Goal: Task Accomplishment & Management: Use online tool/utility

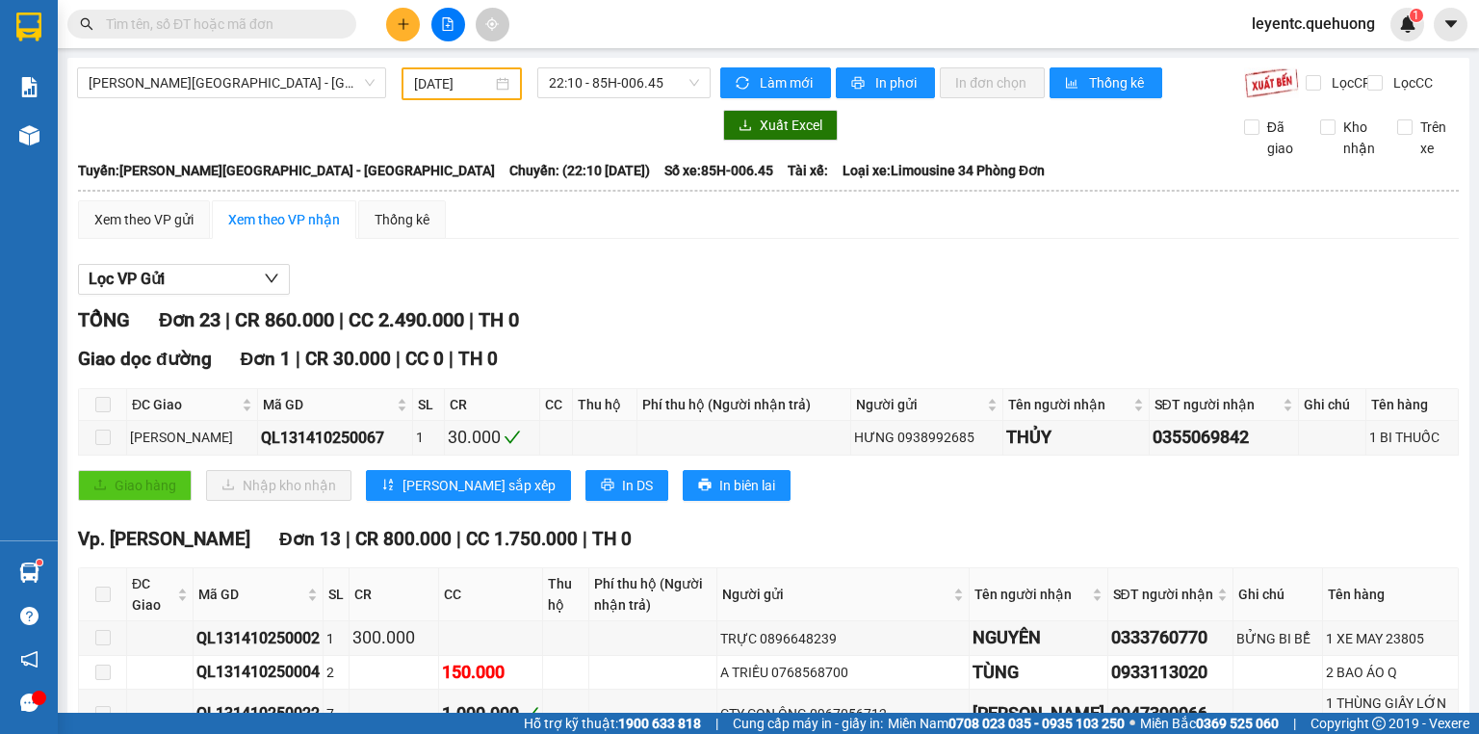
scroll to position [1113, 0]
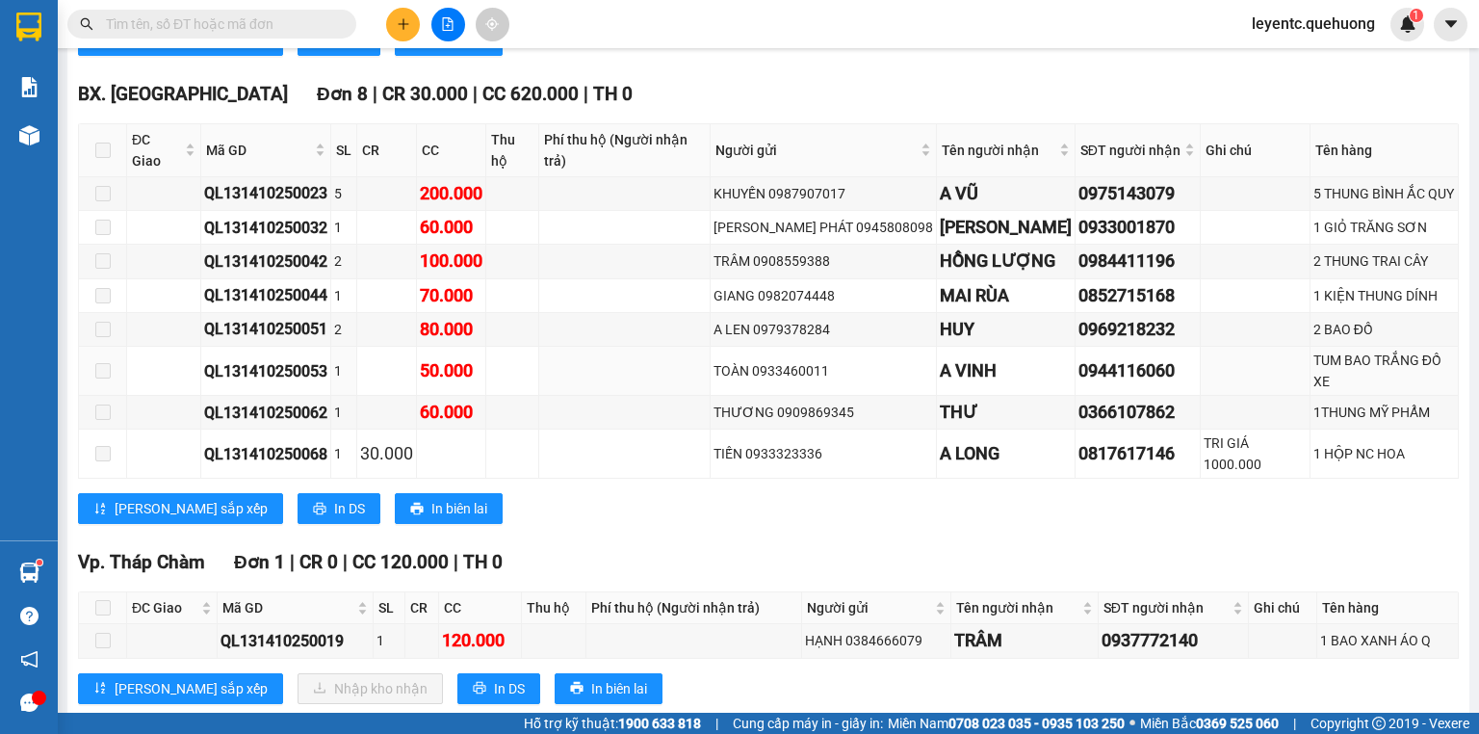
click at [291, 11] on span at bounding box center [211, 24] width 289 height 29
click at [291, 24] on input "text" at bounding box center [219, 23] width 227 height 21
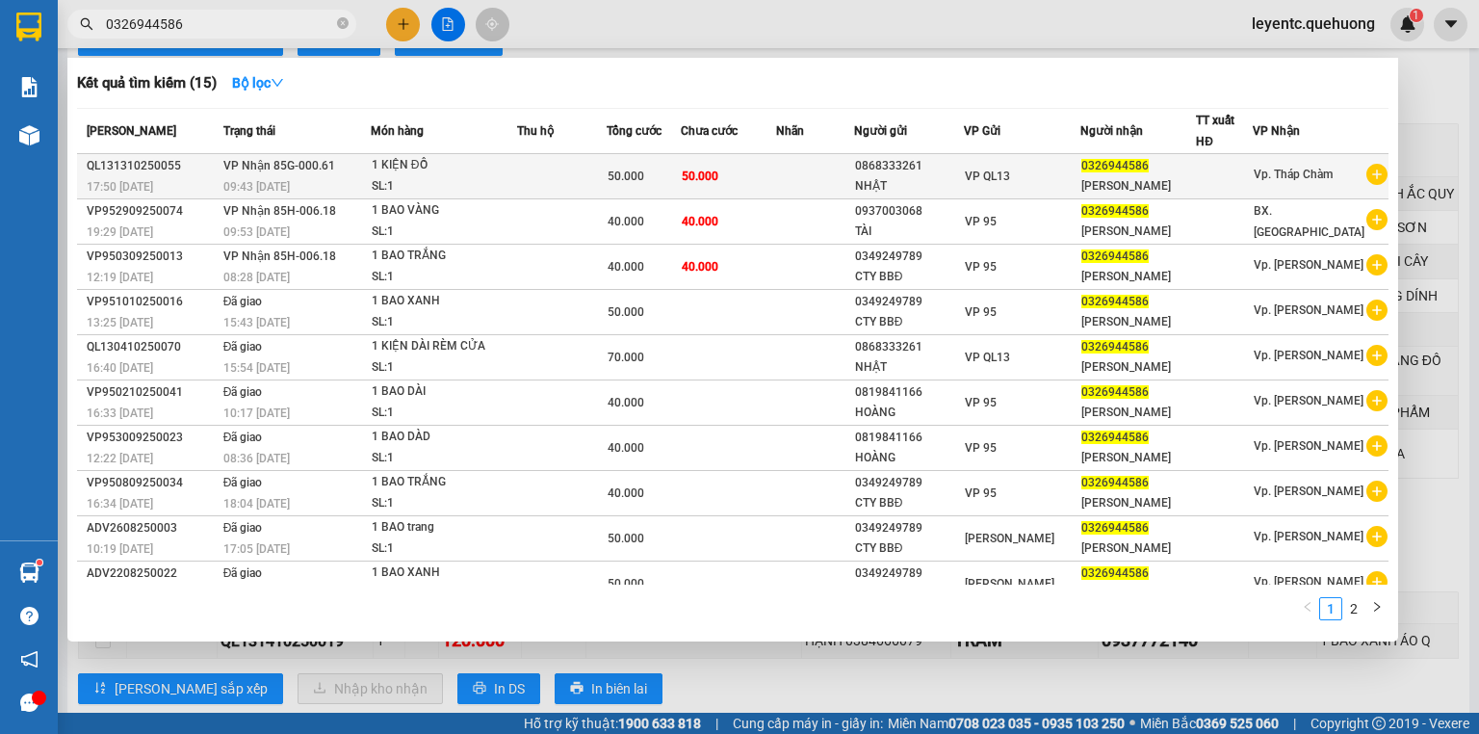
type input "0326944586"
click at [383, 181] on div "SL: 1" at bounding box center [444, 186] width 144 height 21
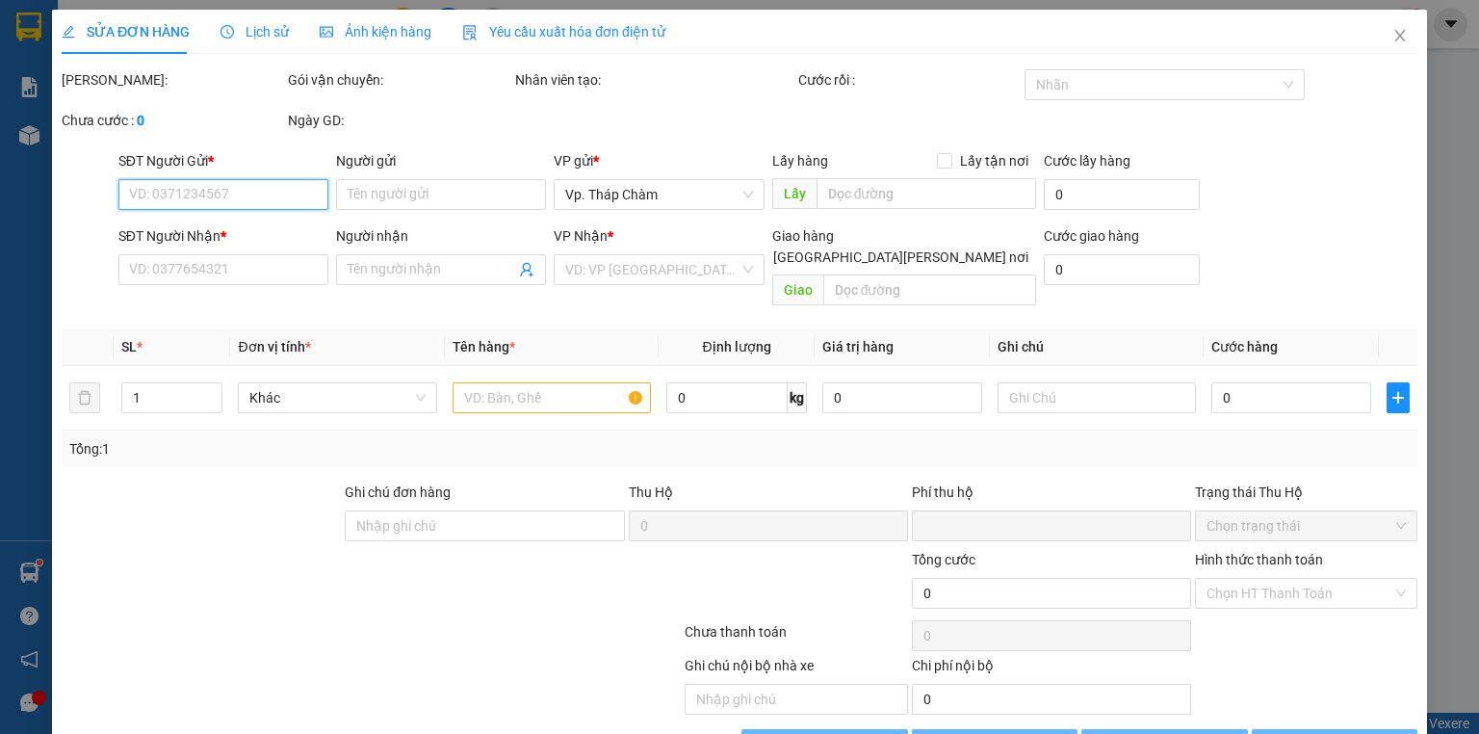
type input "0868333261"
type input "NHẬT"
type input "0326944586"
type input "[PERSON_NAME]"
type input "0"
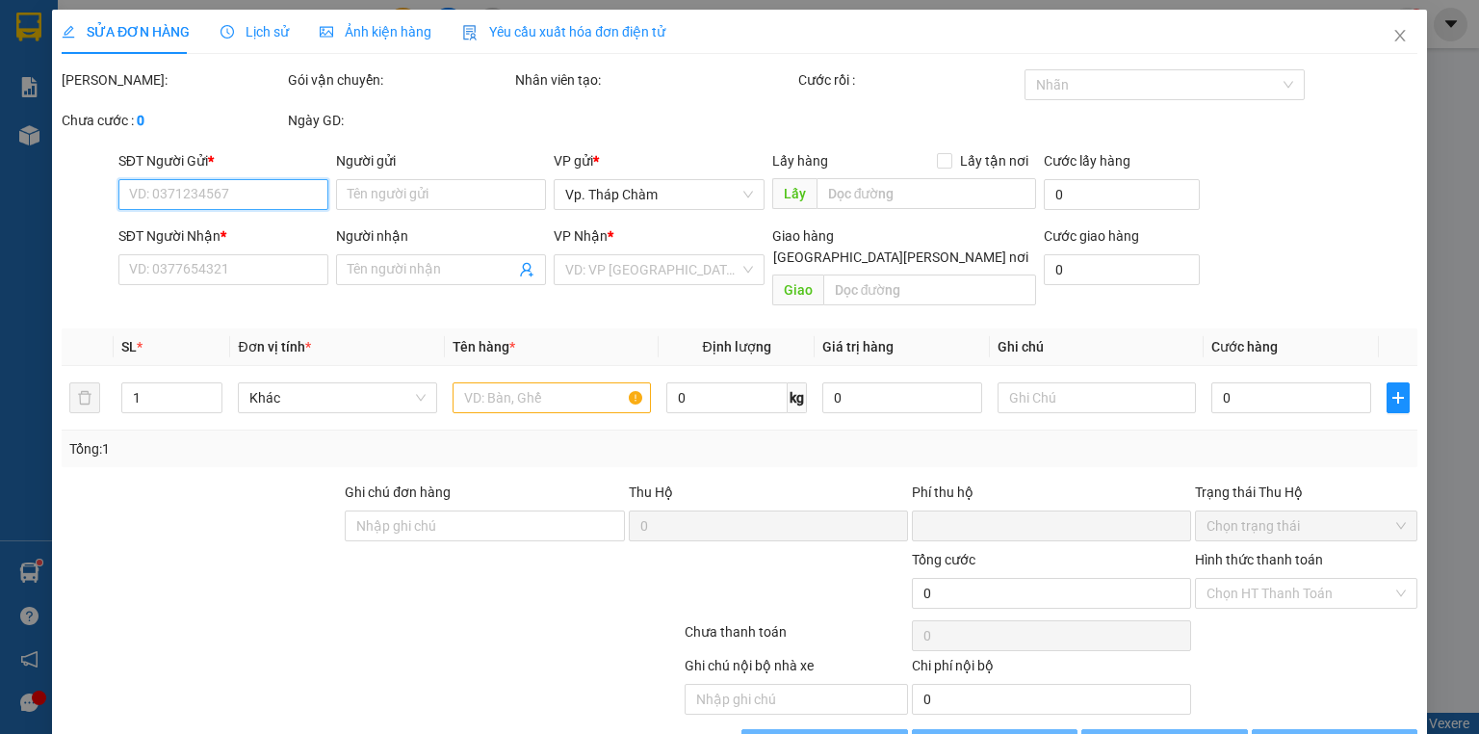
type input "50.000"
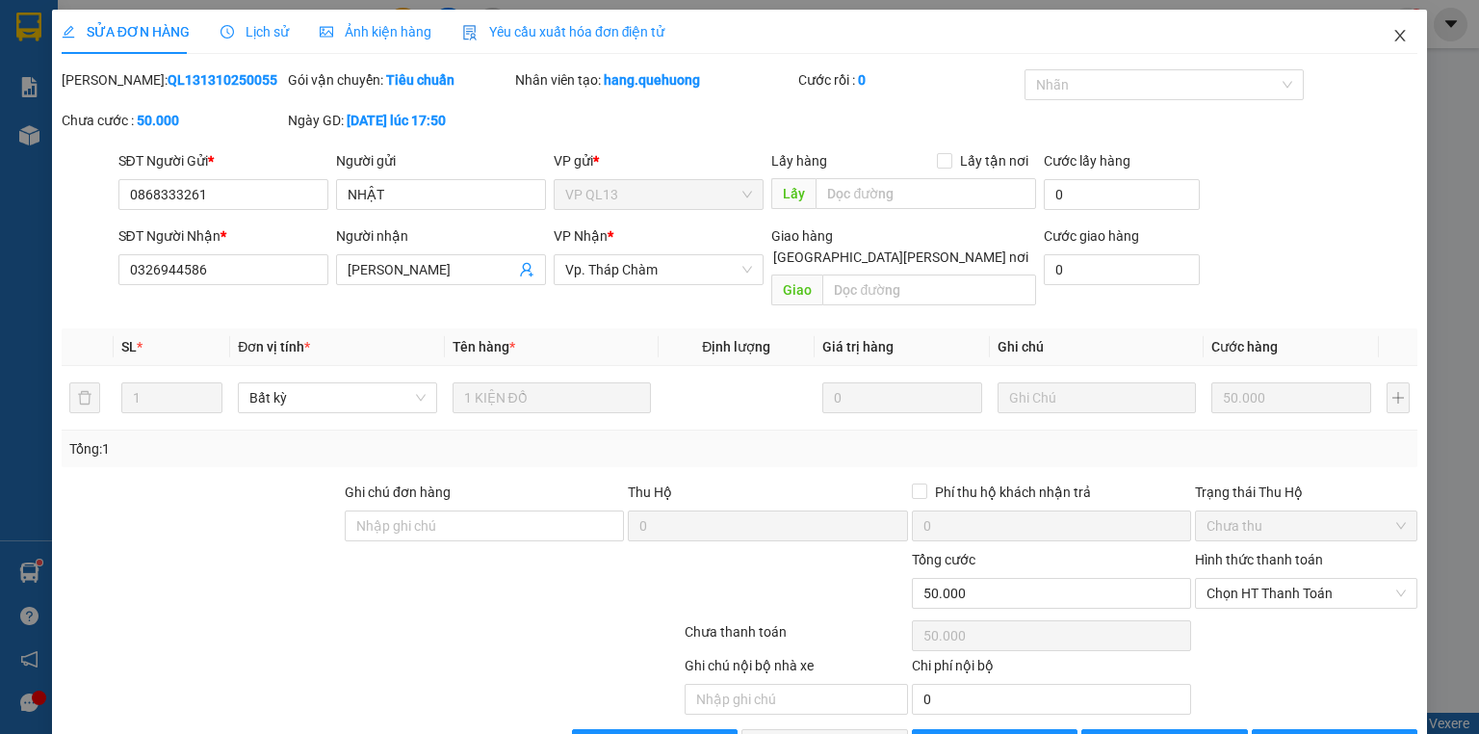
click at [1395, 36] on icon "close" at bounding box center [1400, 35] width 15 height 15
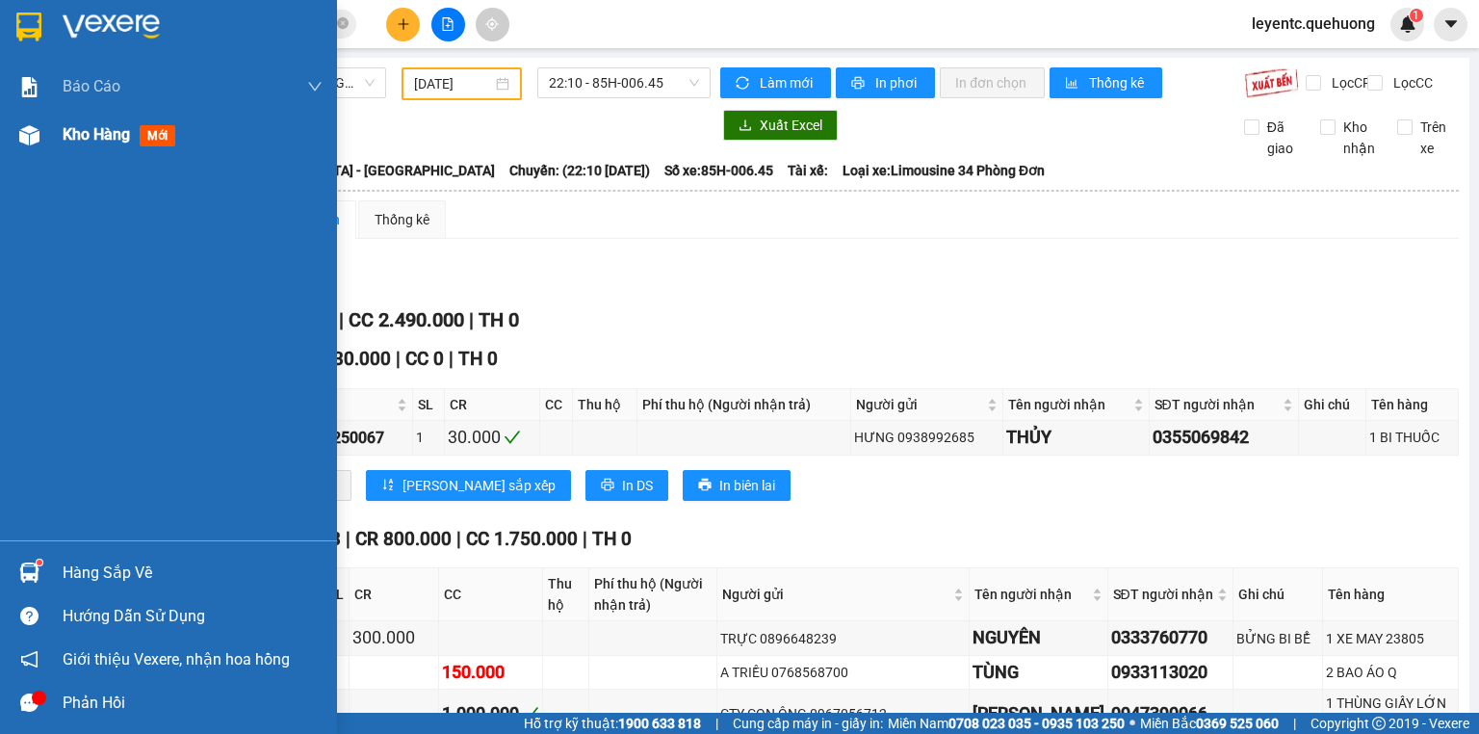
click at [81, 133] on span "Kho hàng" at bounding box center [96, 134] width 67 height 18
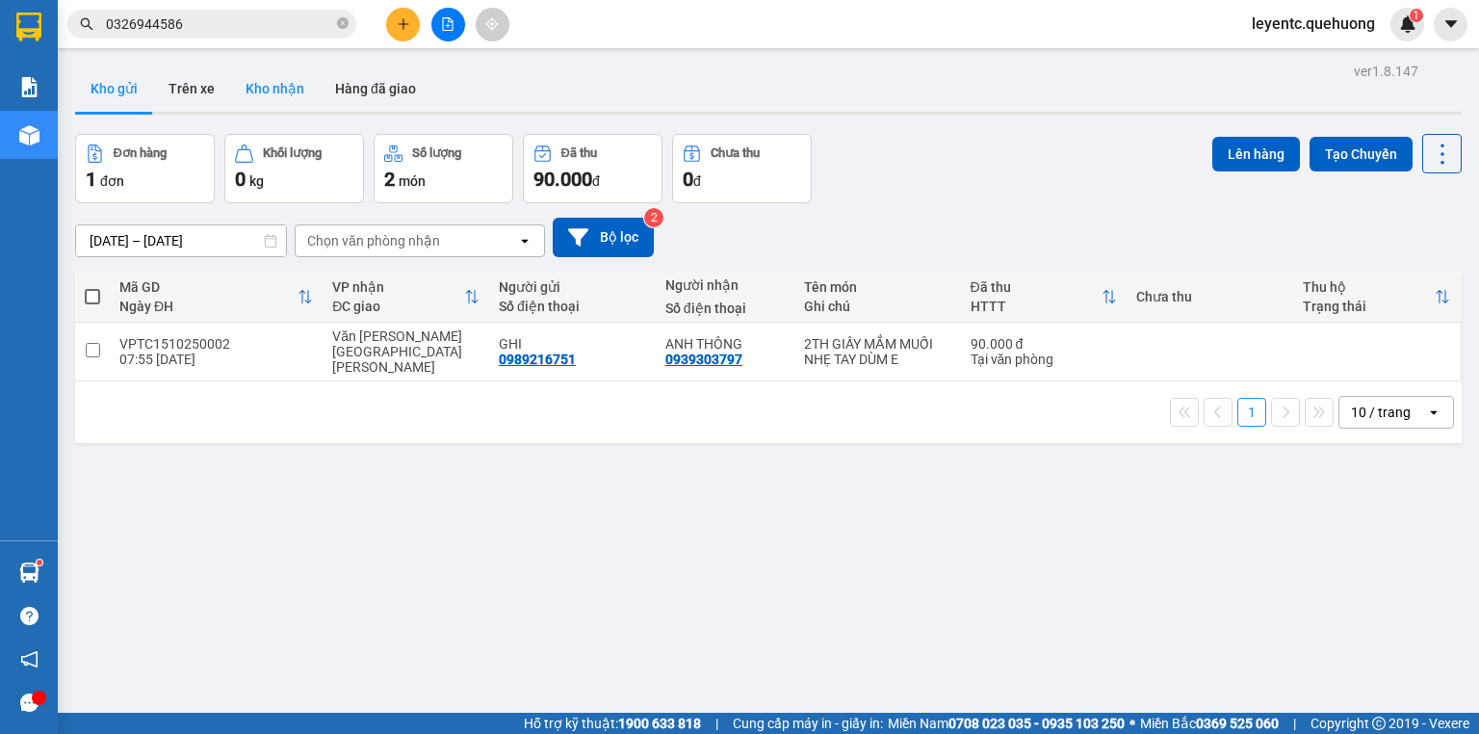
click at [274, 100] on button "Kho nhận" at bounding box center [275, 88] width 90 height 46
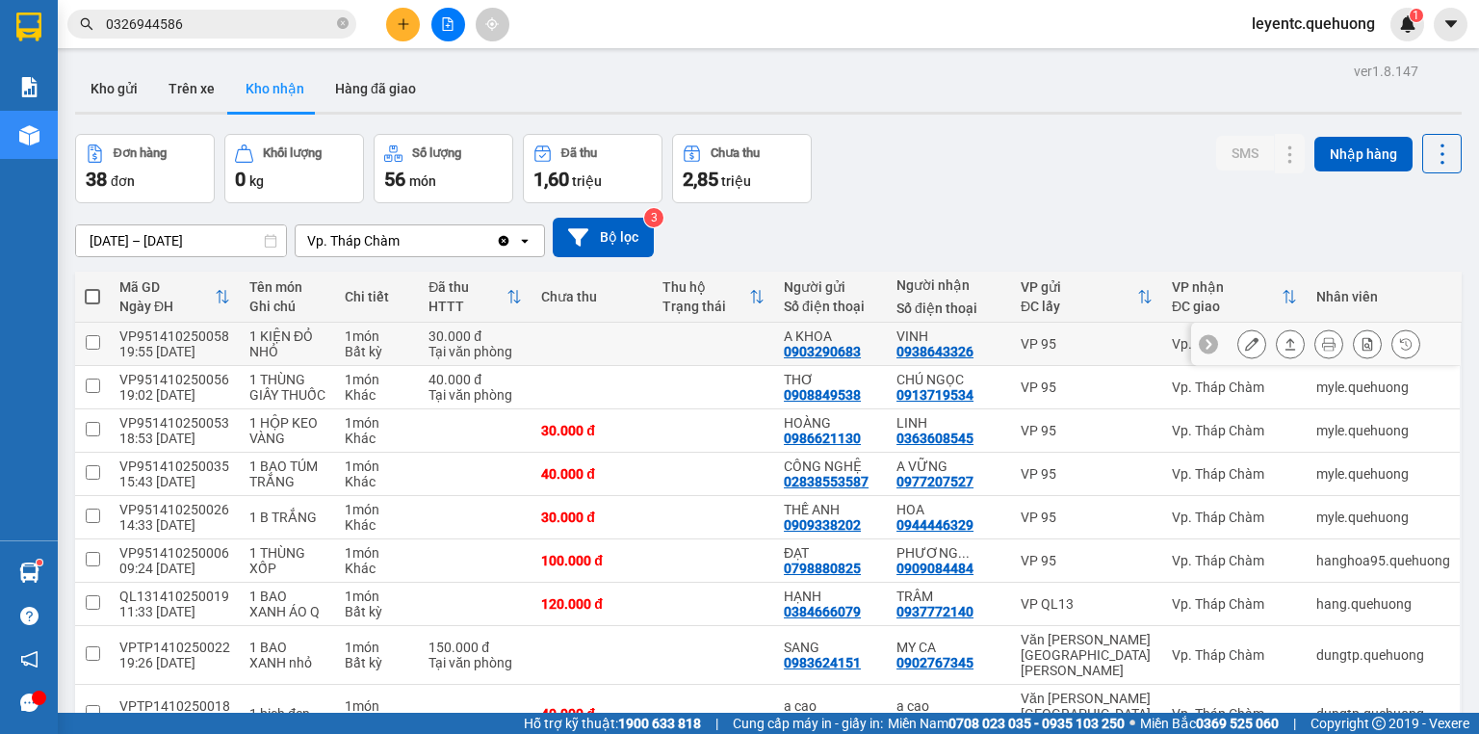
click at [1277, 339] on button at bounding box center [1290, 344] width 27 height 34
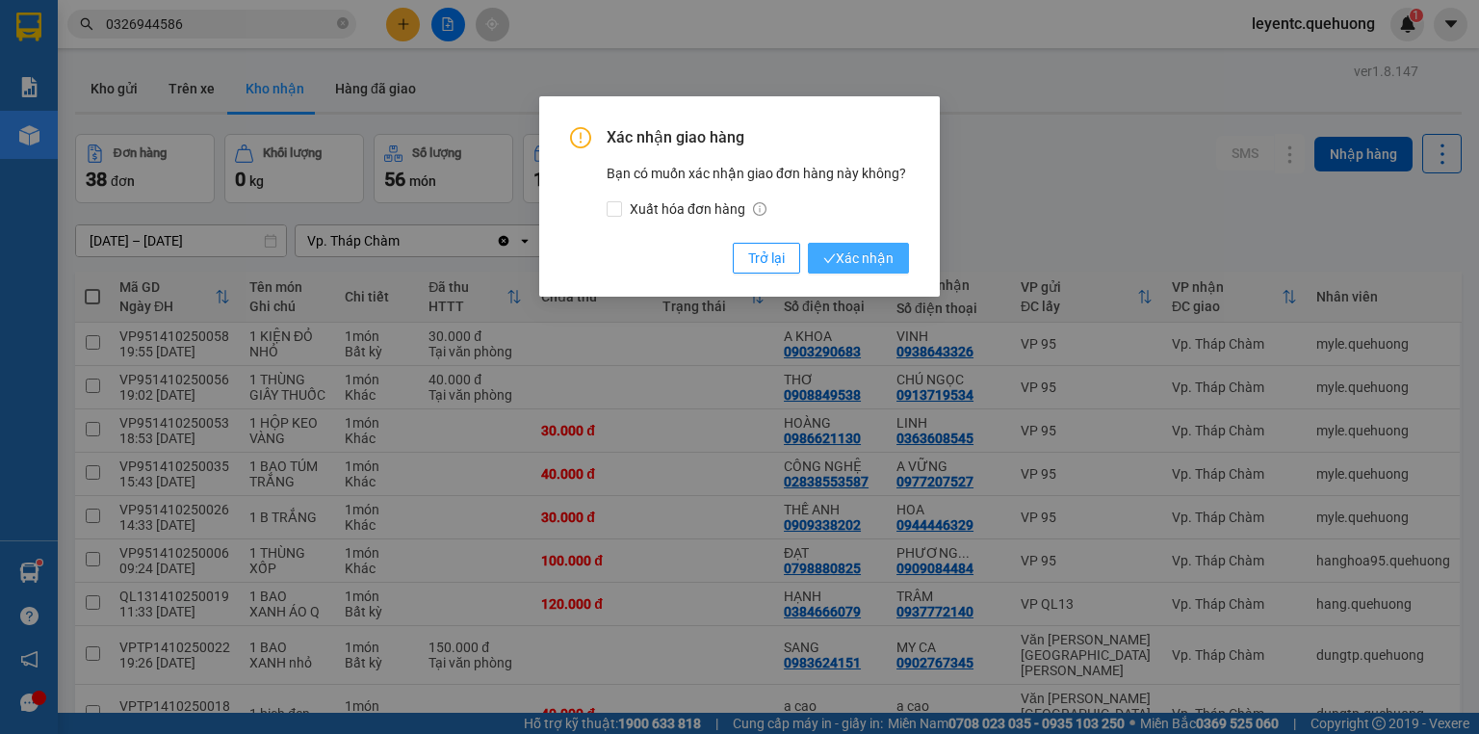
click at [844, 255] on span "Xác nhận" at bounding box center [858, 258] width 70 height 21
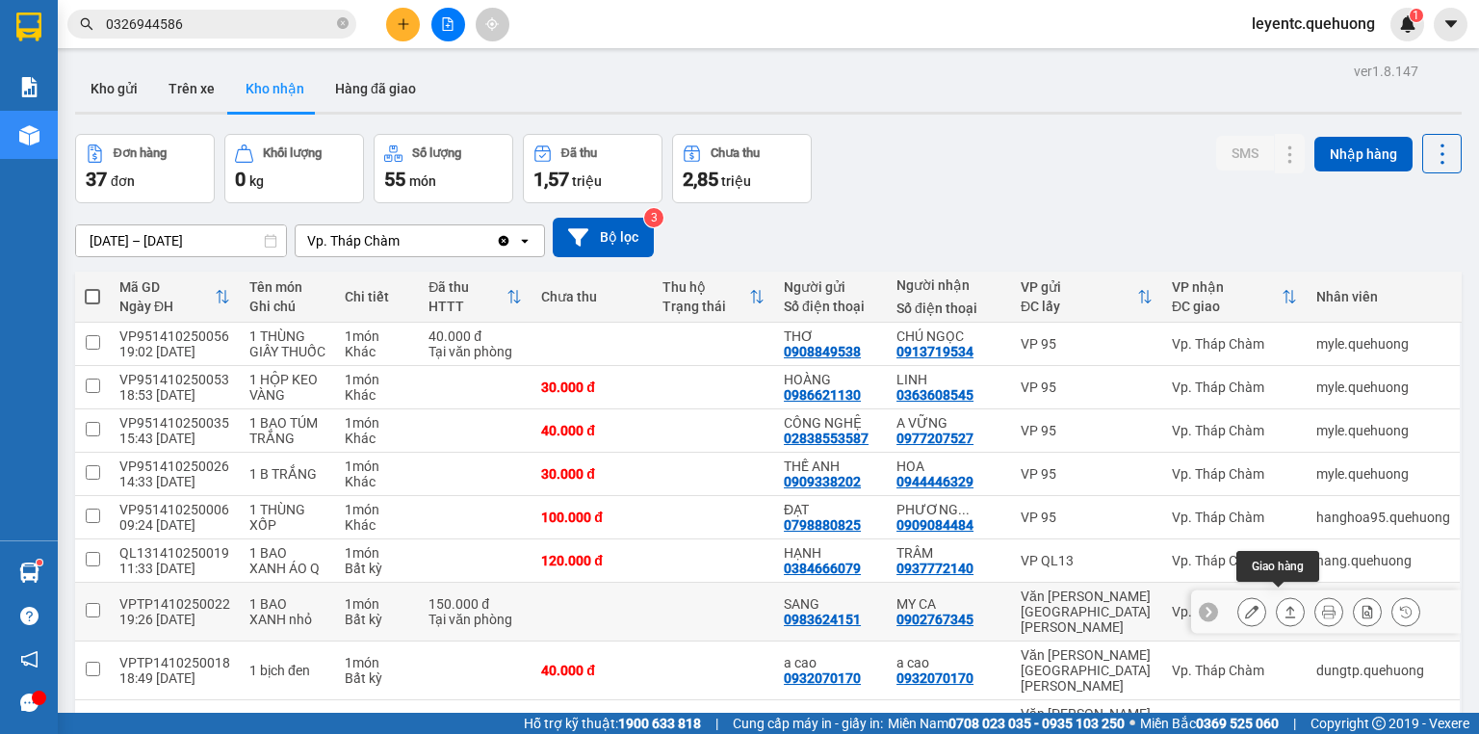
click at [1287, 601] on button at bounding box center [1290, 612] width 27 height 34
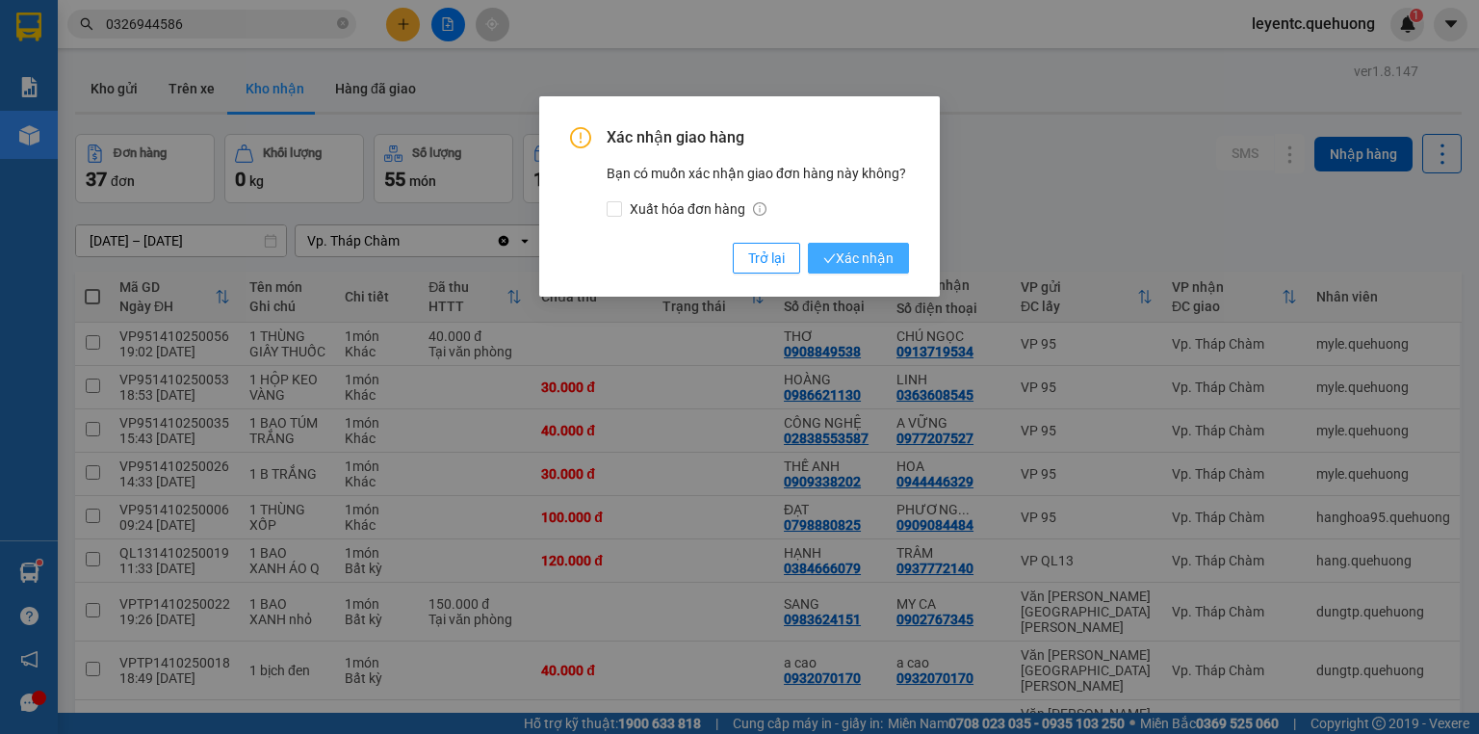
click at [867, 261] on span "Xác nhận" at bounding box center [858, 258] width 70 height 21
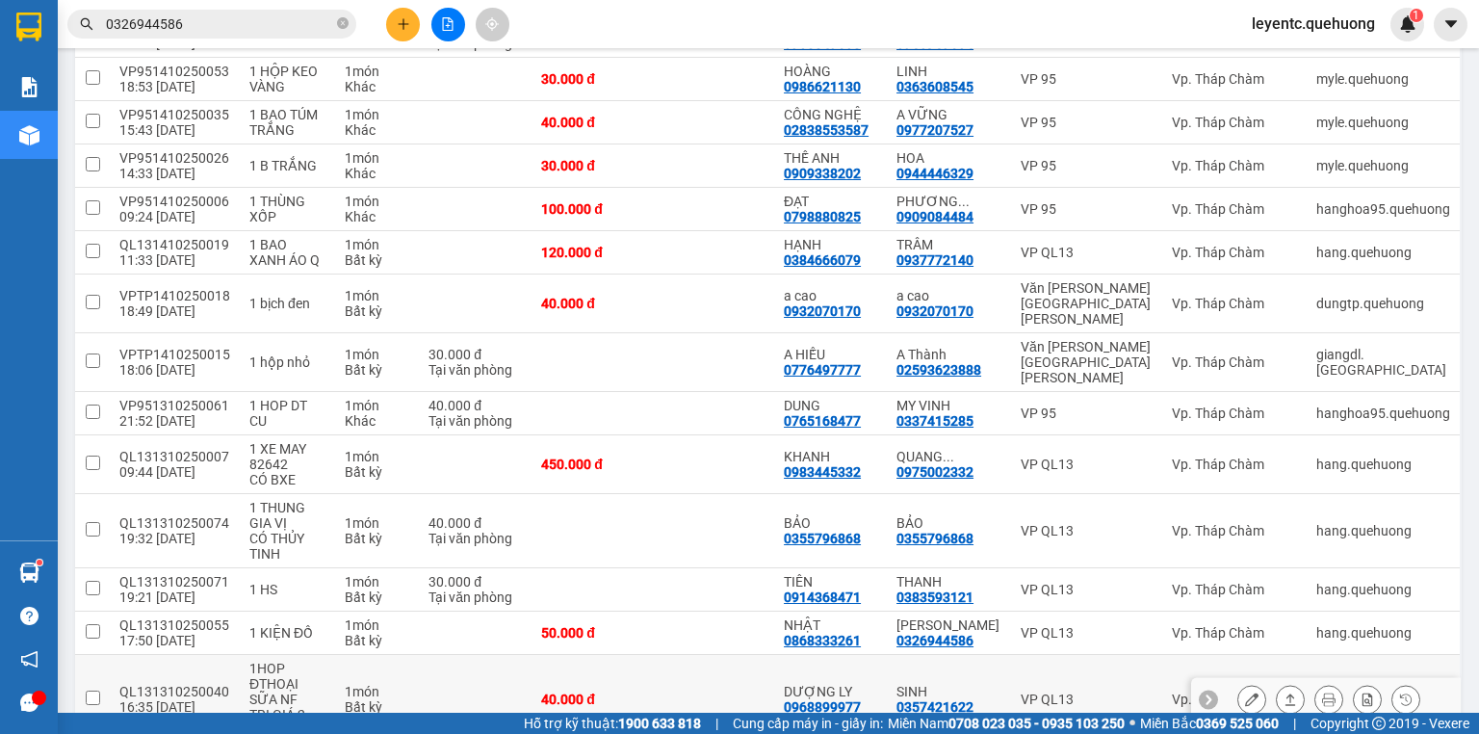
scroll to position [539, 0]
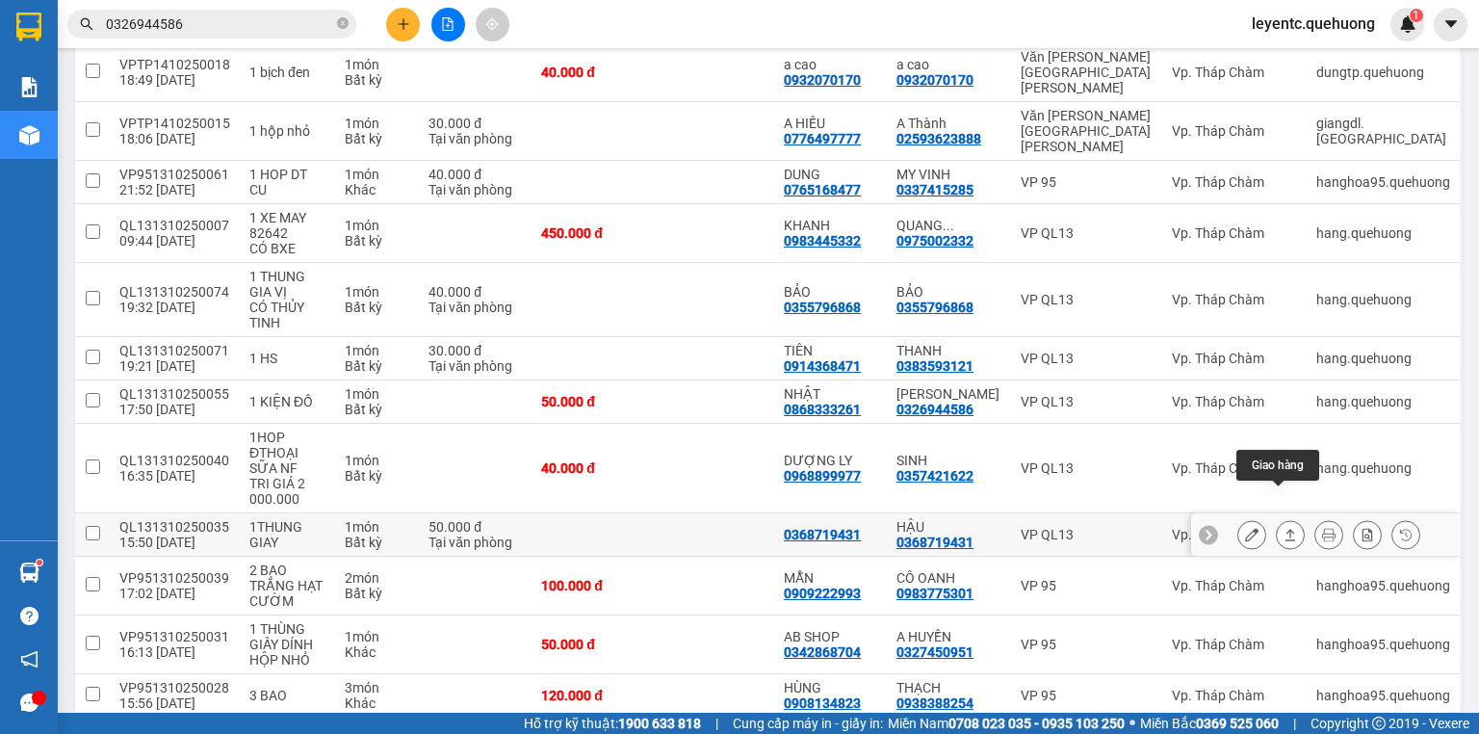
click at [1289, 518] on button at bounding box center [1290, 535] width 27 height 34
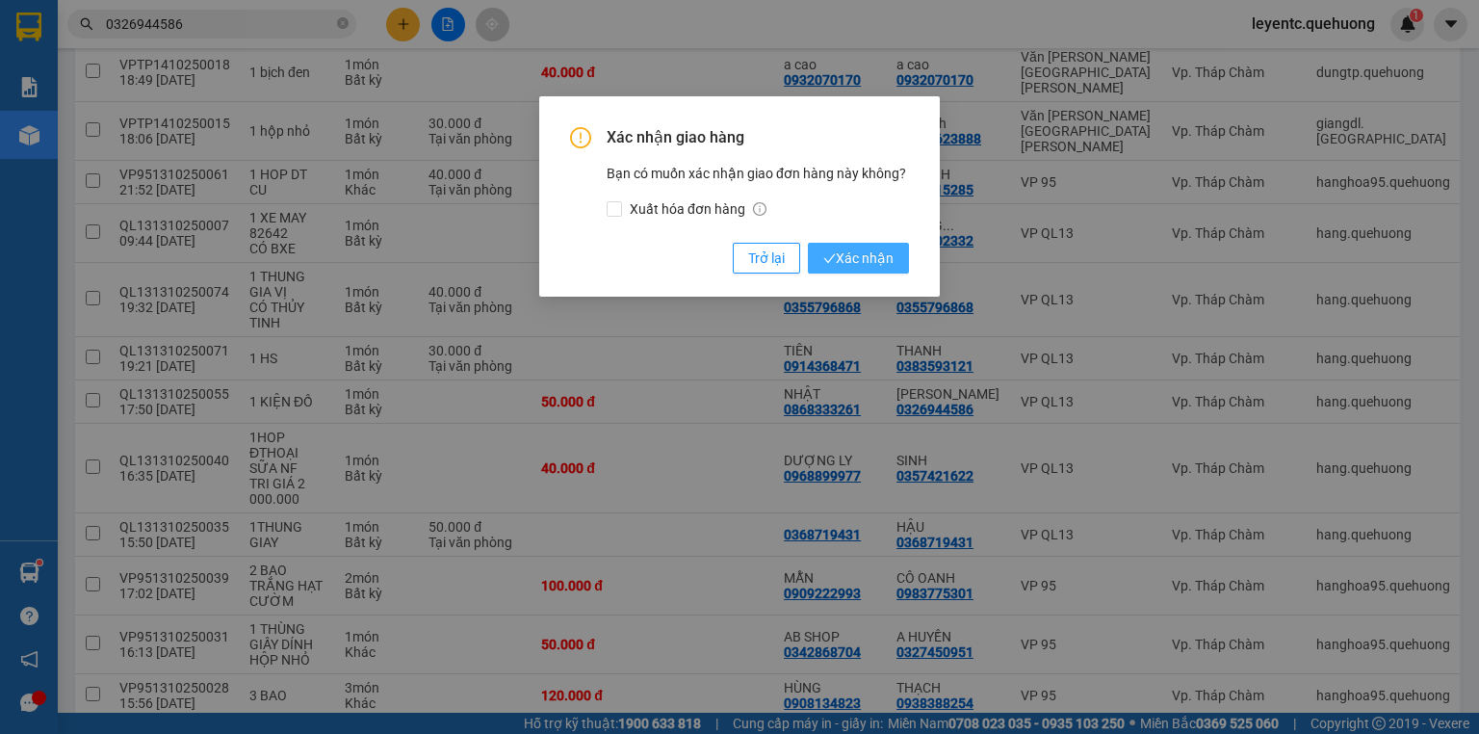
click at [894, 262] on span "Xác nhận" at bounding box center [858, 258] width 70 height 21
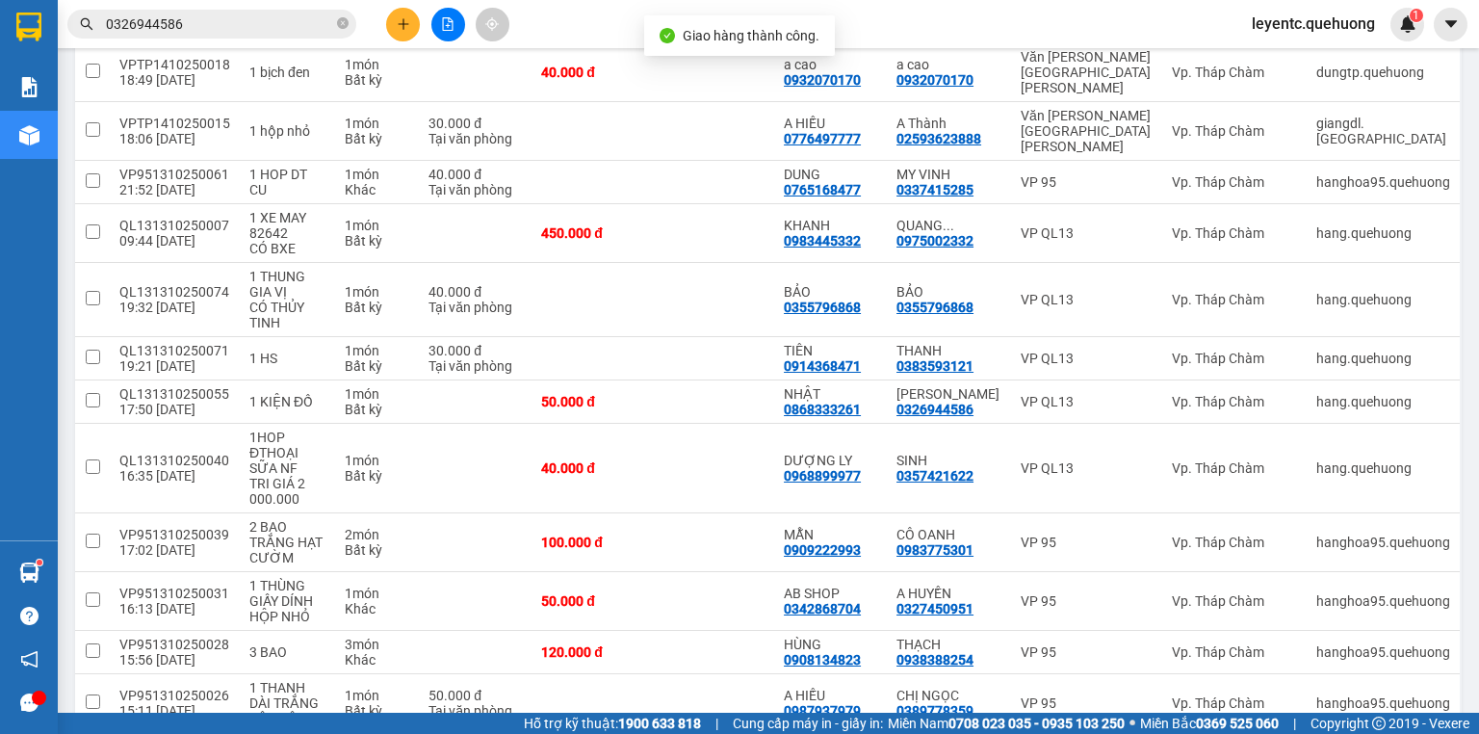
scroll to position [770, 0]
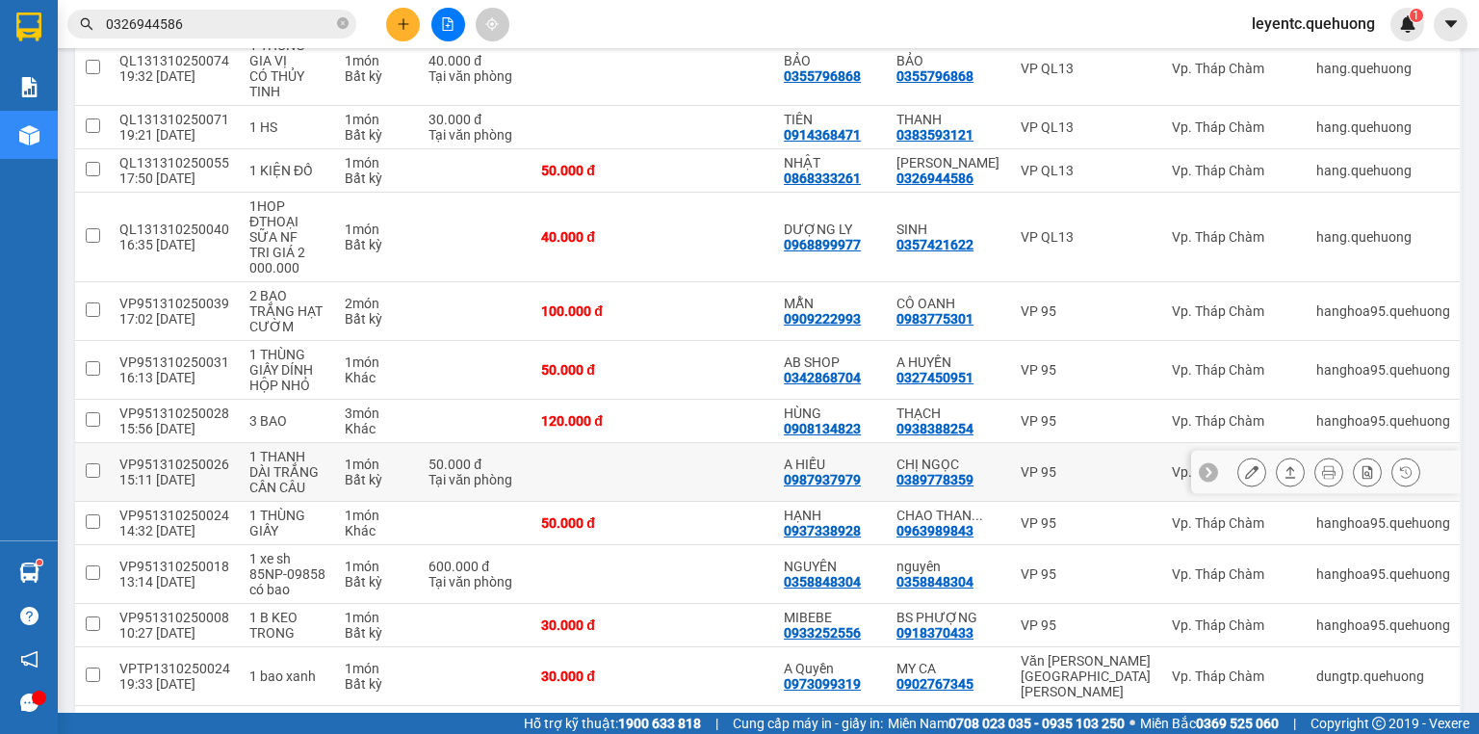
click at [1284, 465] on icon at bounding box center [1290, 471] width 13 height 13
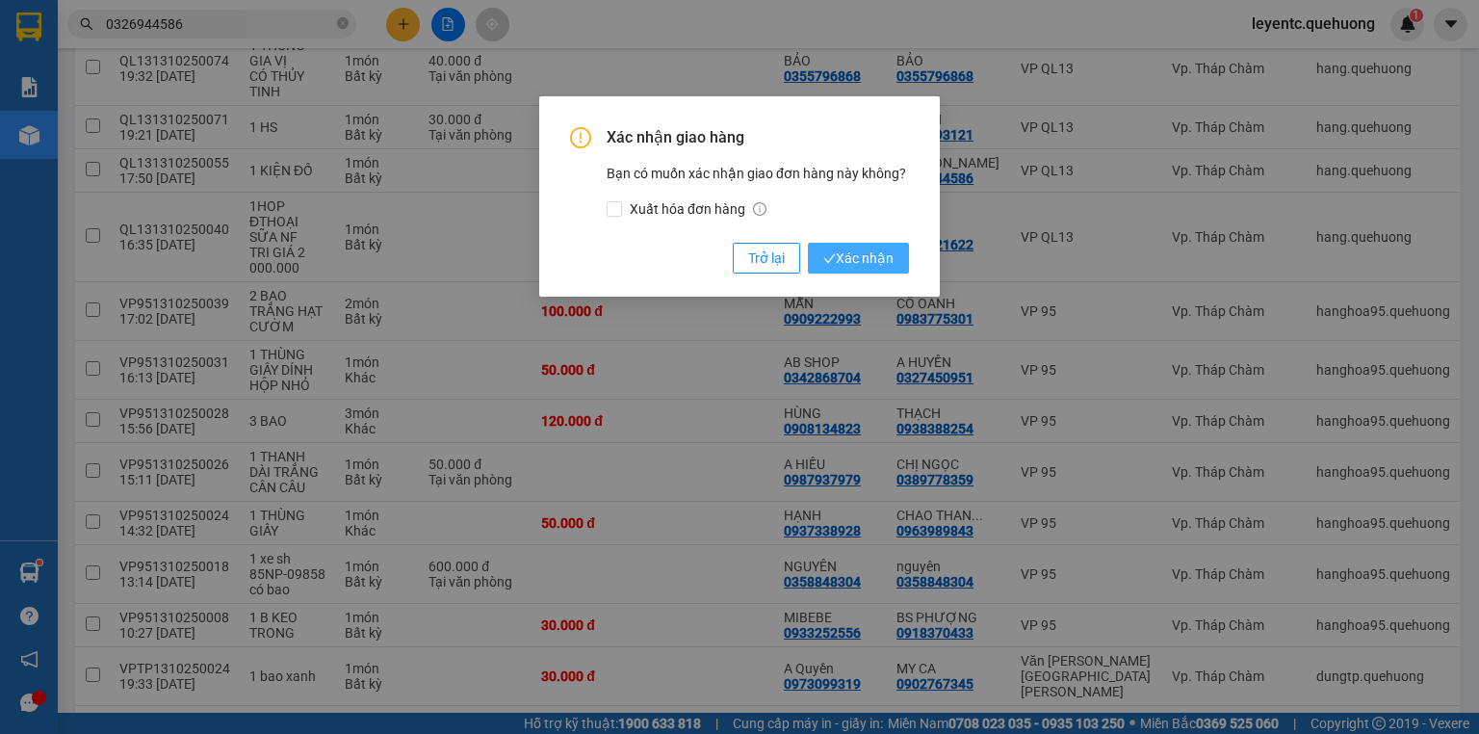
click at [898, 263] on button "Xác nhận" at bounding box center [858, 258] width 101 height 31
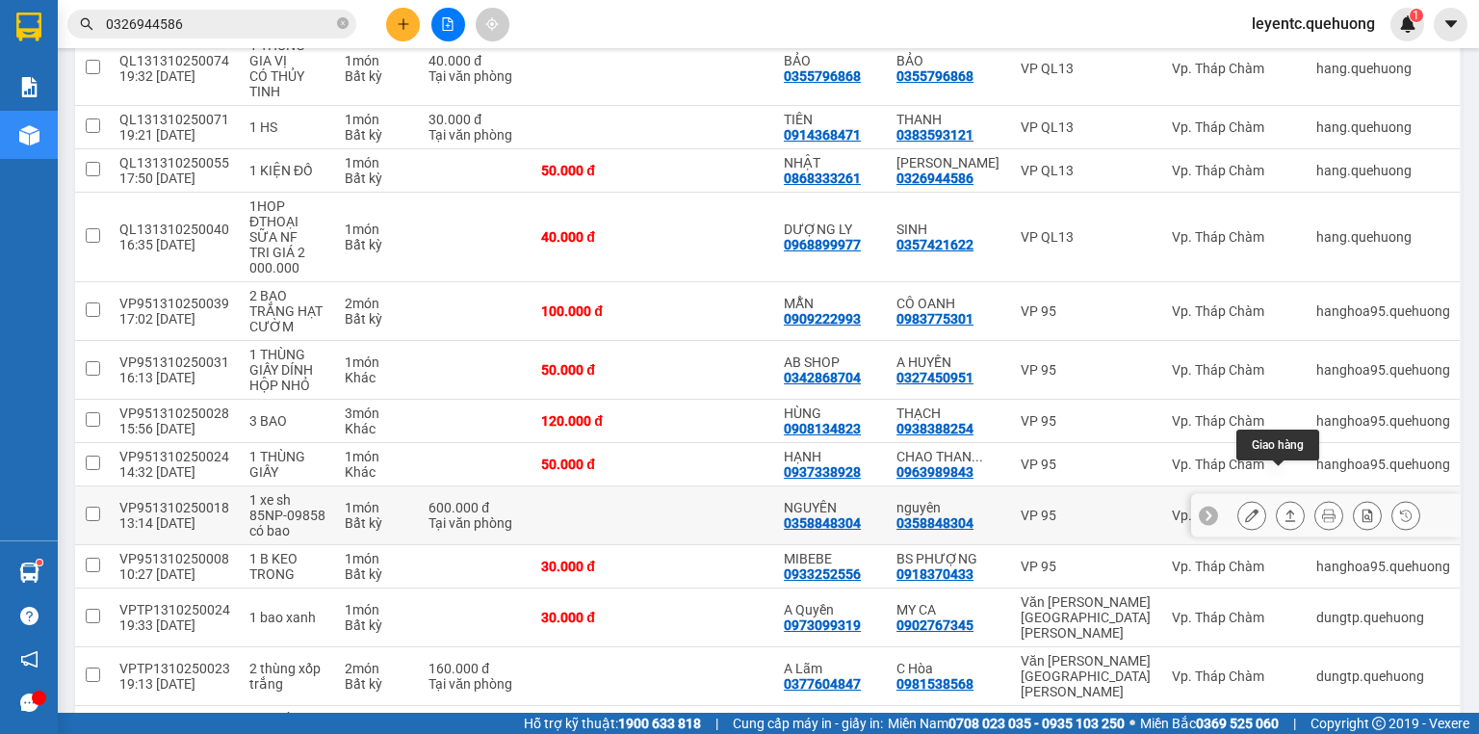
click at [1284, 509] on icon at bounding box center [1290, 515] width 13 height 13
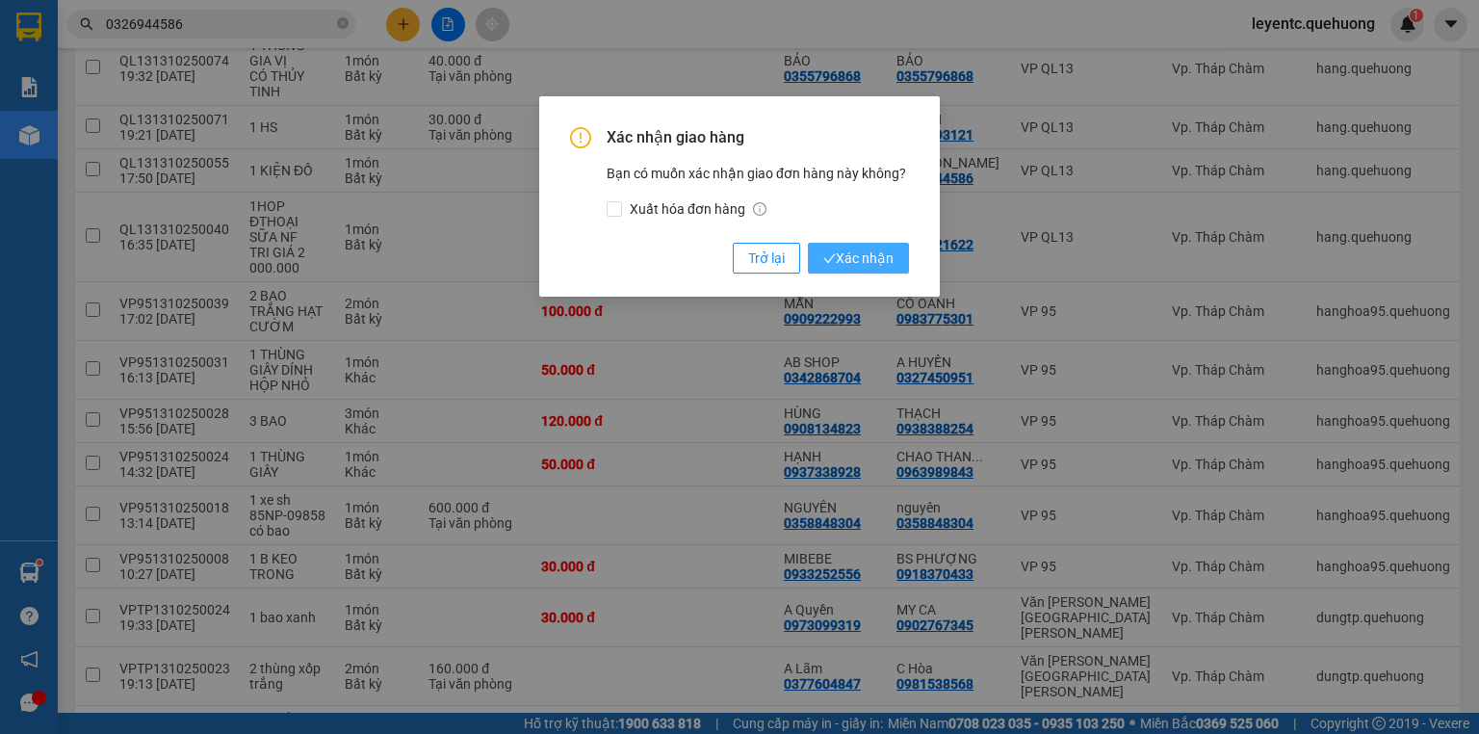
click at [860, 261] on span "Xác nhận" at bounding box center [858, 258] width 70 height 21
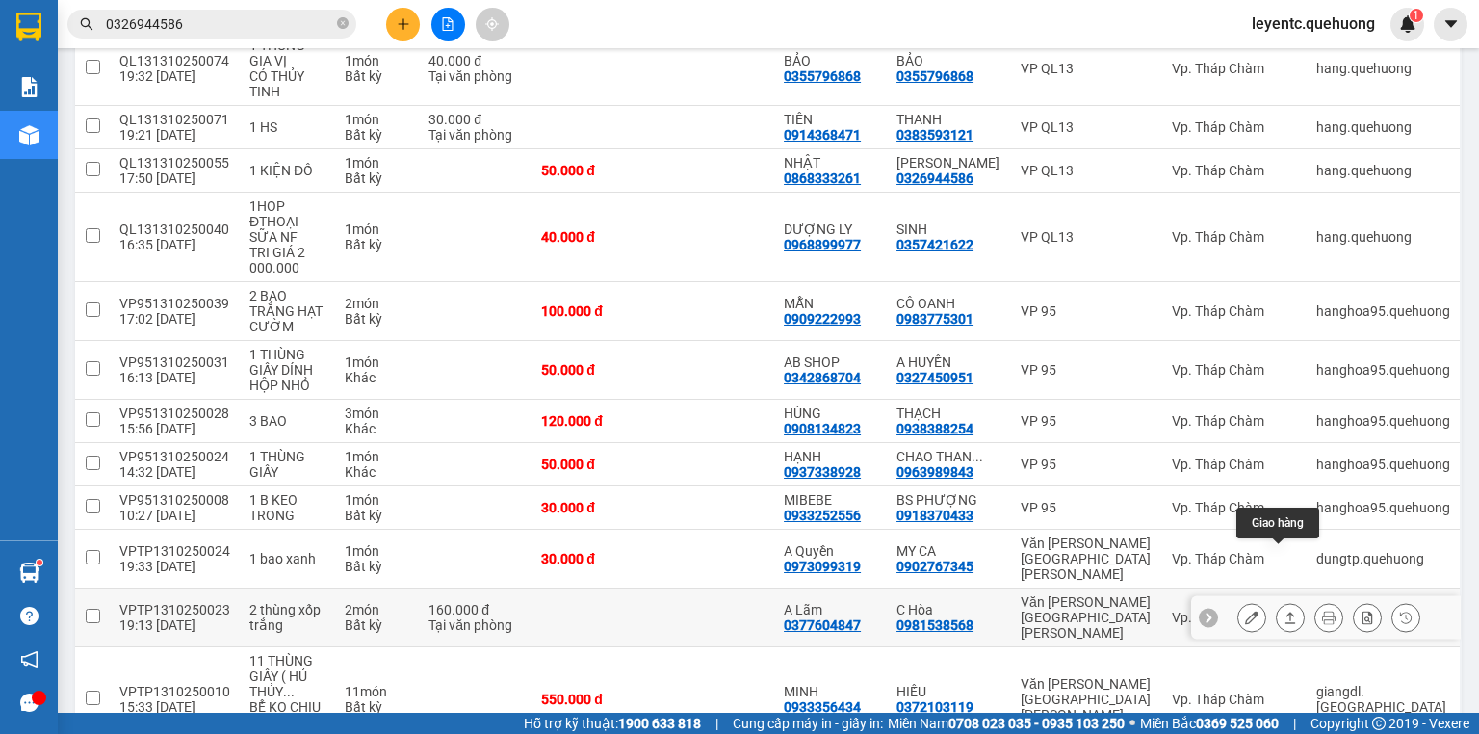
click at [1284, 611] on icon at bounding box center [1290, 617] width 13 height 13
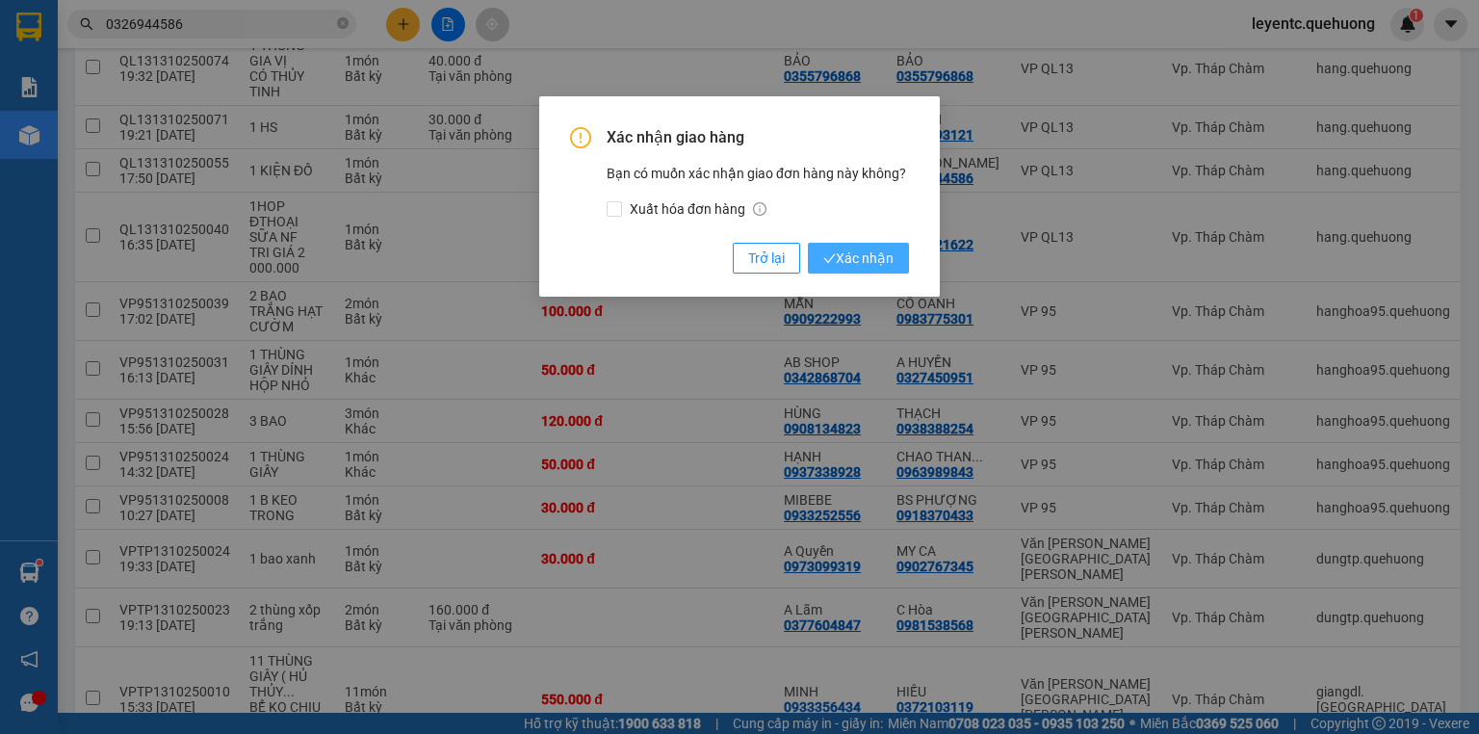
click at [836, 253] on span "Xác nhận" at bounding box center [858, 258] width 70 height 21
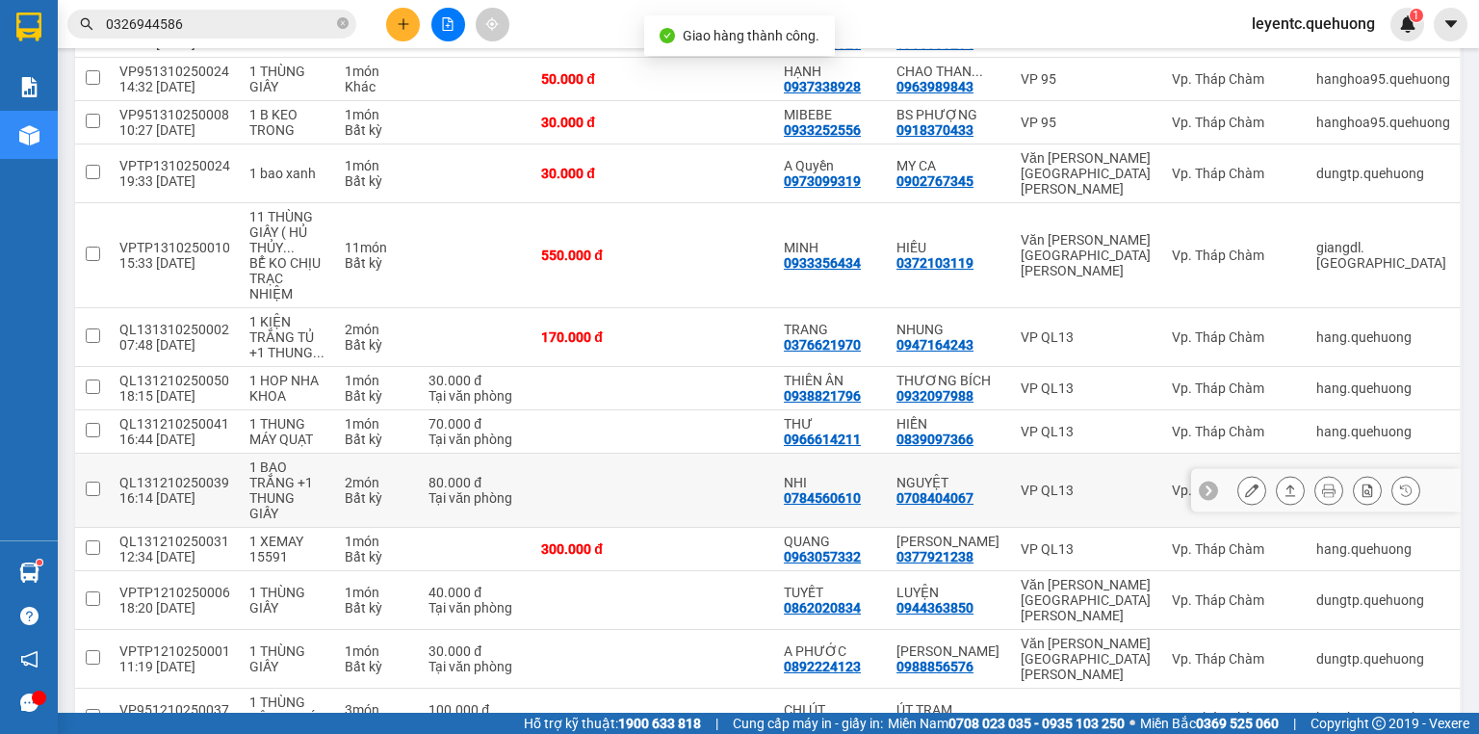
scroll to position [1233, 0]
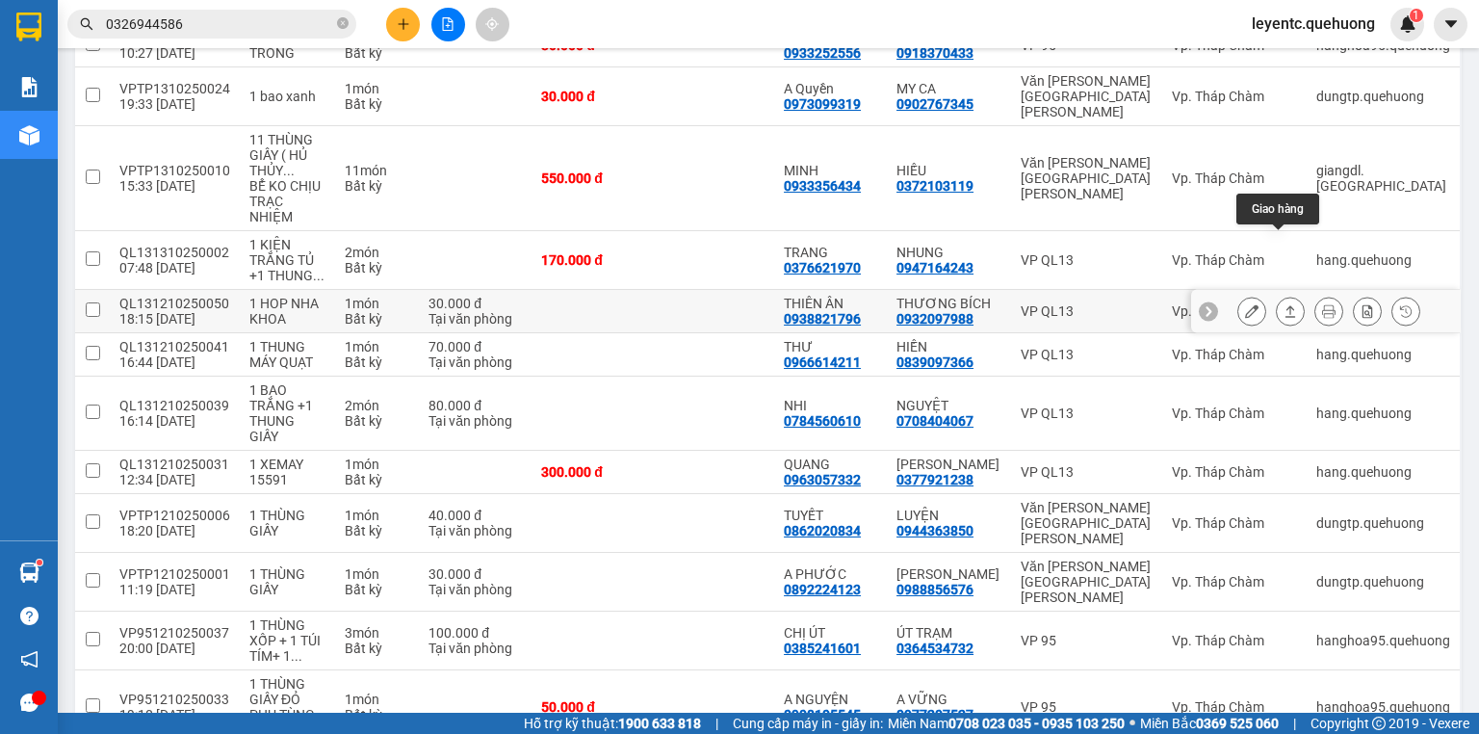
click at [1284, 304] on icon at bounding box center [1290, 310] width 13 height 13
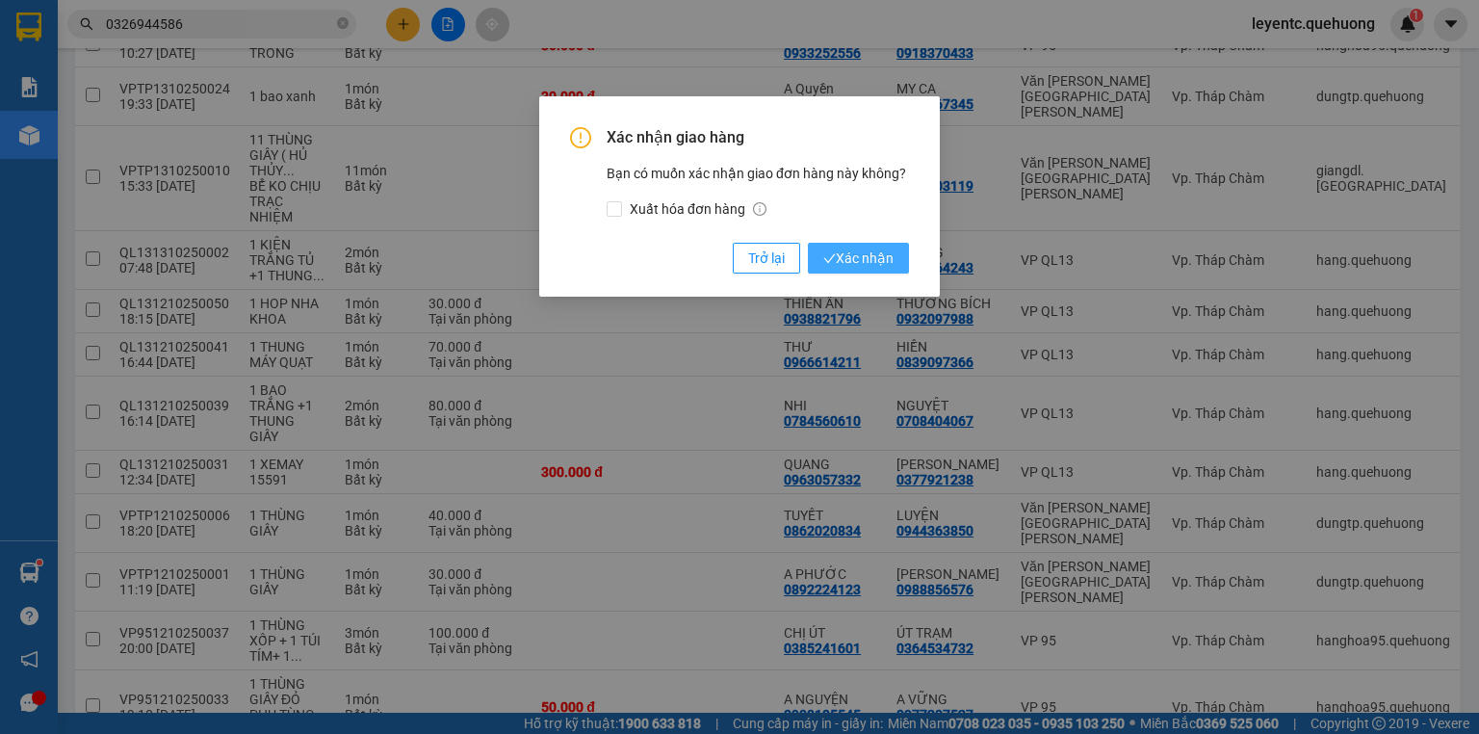
click at [865, 250] on span "Xác nhận" at bounding box center [858, 258] width 70 height 21
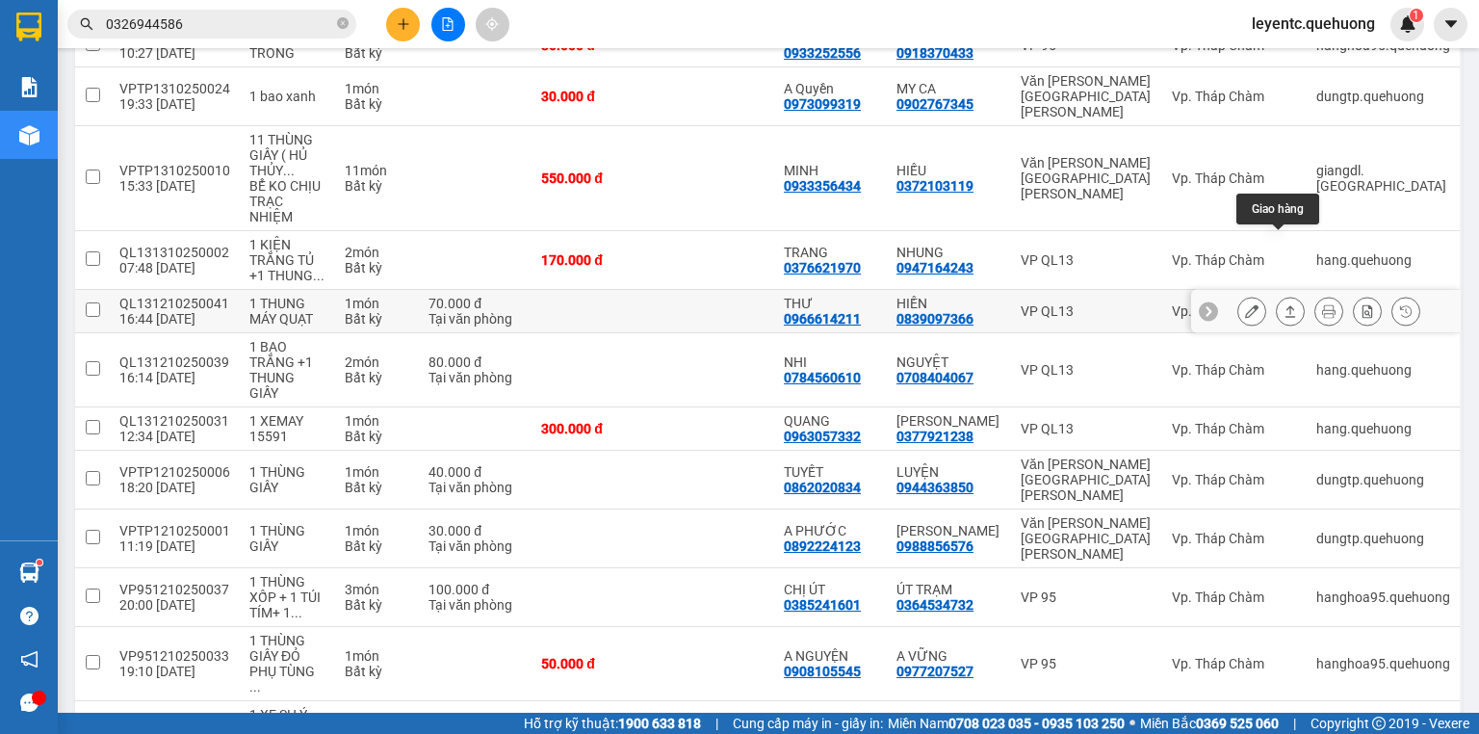
click at [1277, 295] on button at bounding box center [1290, 312] width 27 height 34
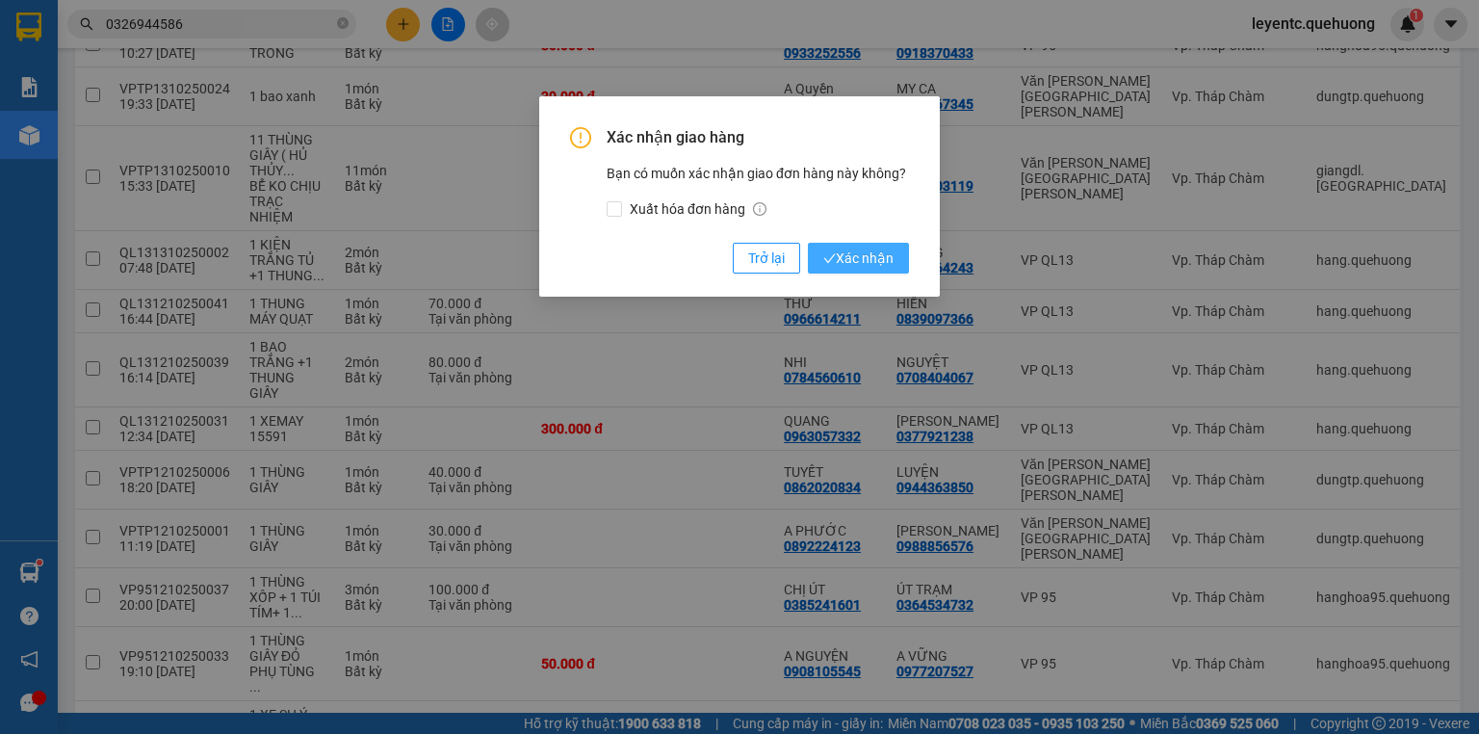
click at [829, 263] on icon "check" at bounding box center [829, 258] width 13 height 13
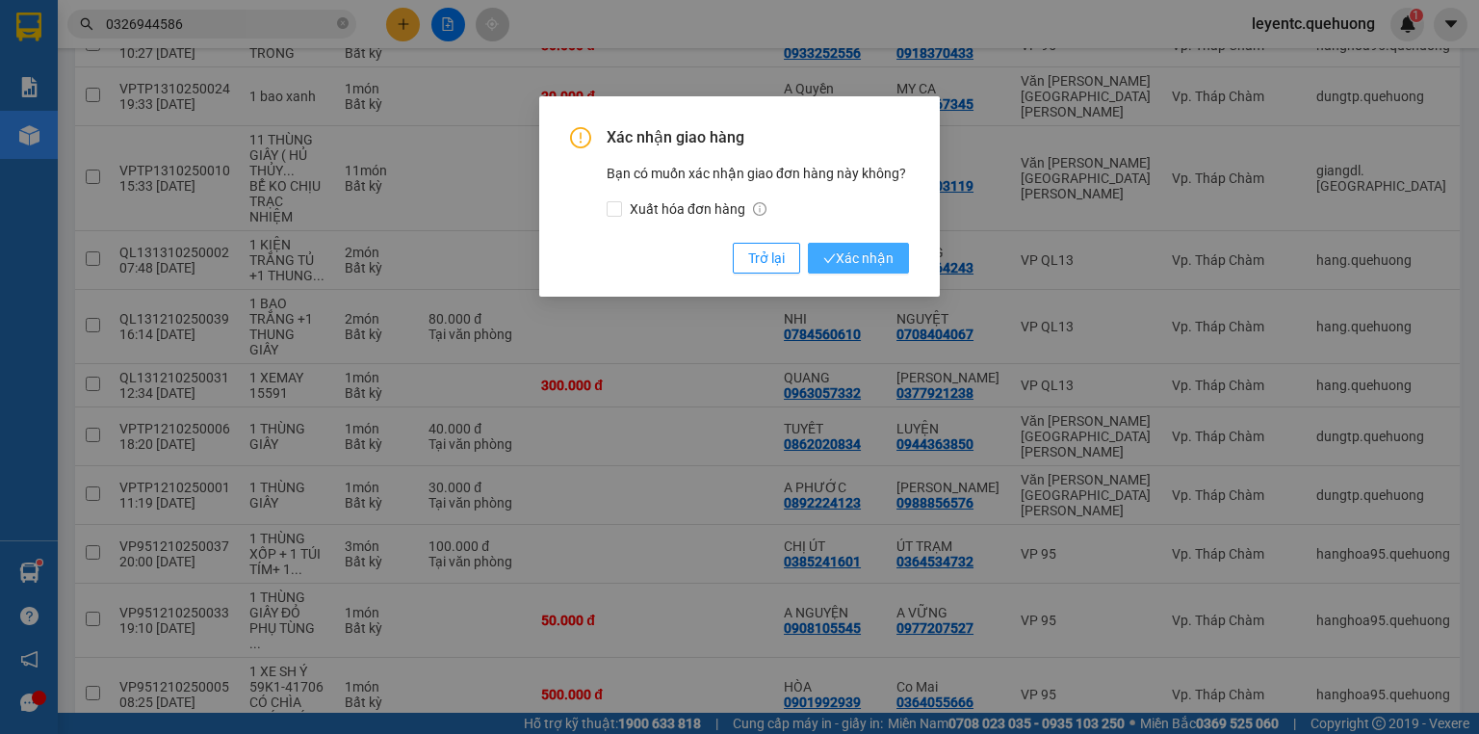
click at [871, 251] on span "Xác nhận" at bounding box center [858, 258] width 70 height 21
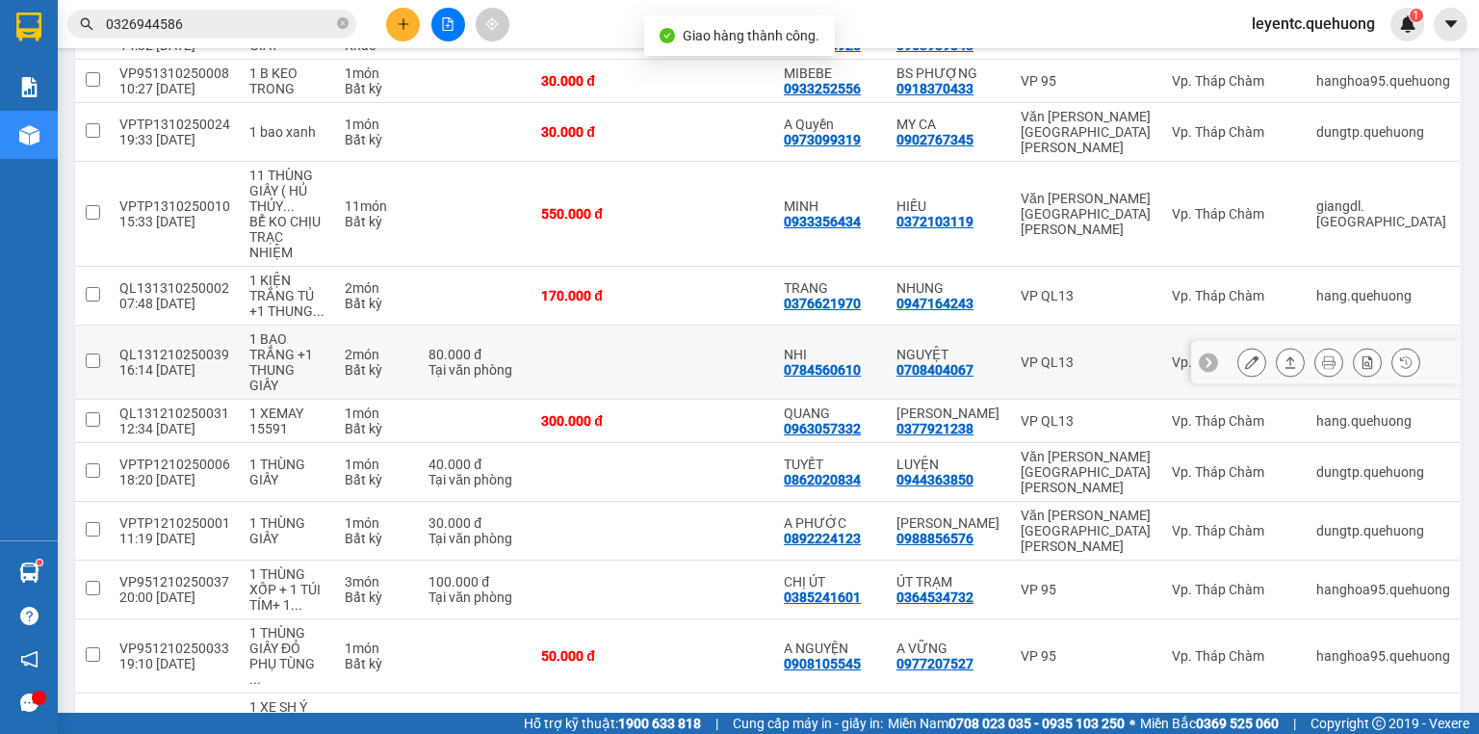
scroll to position [1200, 0]
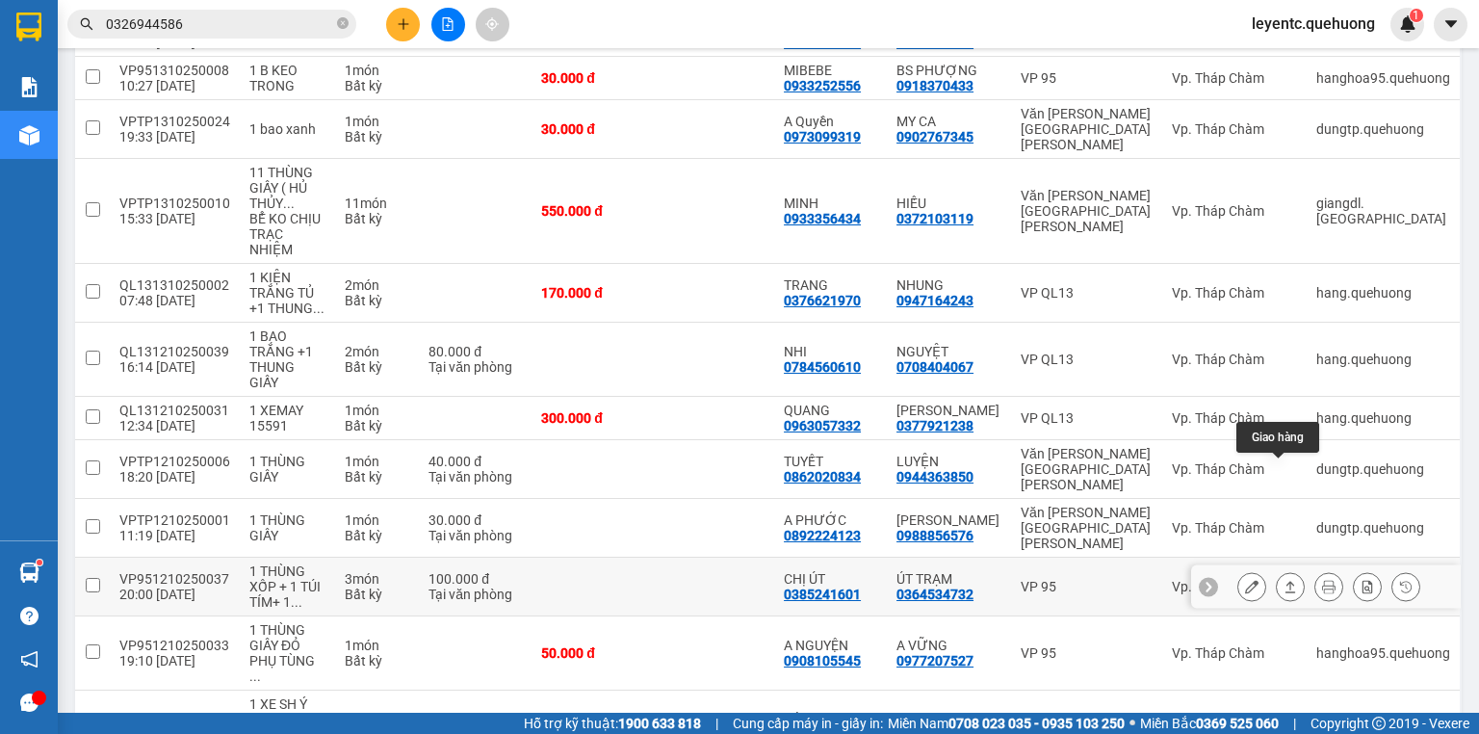
click at [1284, 580] on icon at bounding box center [1290, 586] width 13 height 13
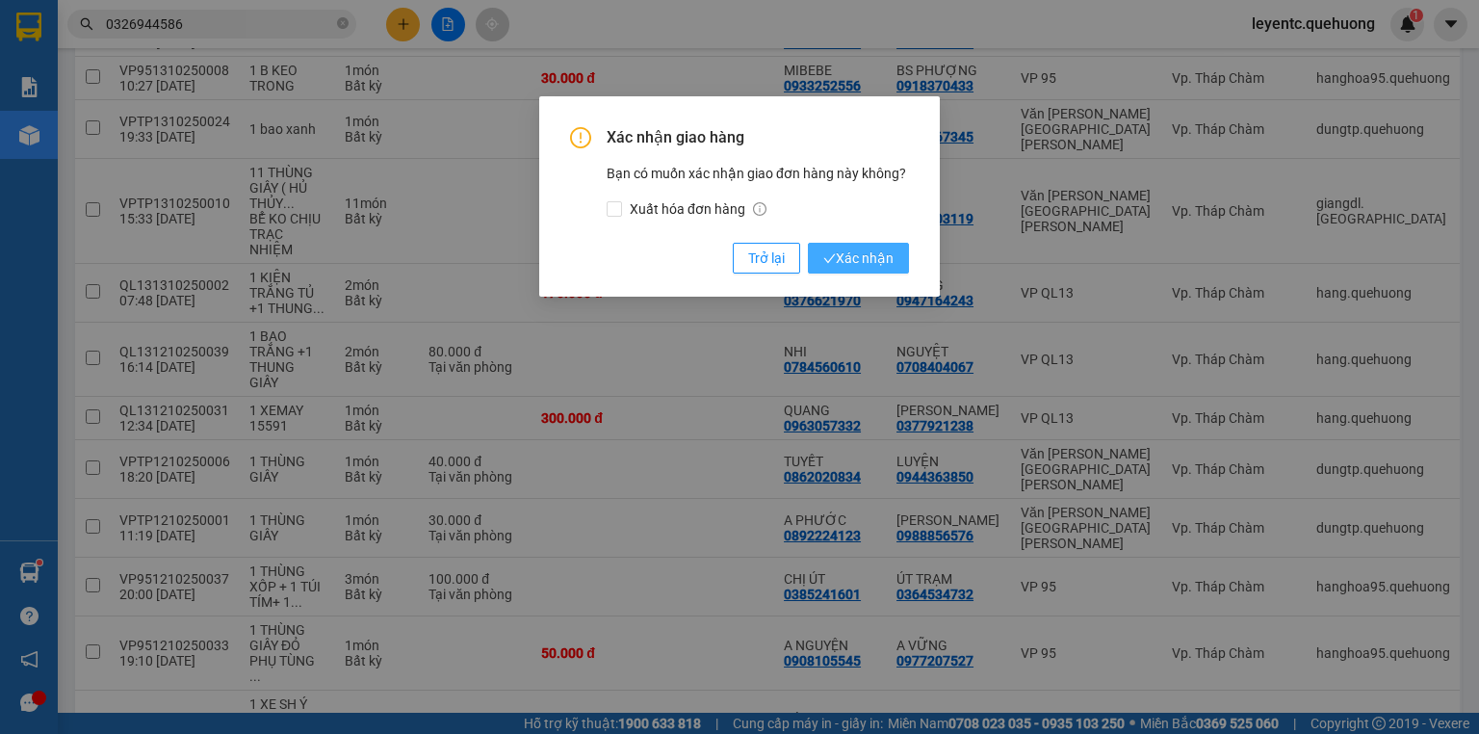
click at [883, 252] on span "Xác nhận" at bounding box center [858, 258] width 70 height 21
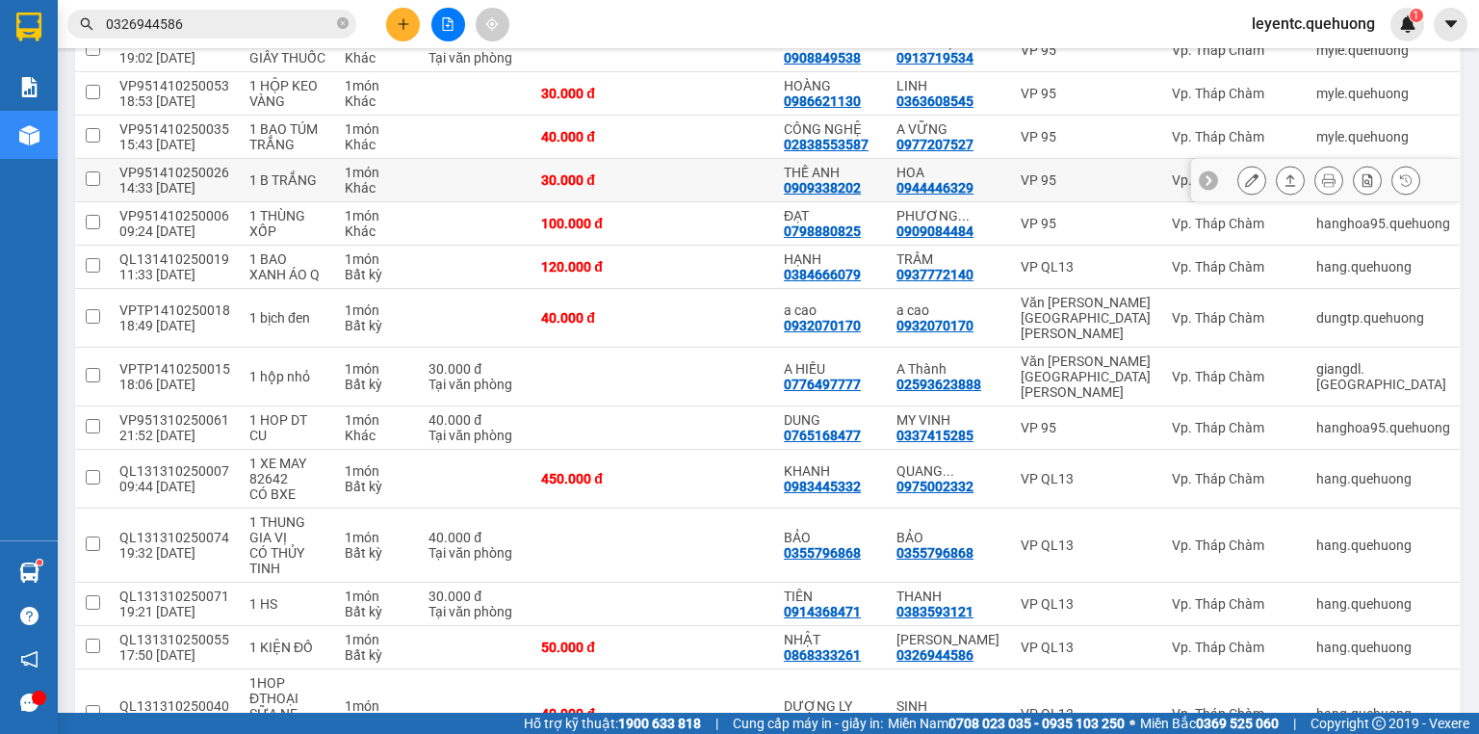
scroll to position [0, 0]
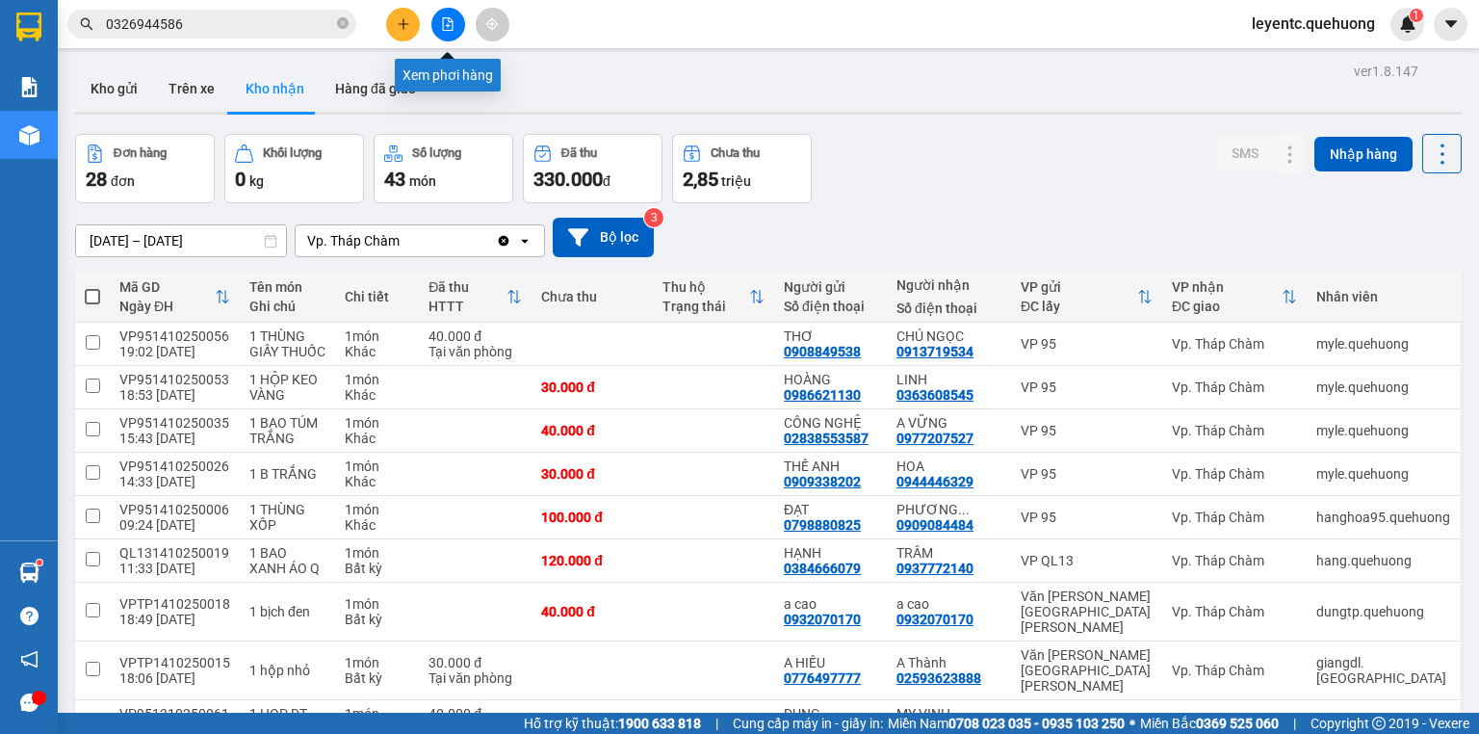
click at [442, 19] on icon "file-add" at bounding box center [447, 23] width 13 height 13
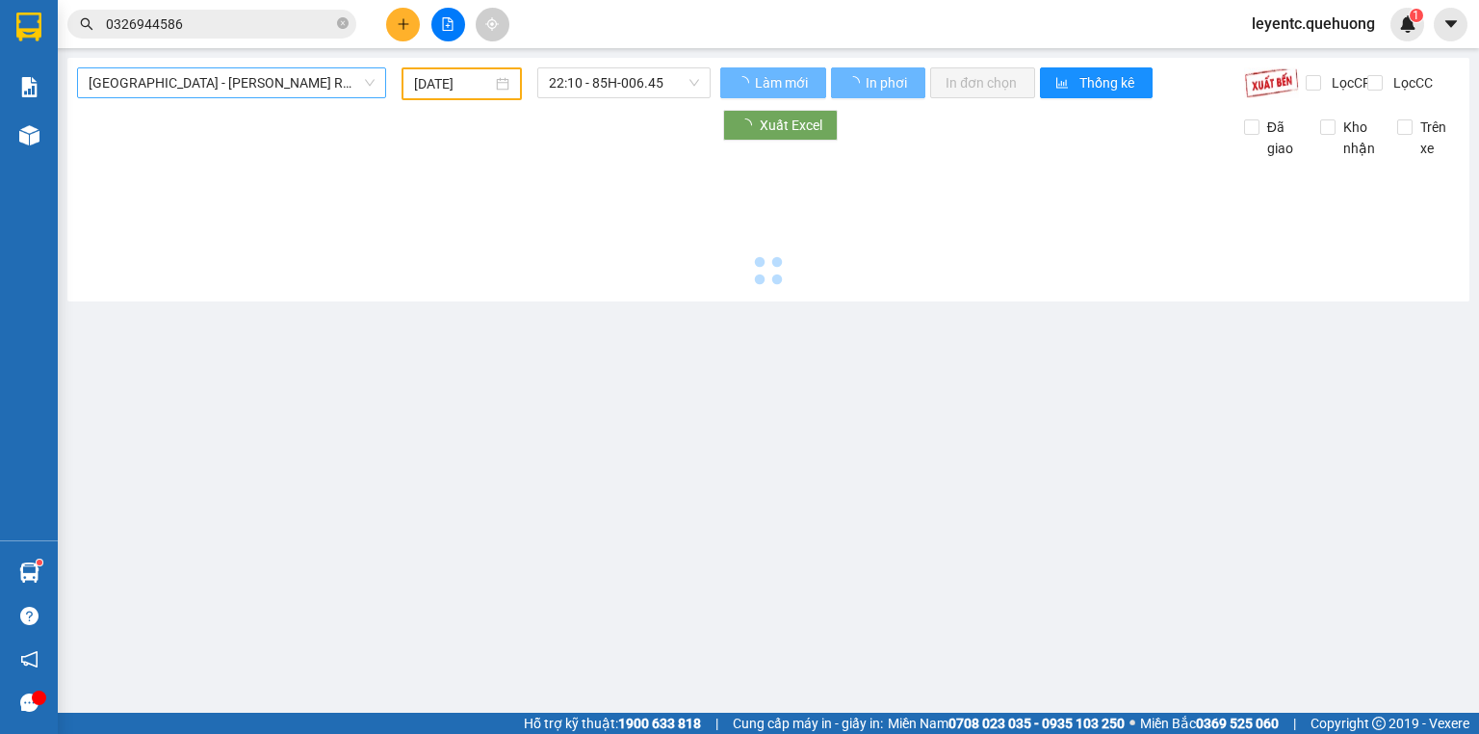
type input "[DATE]"
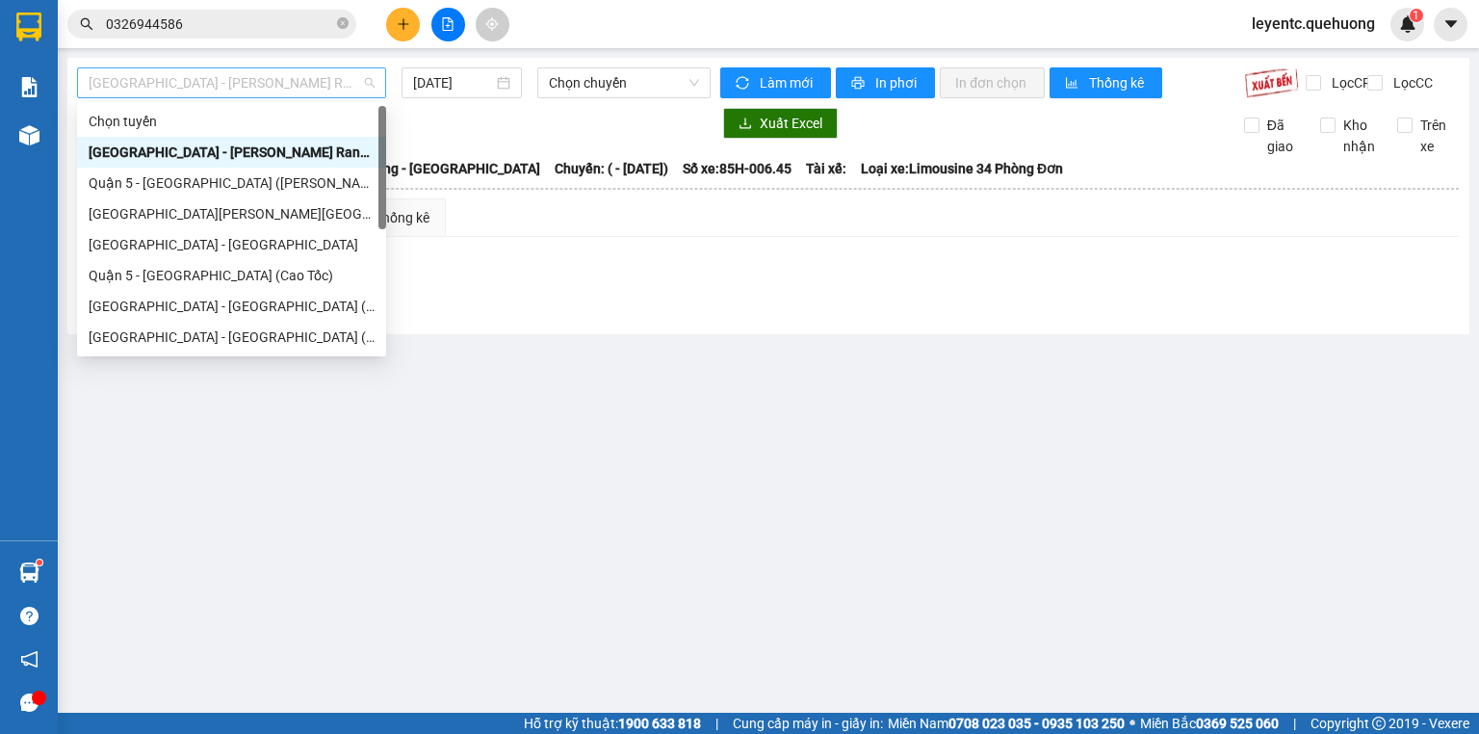
click at [343, 72] on span "[GEOGRAPHIC_DATA] - [PERSON_NAME] Rang - [GEOGRAPHIC_DATA]" at bounding box center [232, 82] width 286 height 29
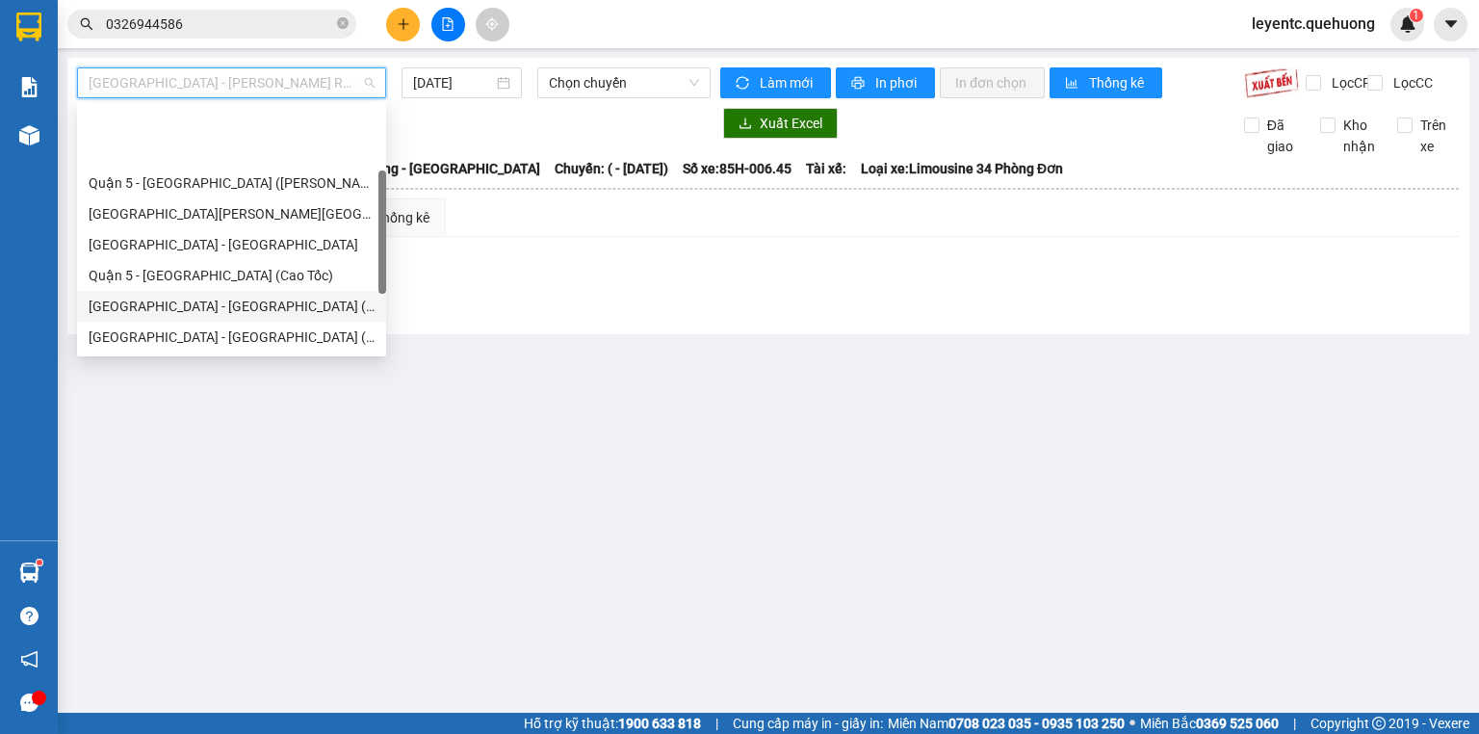
scroll to position [154, 0]
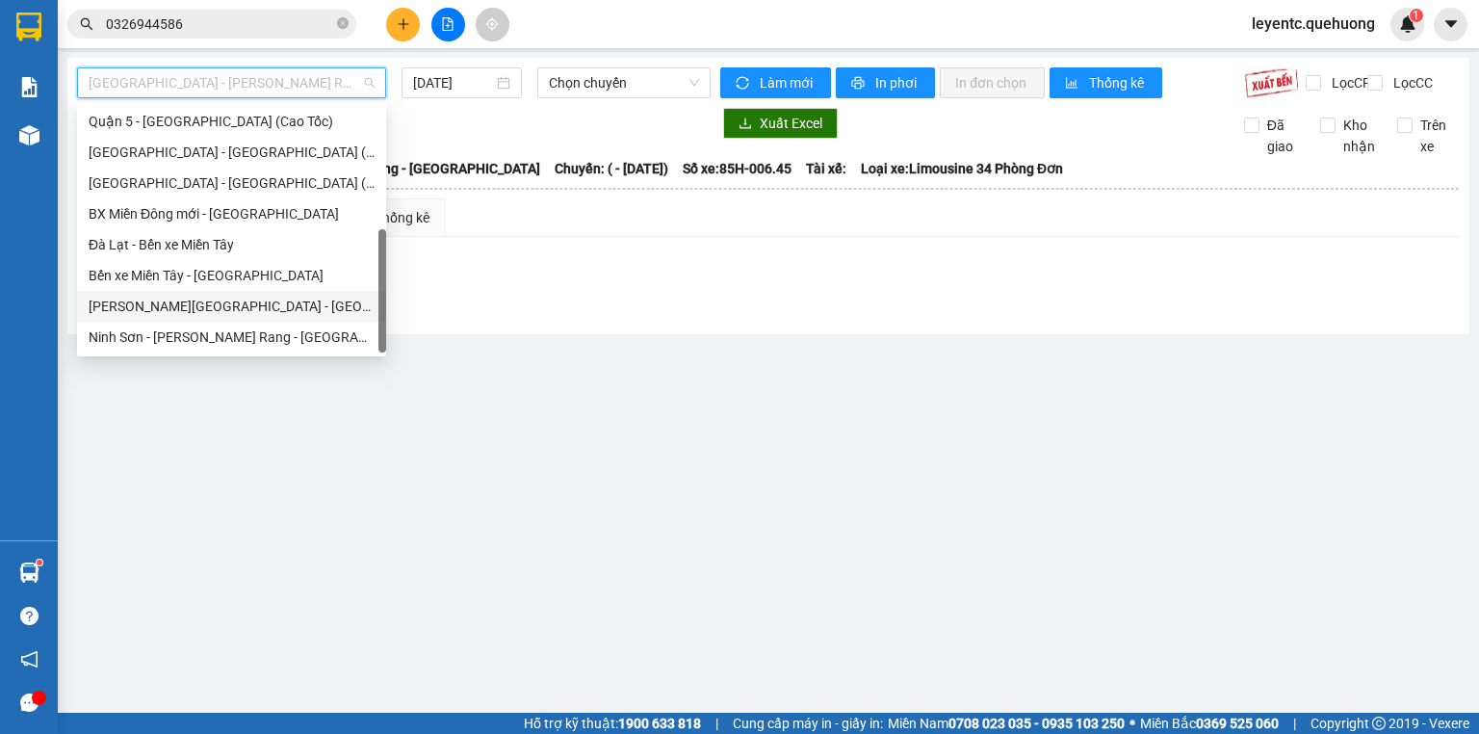
click at [281, 317] on div "[PERSON_NAME][GEOGRAPHIC_DATA] - [GEOGRAPHIC_DATA]" at bounding box center [231, 306] width 309 height 31
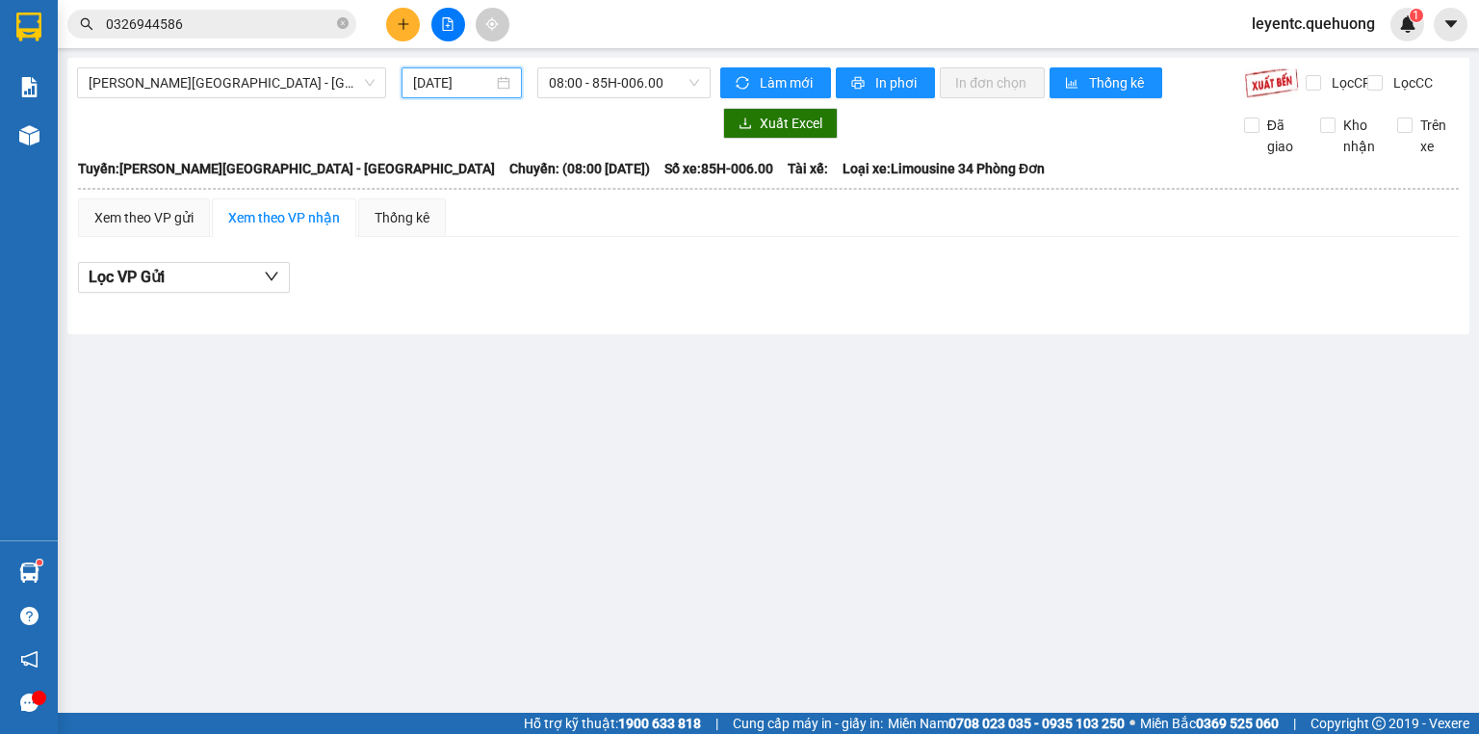
click at [458, 87] on input "[DATE]" at bounding box center [452, 82] width 79 height 21
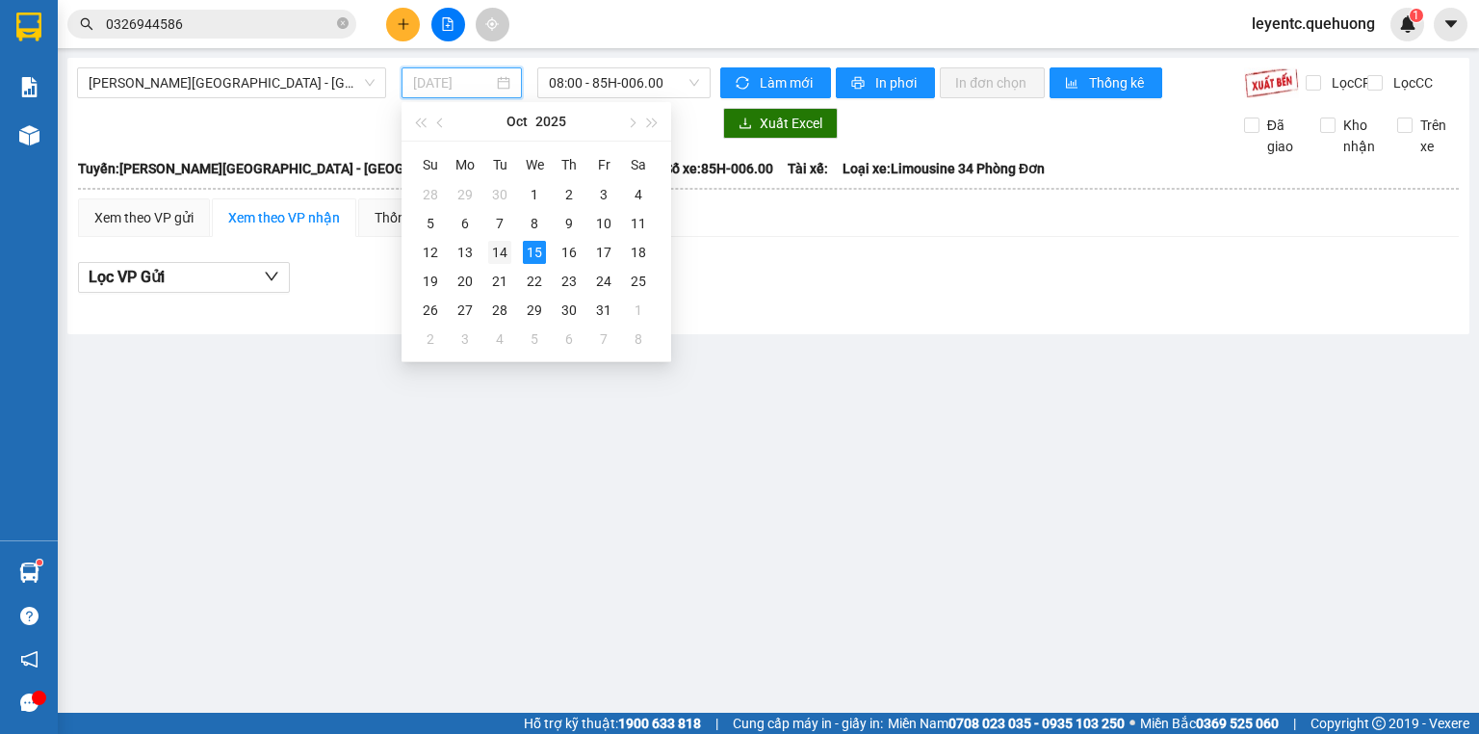
click at [498, 247] on div "14" at bounding box center [499, 252] width 23 height 23
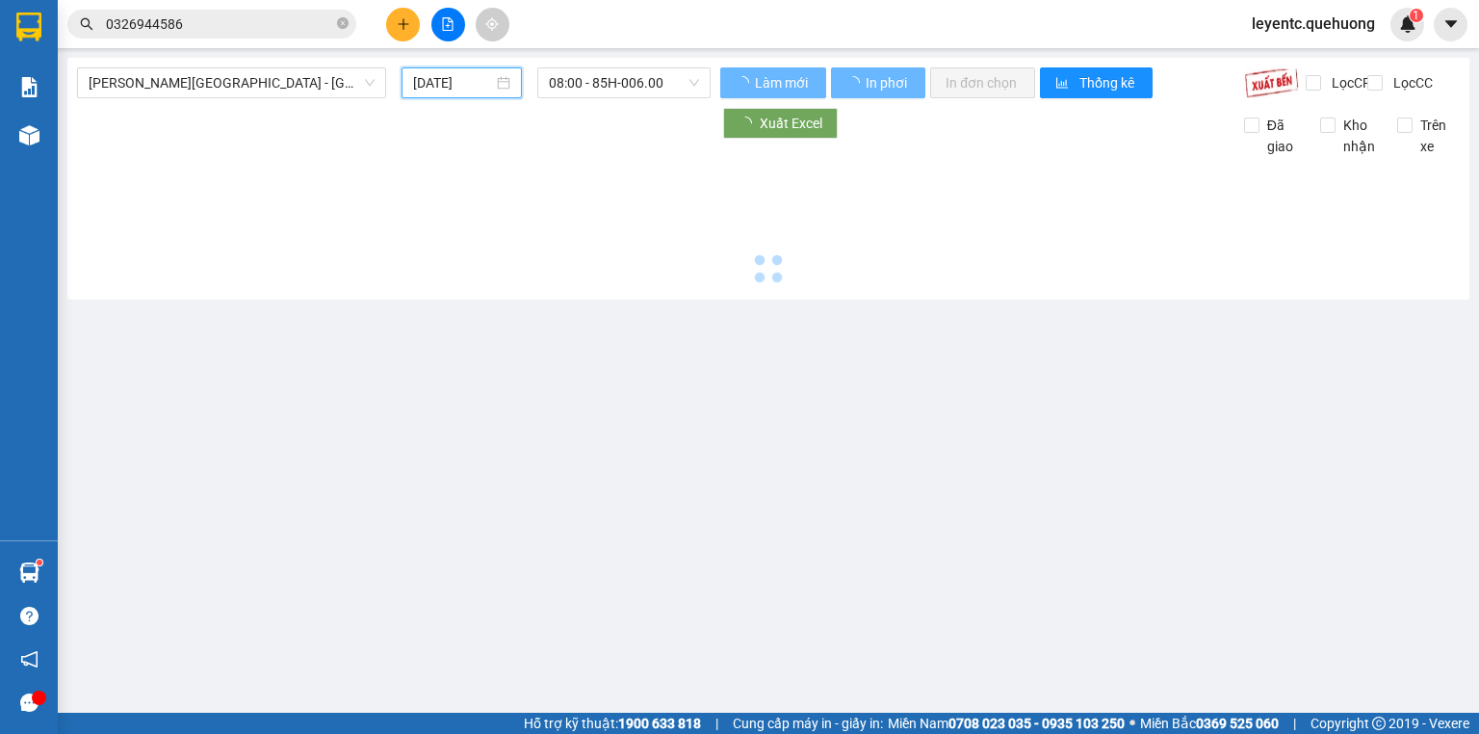
type input "[DATE]"
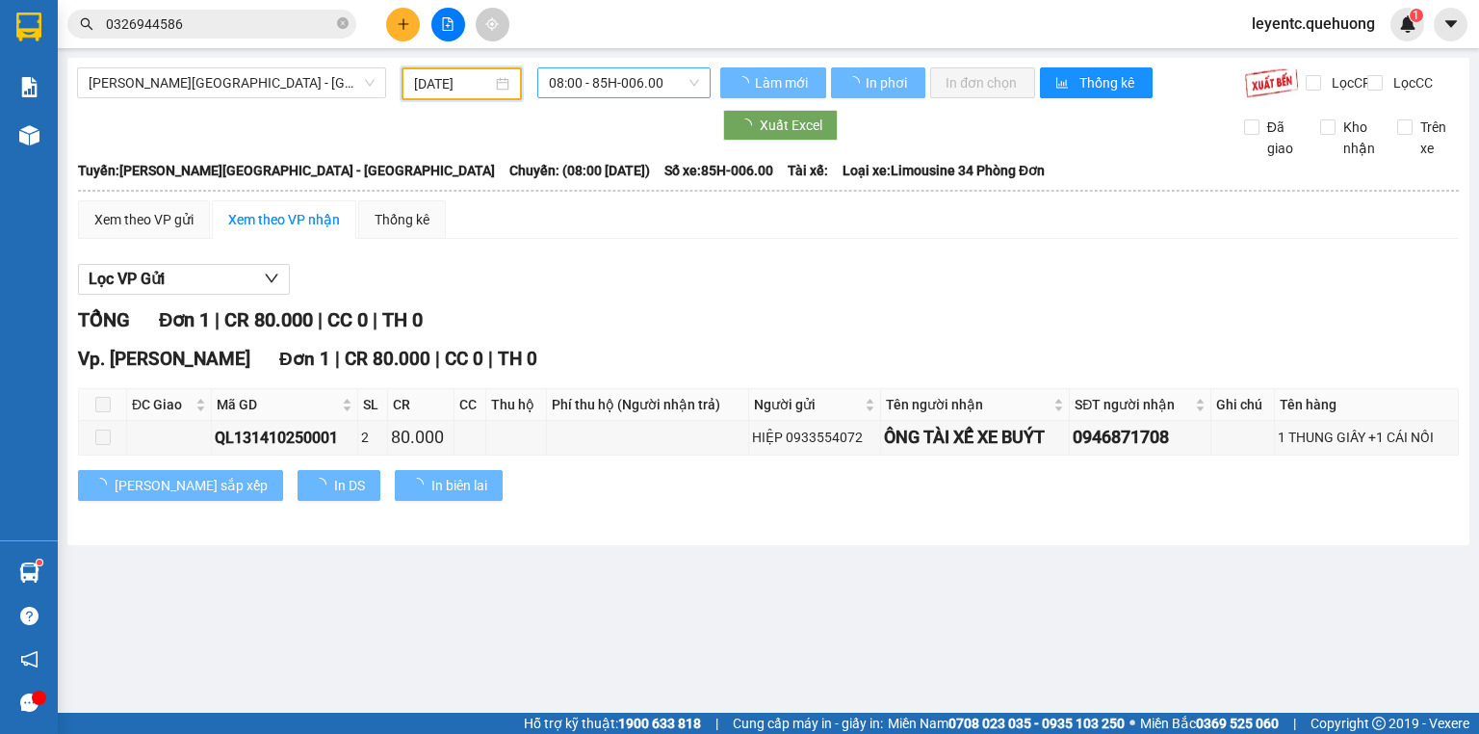
click at [610, 75] on span "08:00 - 85H-006.00" at bounding box center [624, 82] width 151 height 29
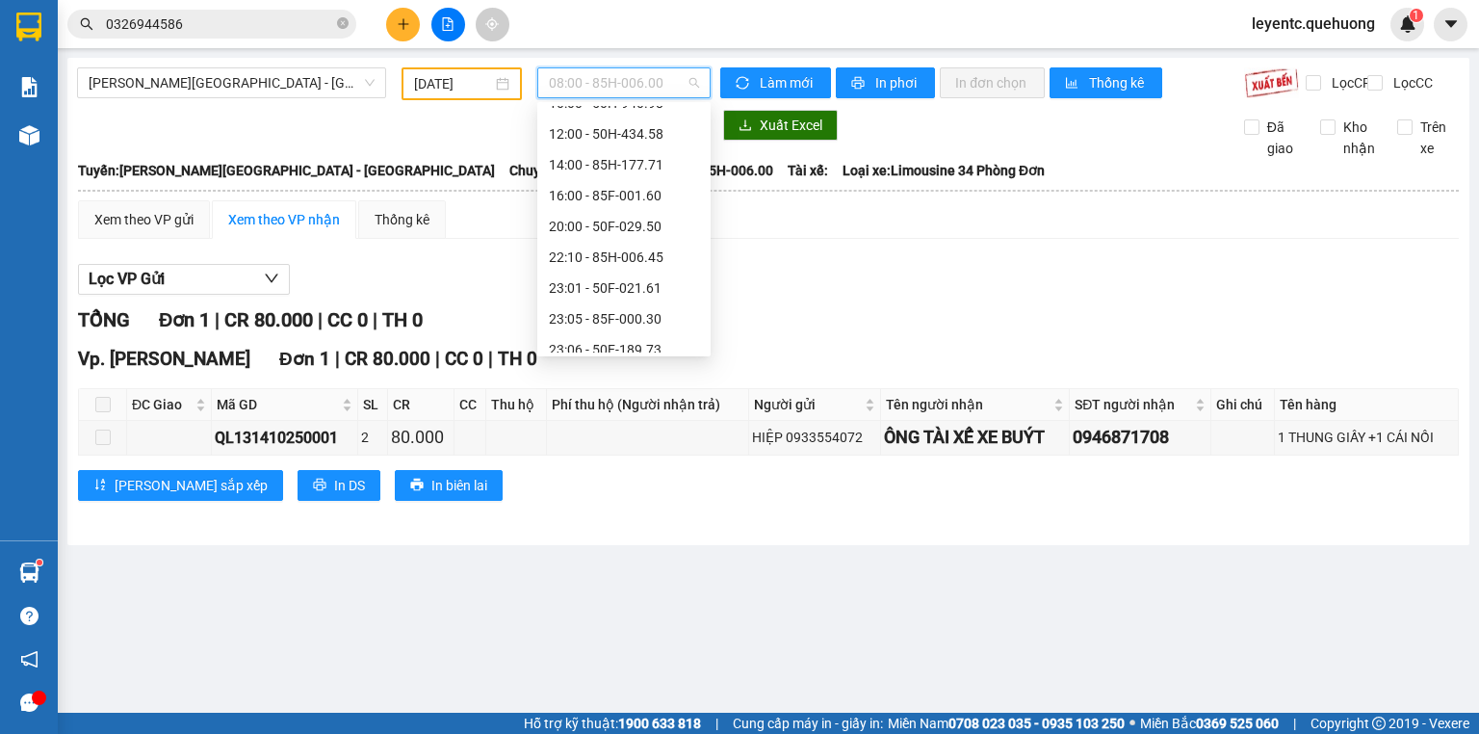
scroll to position [185, 0]
click at [660, 342] on div "23:59 - 85H-006.18" at bounding box center [624, 336] width 150 height 21
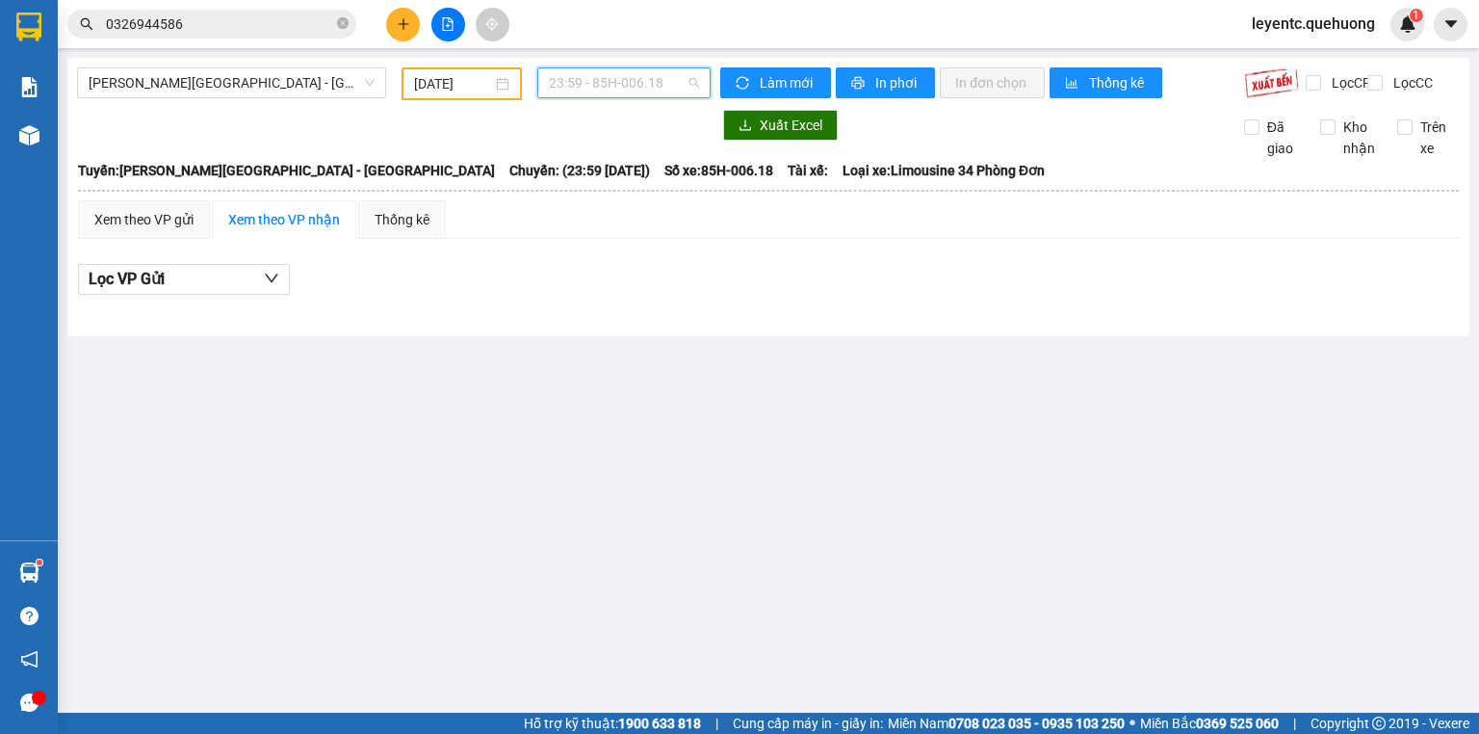
click at [671, 78] on span "23:59 - 85H-006.18" at bounding box center [624, 82] width 151 height 29
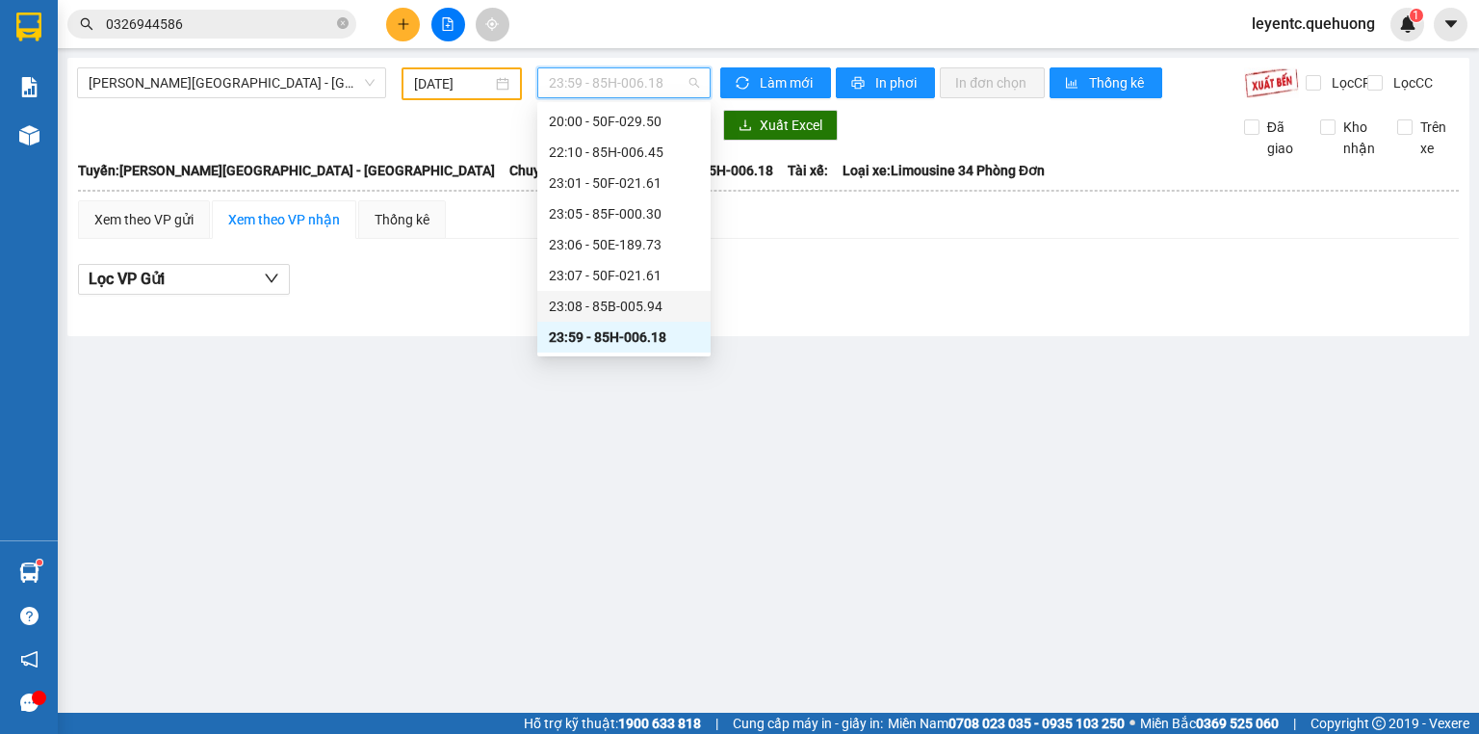
click at [618, 316] on div "23:08 - 85B-005.94" at bounding box center [624, 306] width 150 height 21
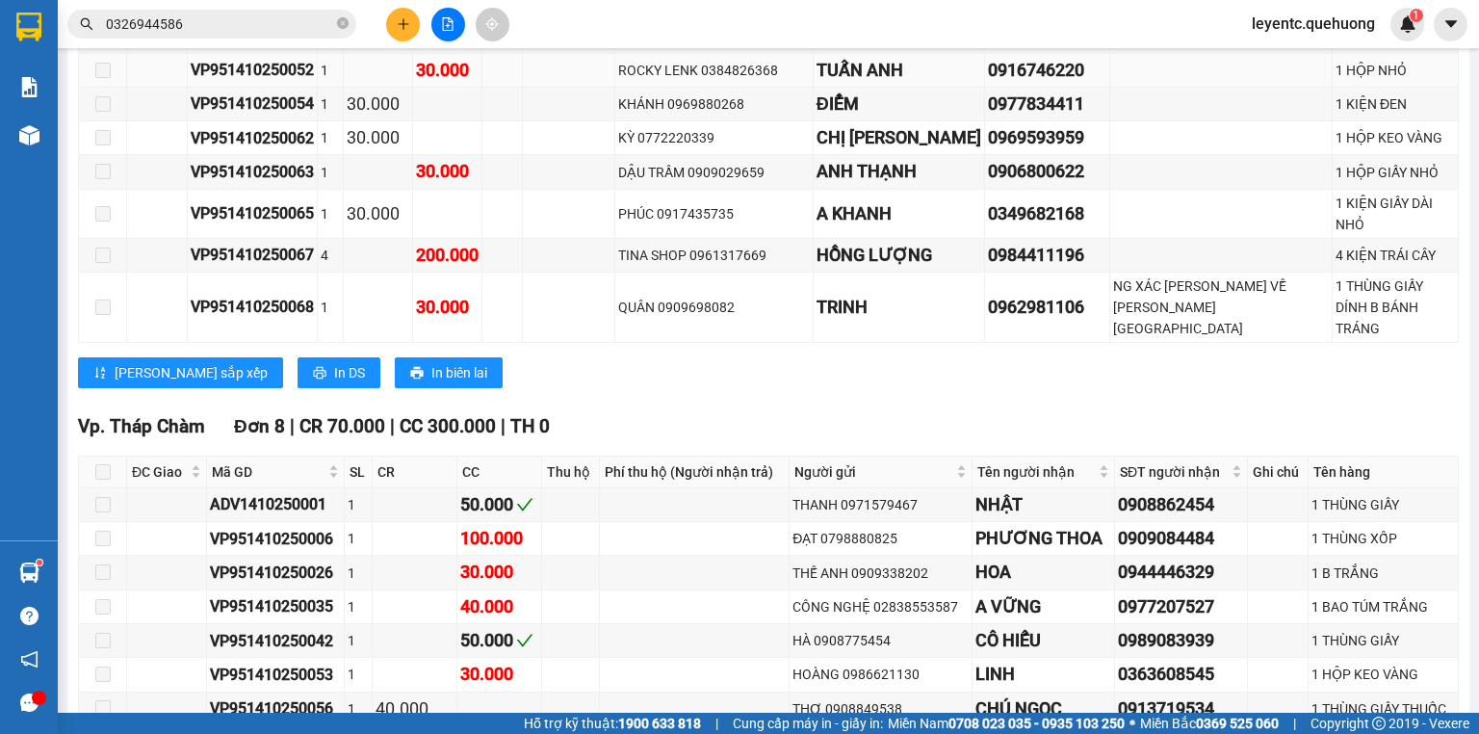
scroll to position [1926, 0]
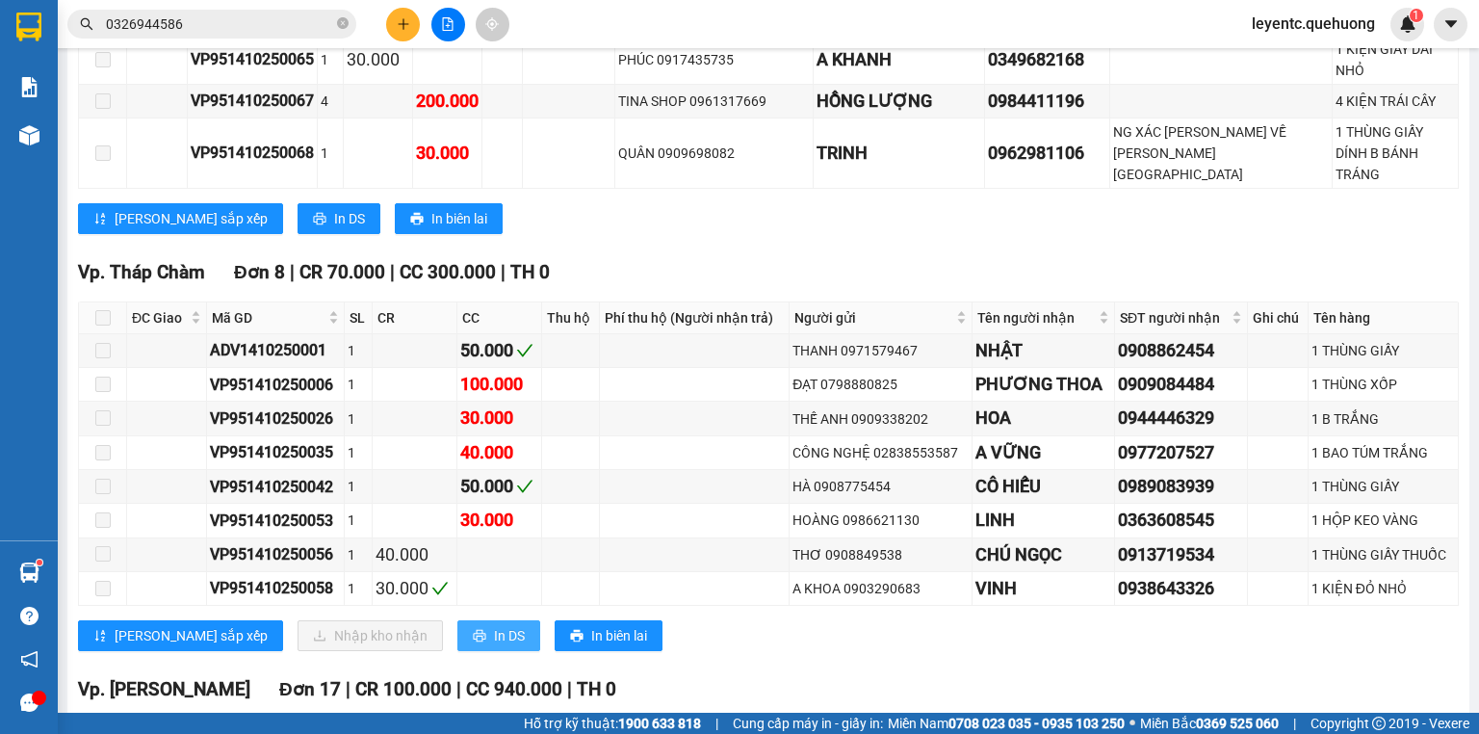
click at [494, 625] on span "In DS" at bounding box center [509, 635] width 31 height 21
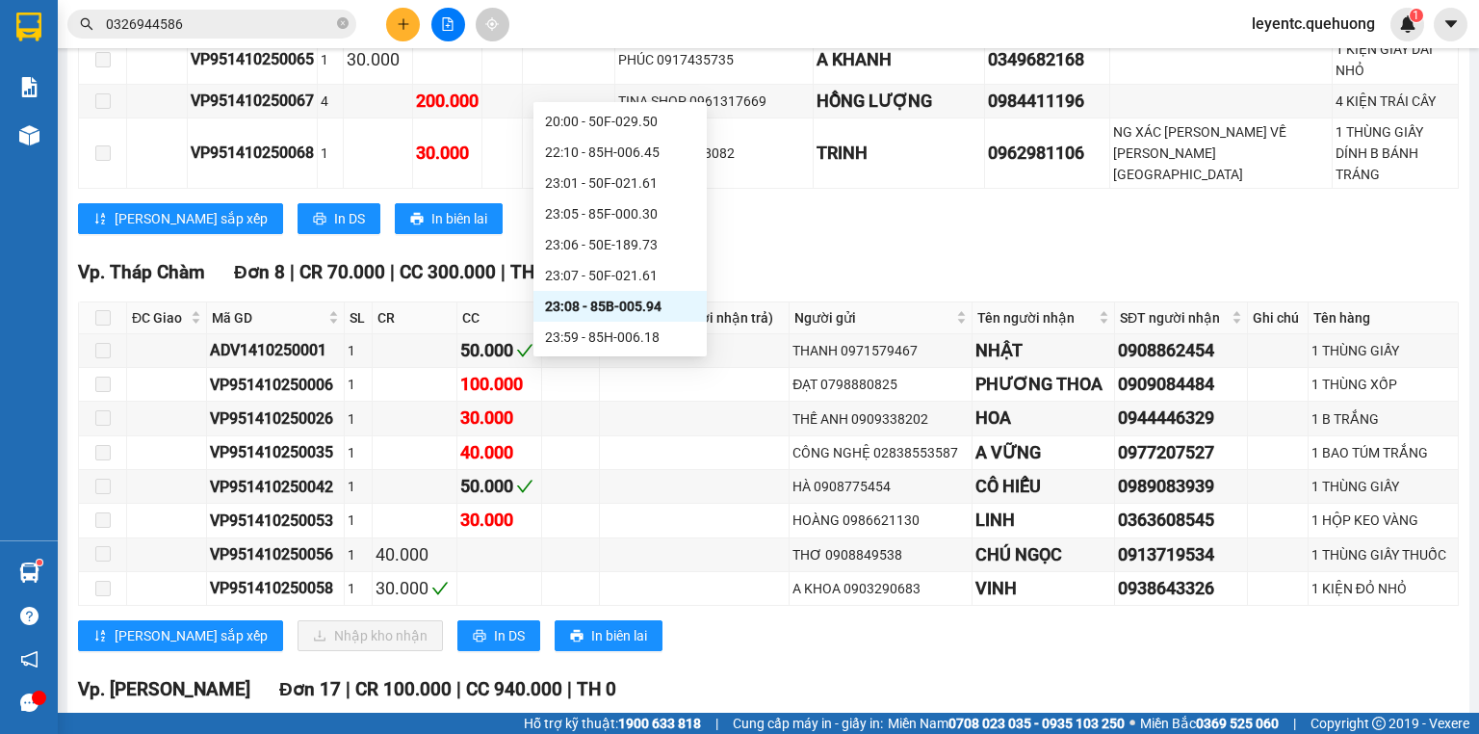
click at [634, 294] on div "23:08 - 85B-005.94" at bounding box center [620, 306] width 173 height 31
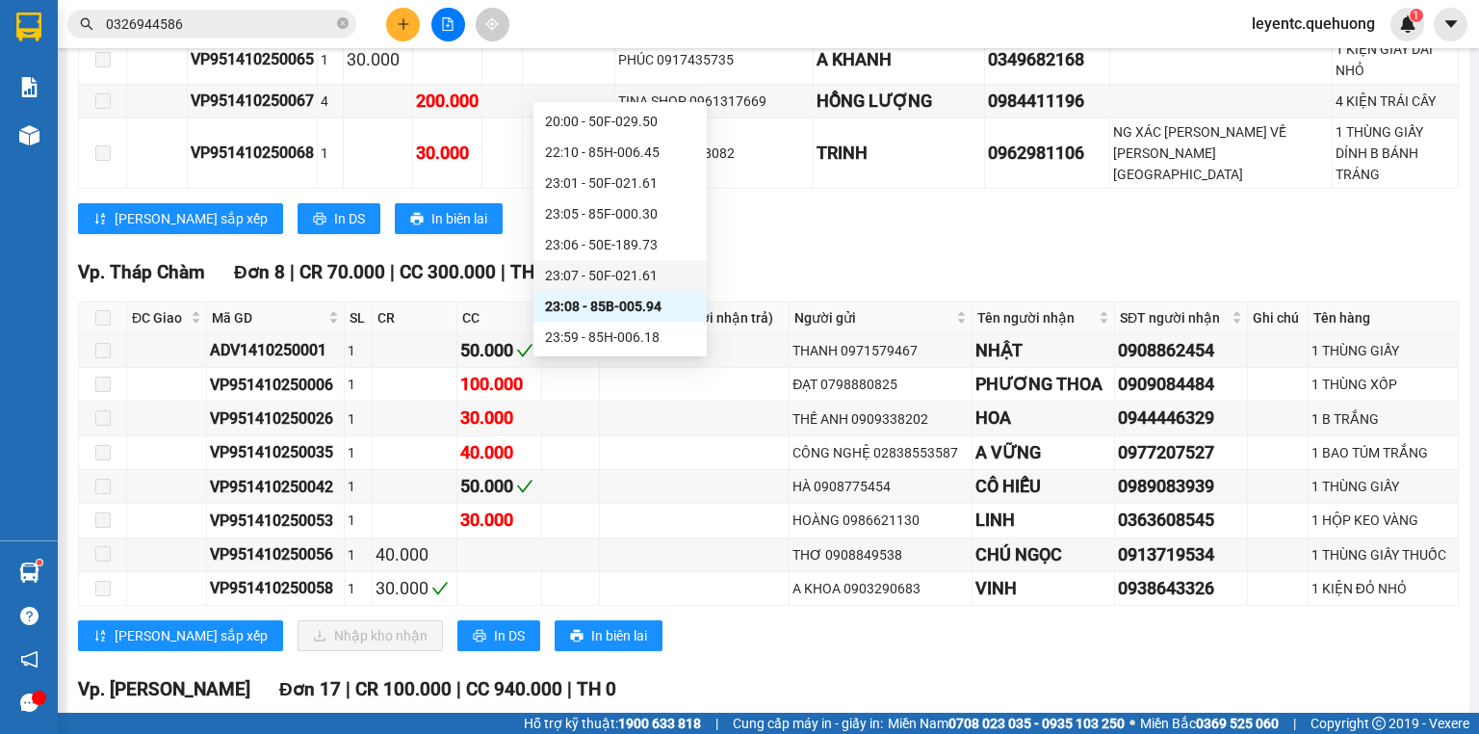
click at [618, 281] on div "23:07 - 50F-021.61" at bounding box center [620, 275] width 150 height 21
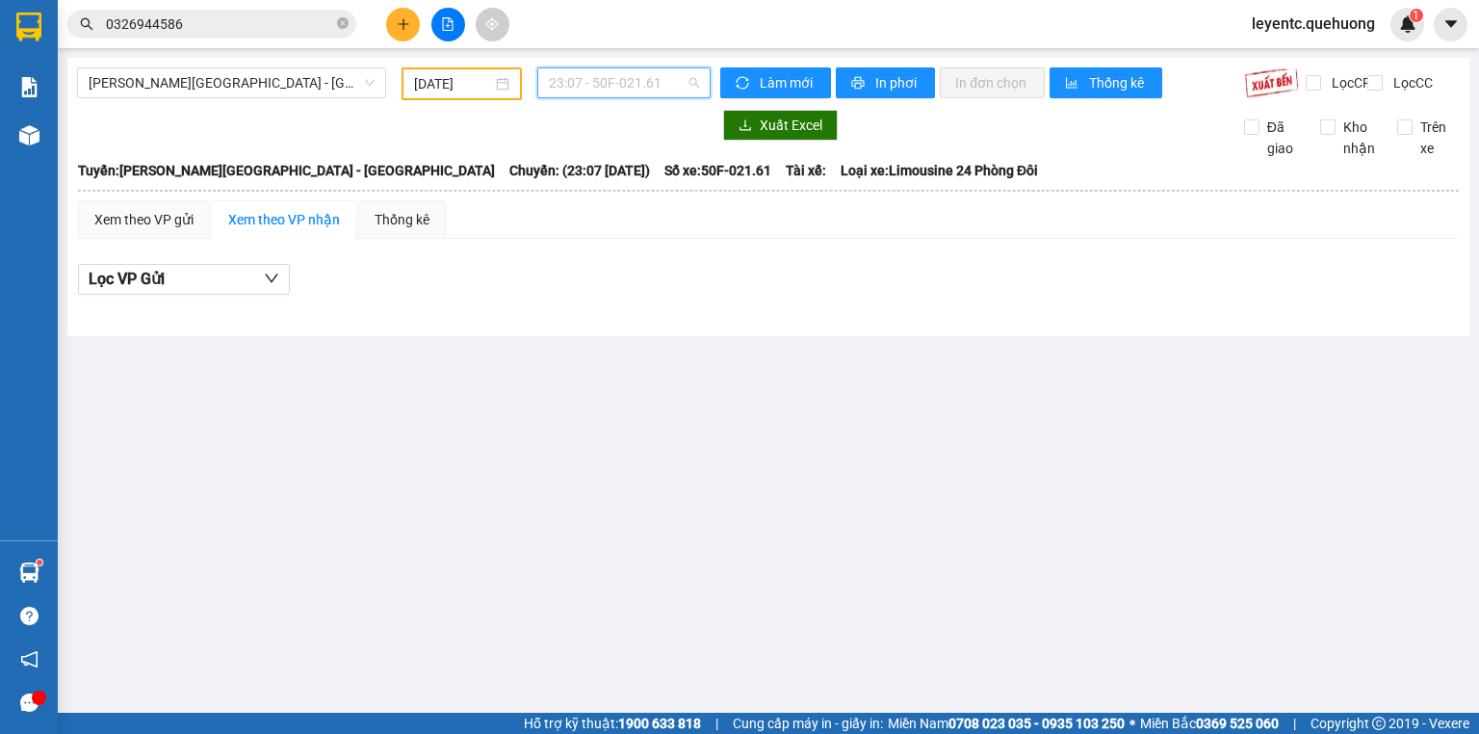
click at [649, 84] on span "23:07 - 50F-021.61" at bounding box center [624, 82] width 151 height 29
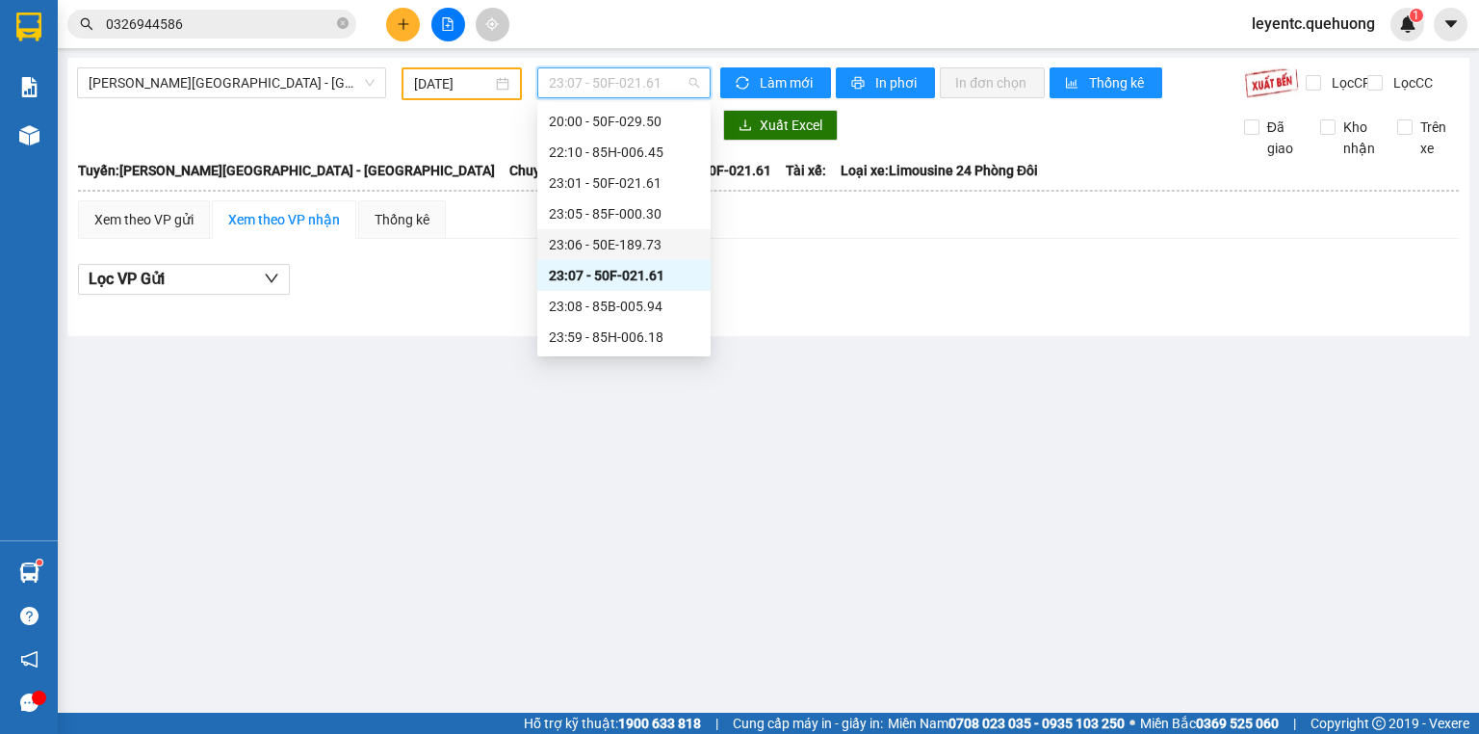
click at [619, 254] on div "23:06 - 50E-189.73" at bounding box center [624, 244] width 150 height 21
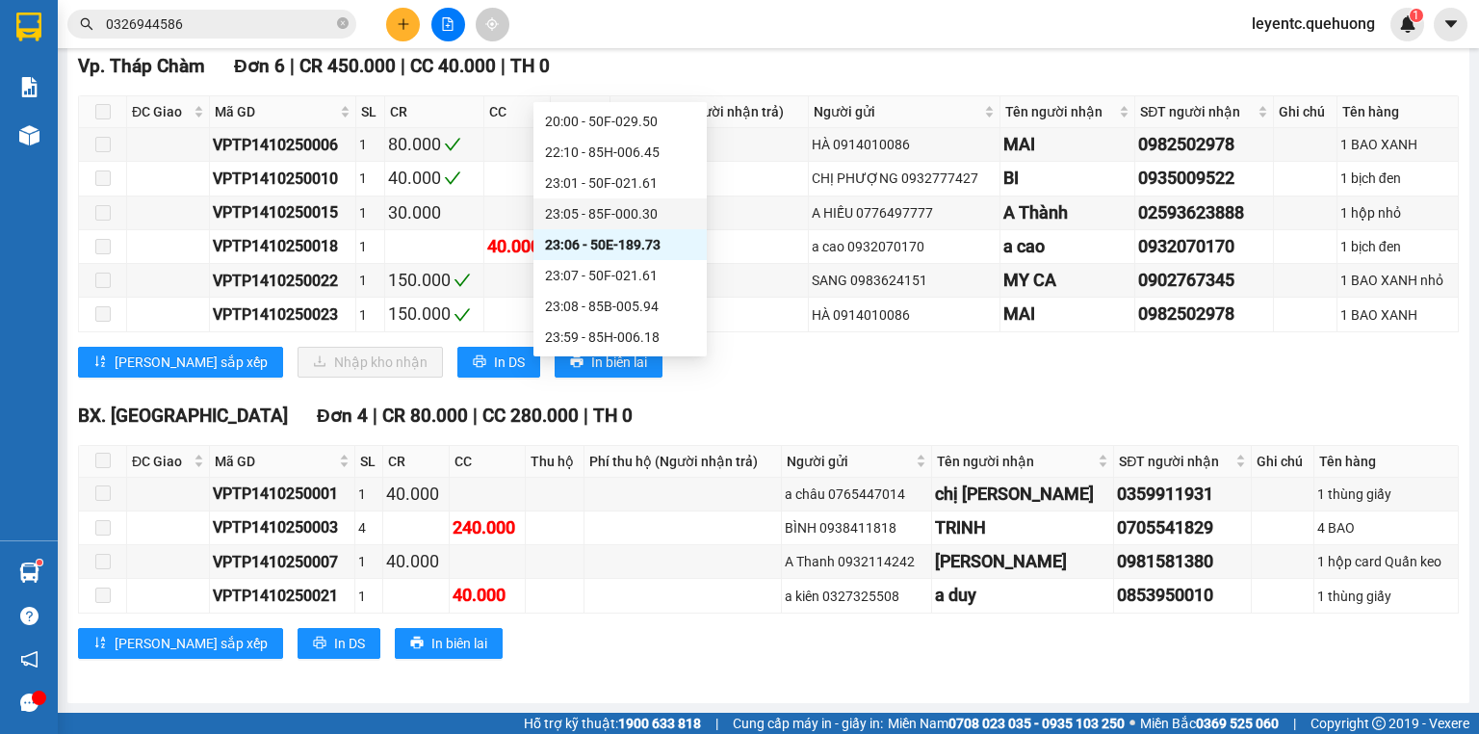
click at [643, 222] on div "23:05 - 85F-000.30" at bounding box center [620, 213] width 150 height 21
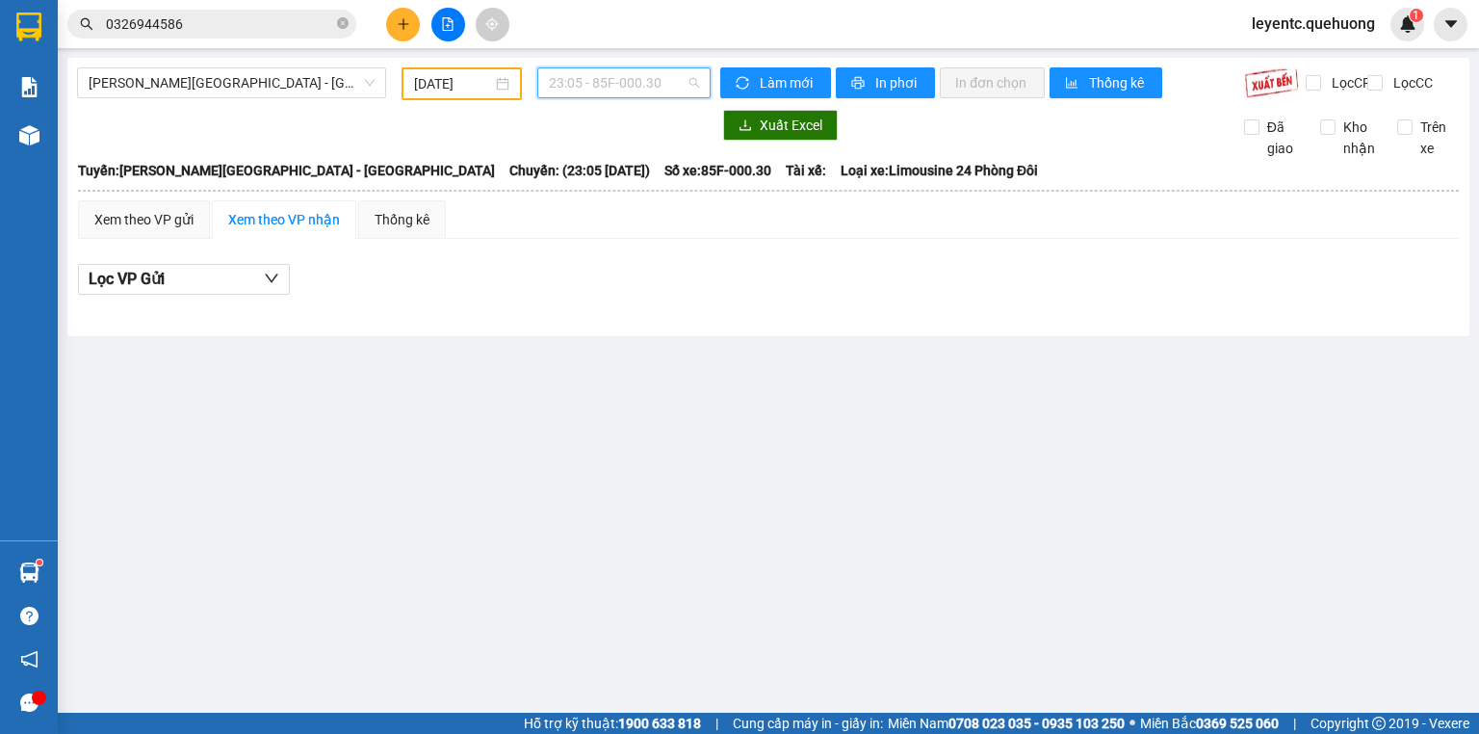
click at [645, 71] on span "23:05 - 85F-000.30" at bounding box center [624, 82] width 151 height 29
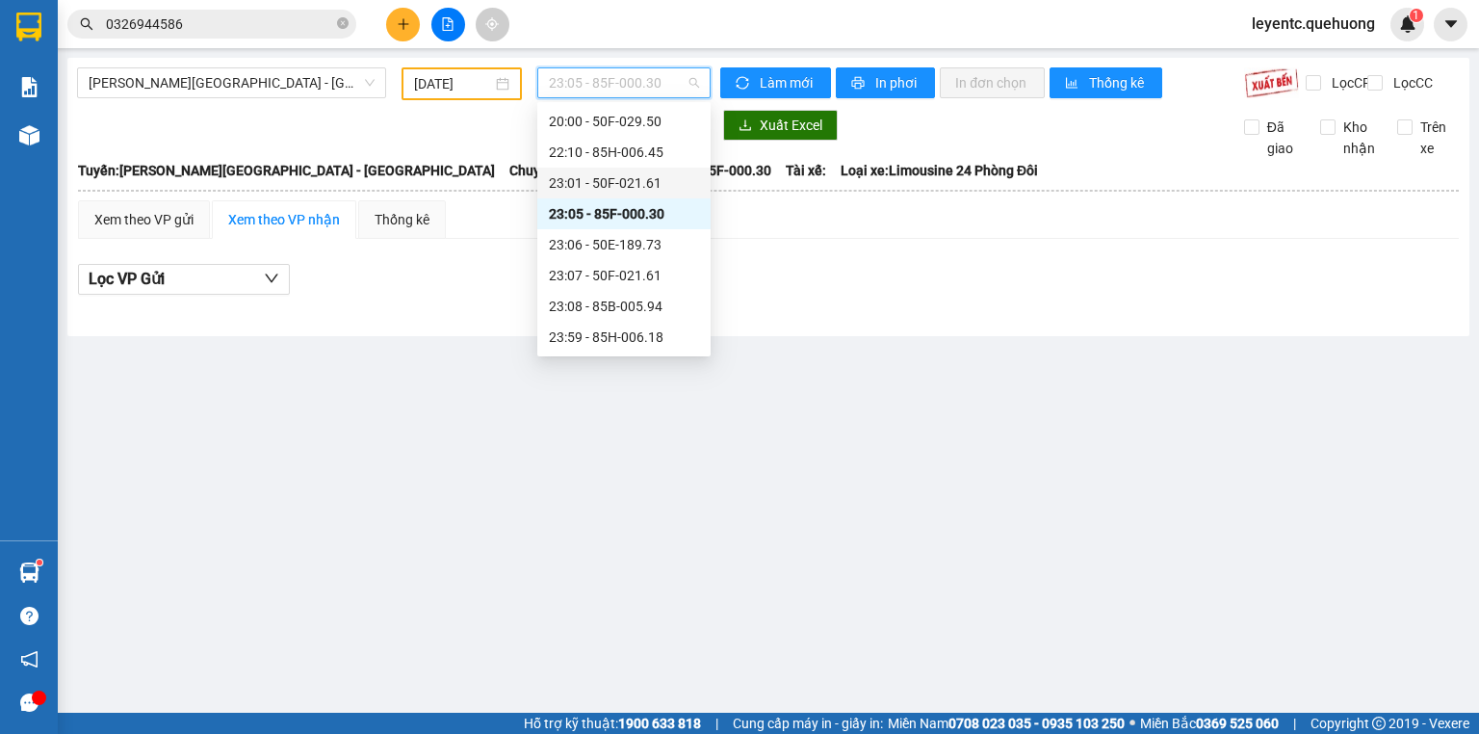
click at [639, 179] on div "23:01 - 50F-021.61" at bounding box center [624, 182] width 150 height 21
click at [665, 80] on span "23:01 - 50F-021.61" at bounding box center [624, 82] width 151 height 29
click at [659, 152] on div "22:10 - 85H-006.45" at bounding box center [624, 152] width 150 height 21
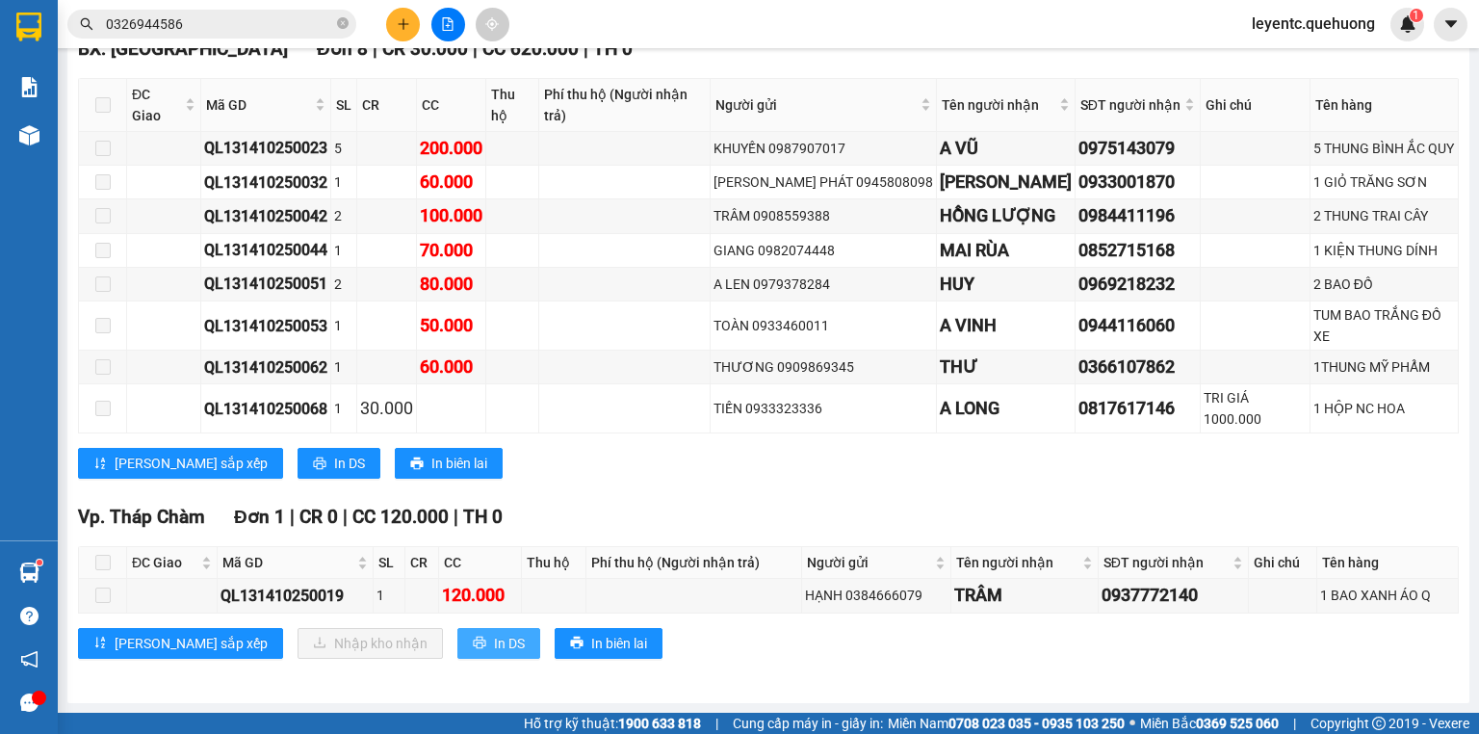
click at [473, 647] on icon "printer" at bounding box center [479, 642] width 13 height 13
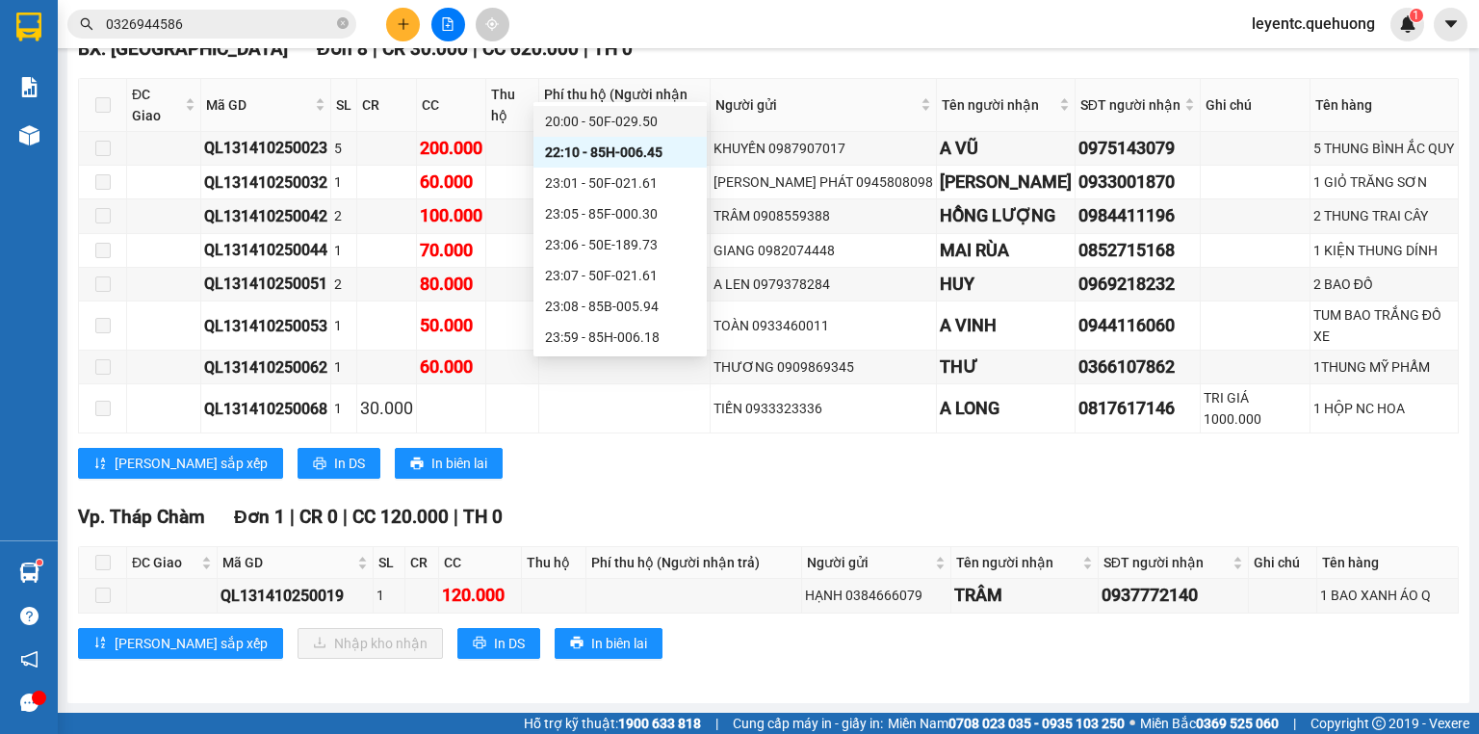
click at [650, 121] on div "20:00 - 50F-029.50" at bounding box center [620, 121] width 150 height 21
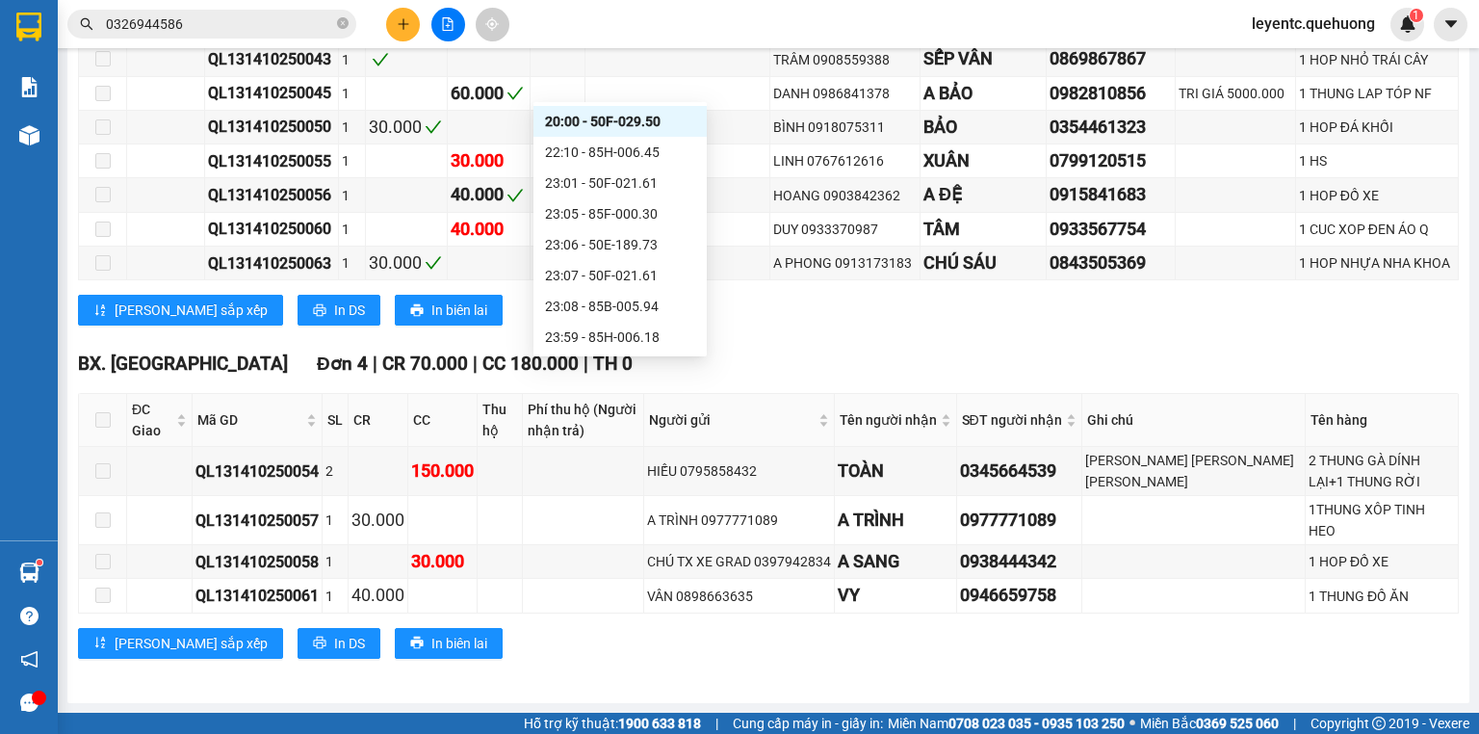
click at [618, 101] on div "16:00 - 85F-001.60" at bounding box center [620, 90] width 150 height 21
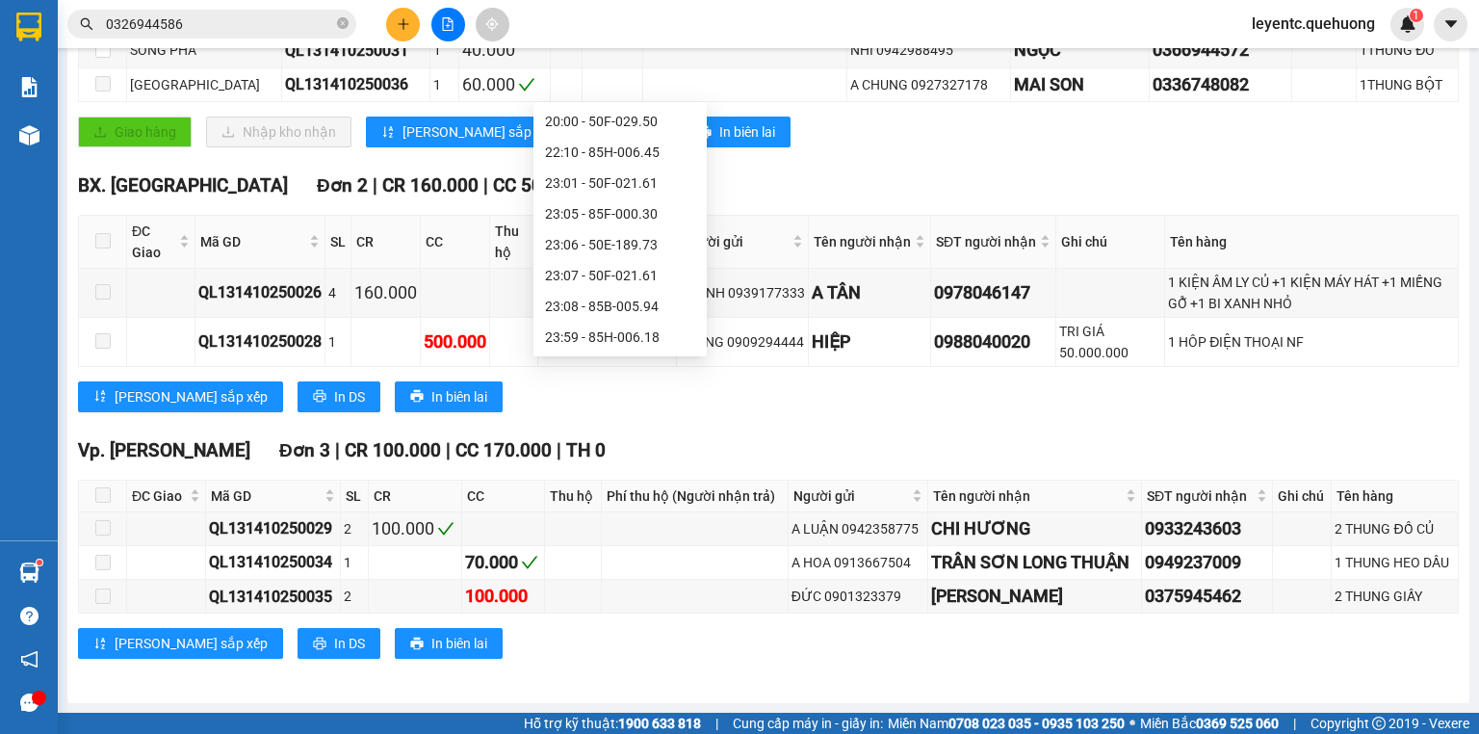
click at [642, 70] on div "14:00 - 85H-177.71" at bounding box center [620, 59] width 150 height 21
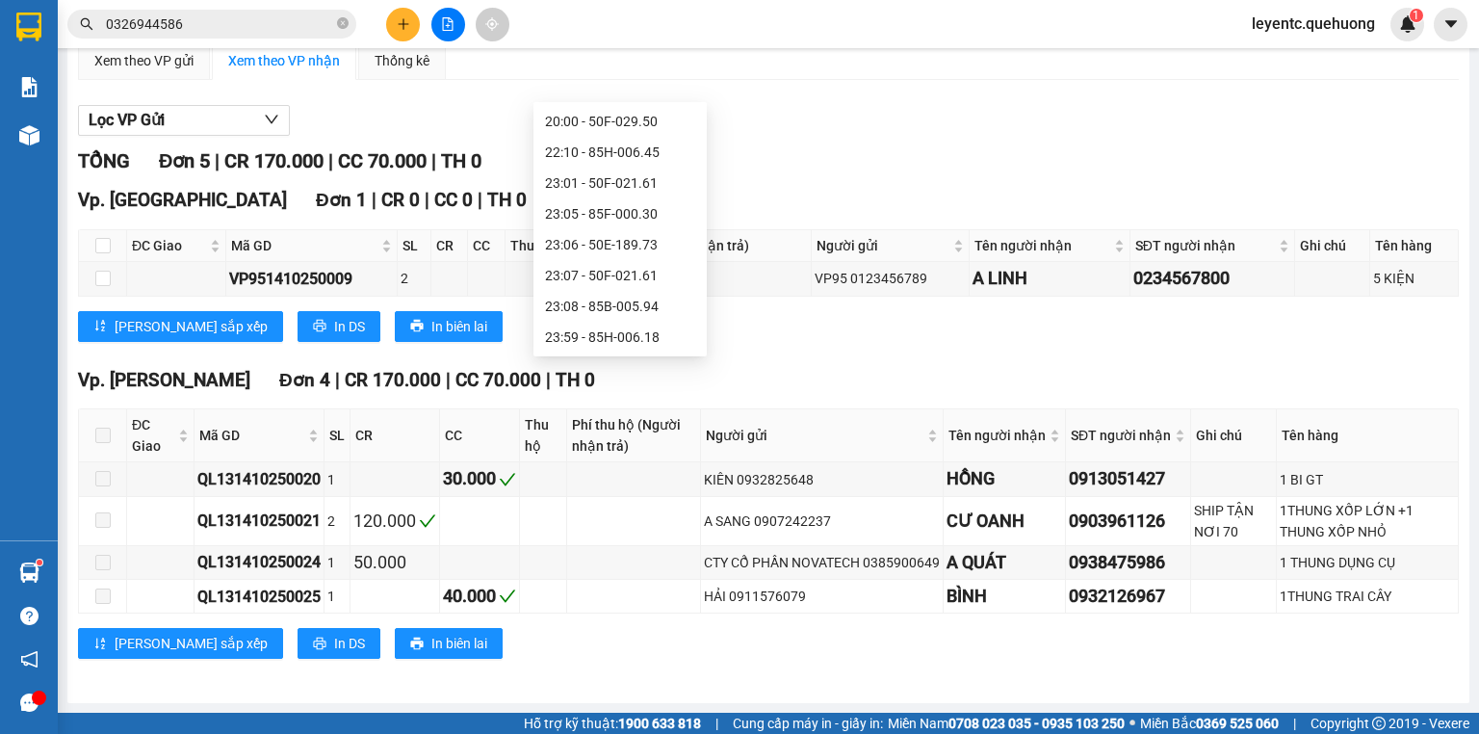
click at [637, 44] on div "12:00 - 50H-434.58" at bounding box center [620, 28] width 173 height 31
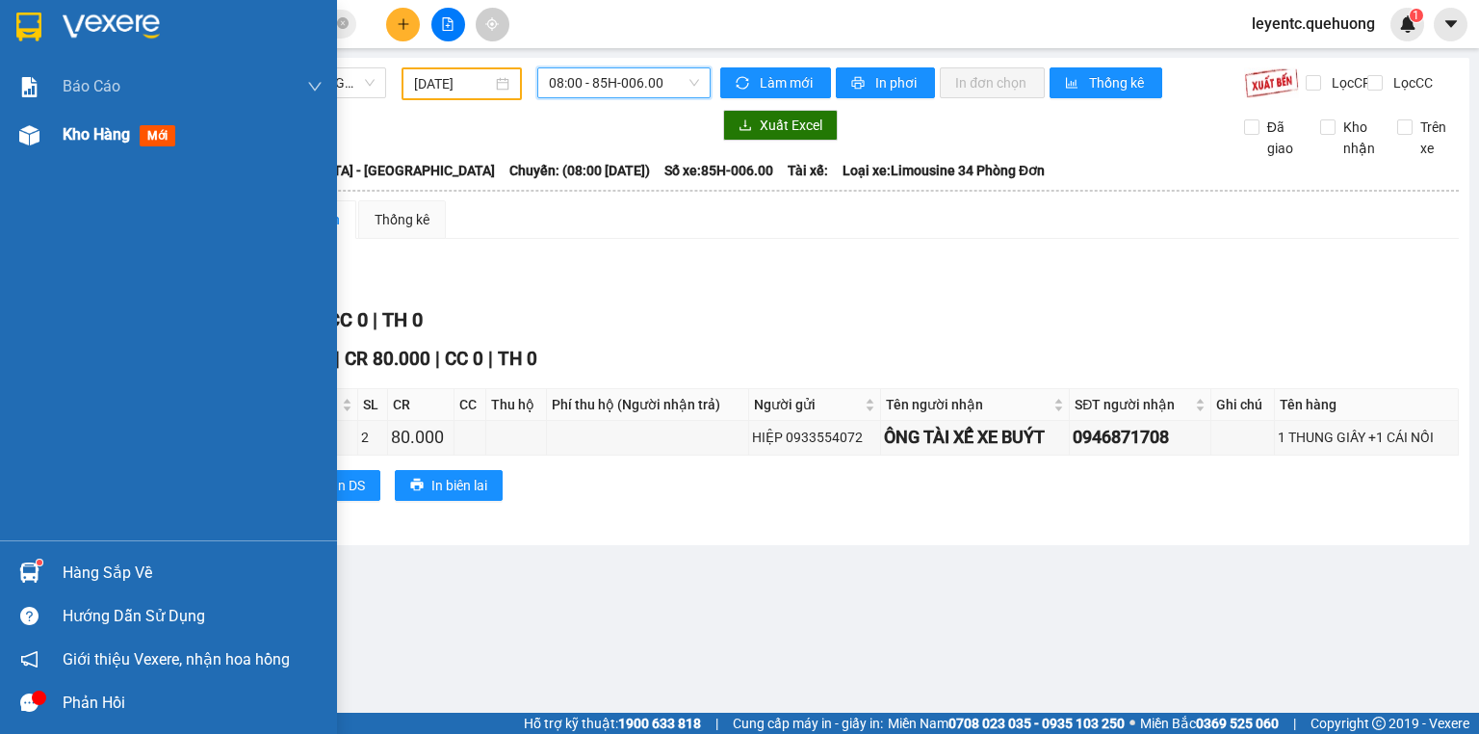
click at [109, 131] on span "Kho hàng" at bounding box center [96, 134] width 67 height 18
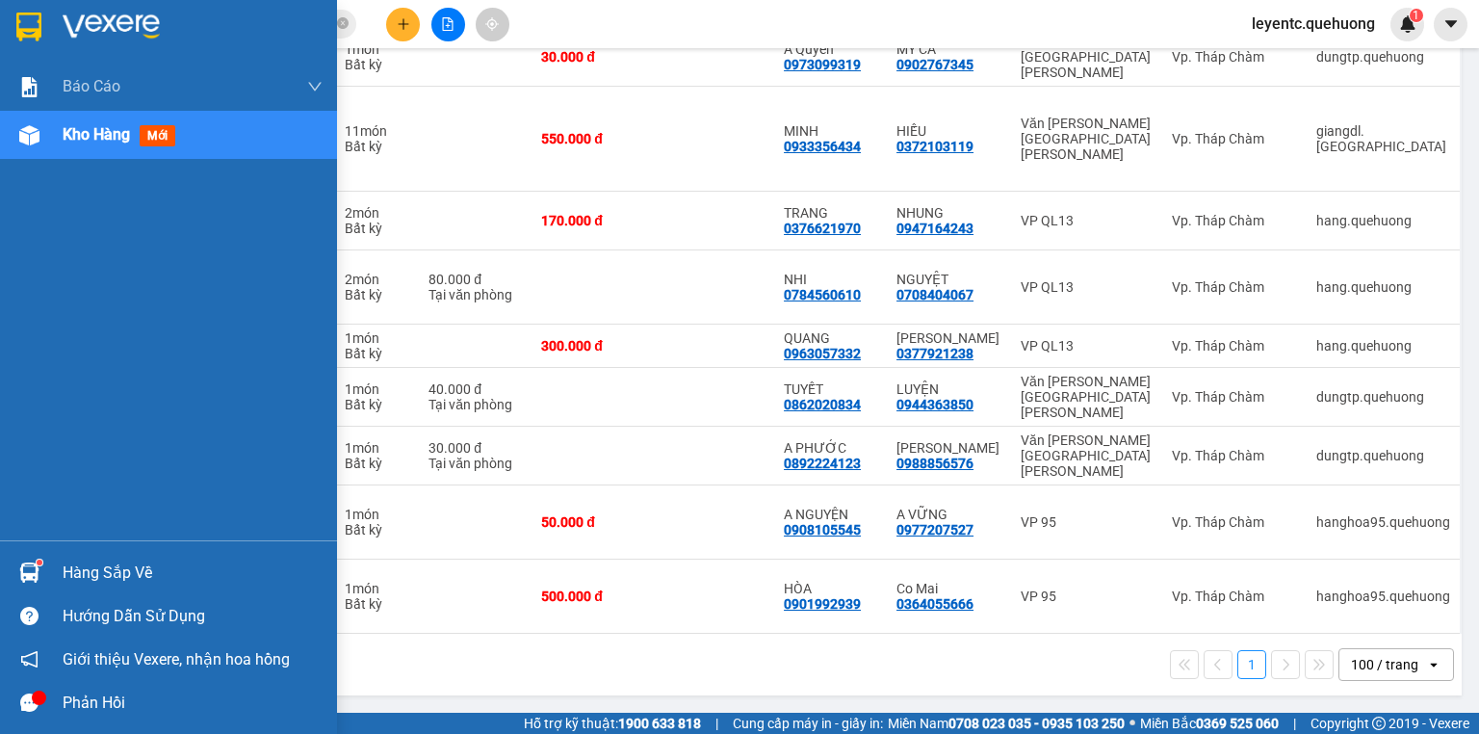
click at [87, 119] on div "Kho hàng mới" at bounding box center [193, 135] width 260 height 48
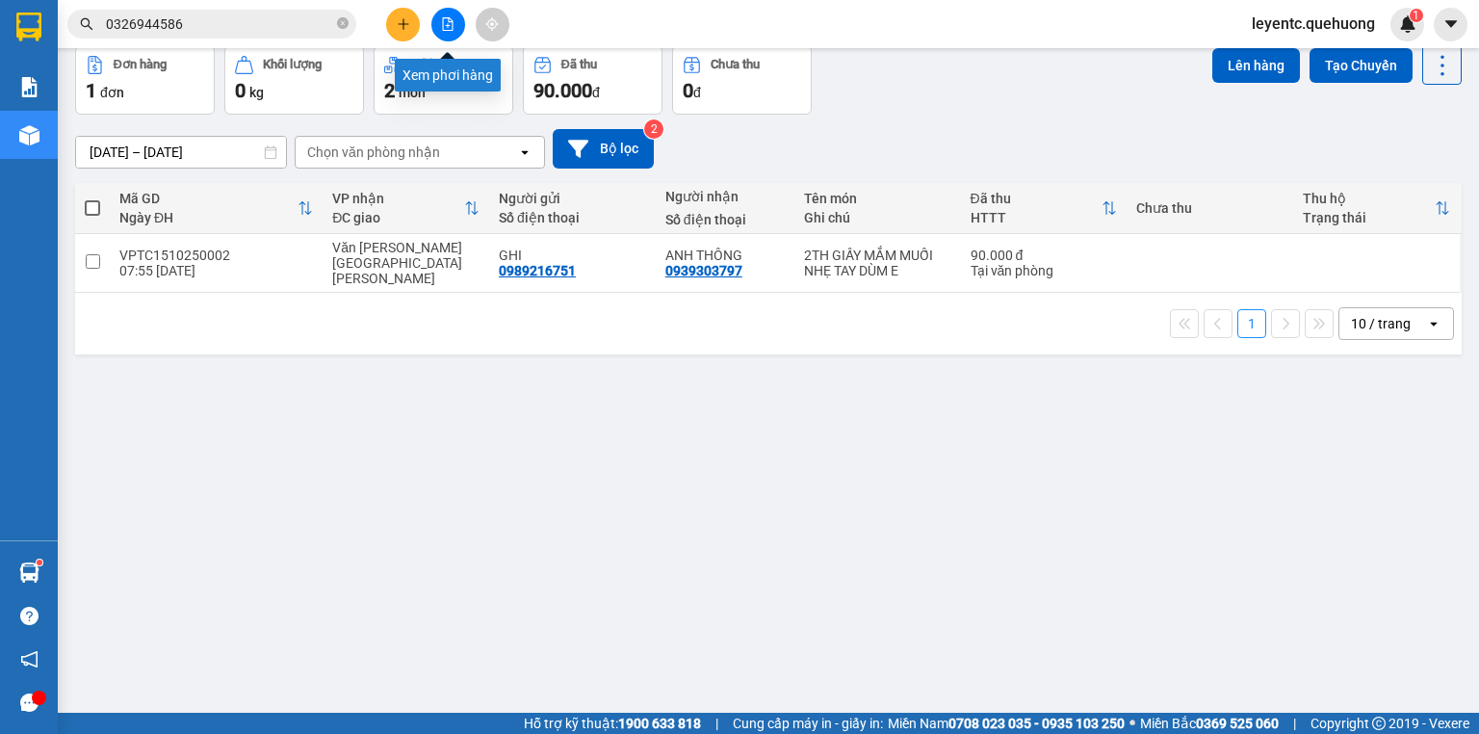
click at [449, 17] on icon "file-add" at bounding box center [447, 23] width 13 height 13
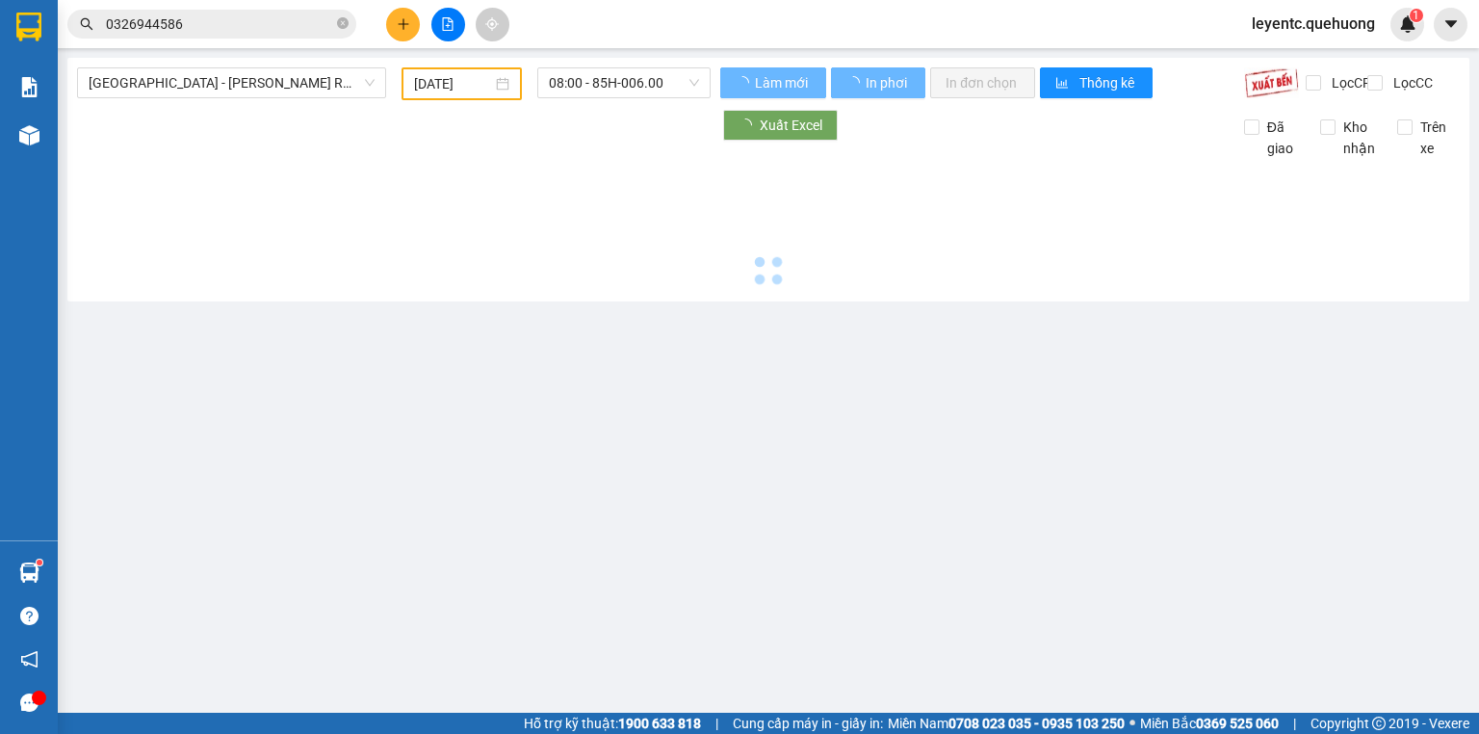
type input "[DATE]"
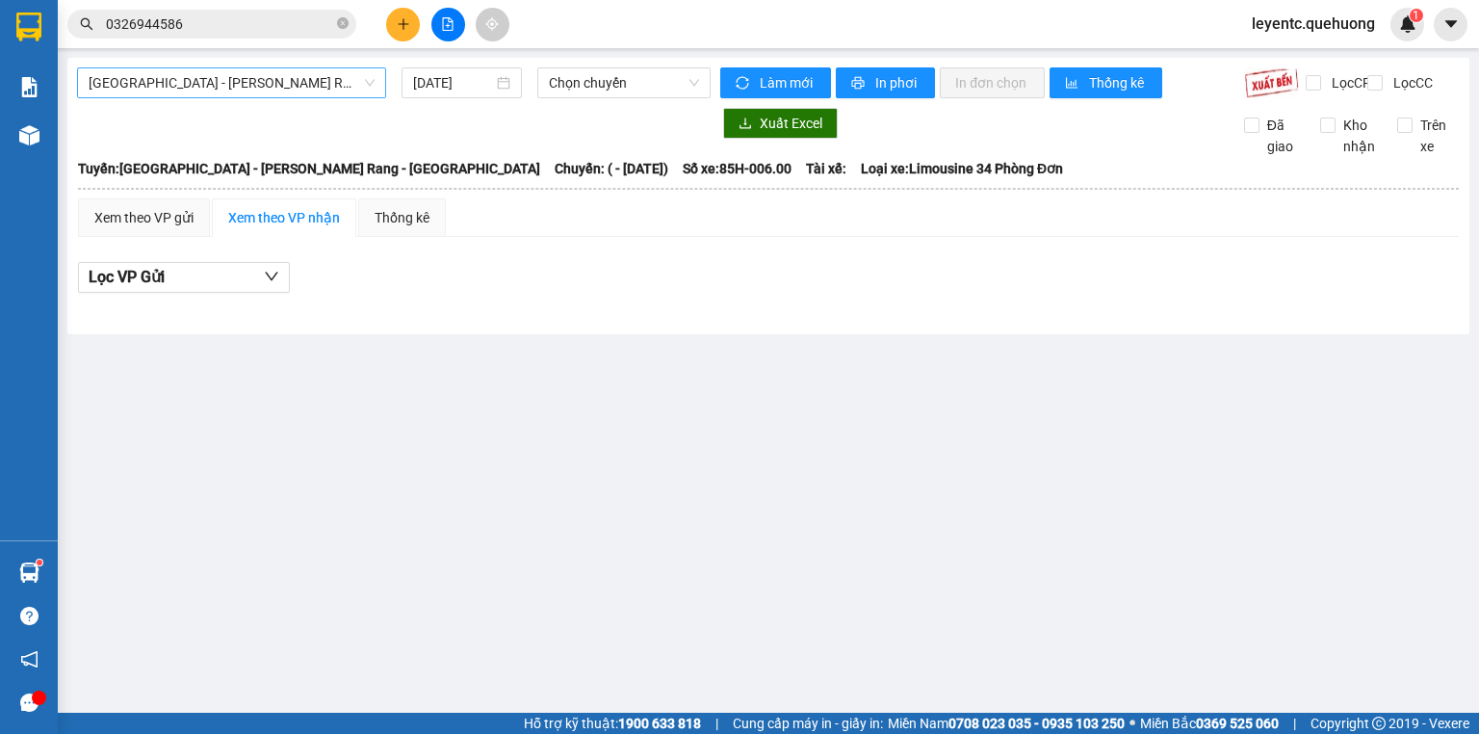
click at [308, 81] on span "[GEOGRAPHIC_DATA] - [PERSON_NAME] Rang - [GEOGRAPHIC_DATA]" at bounding box center [232, 82] width 286 height 29
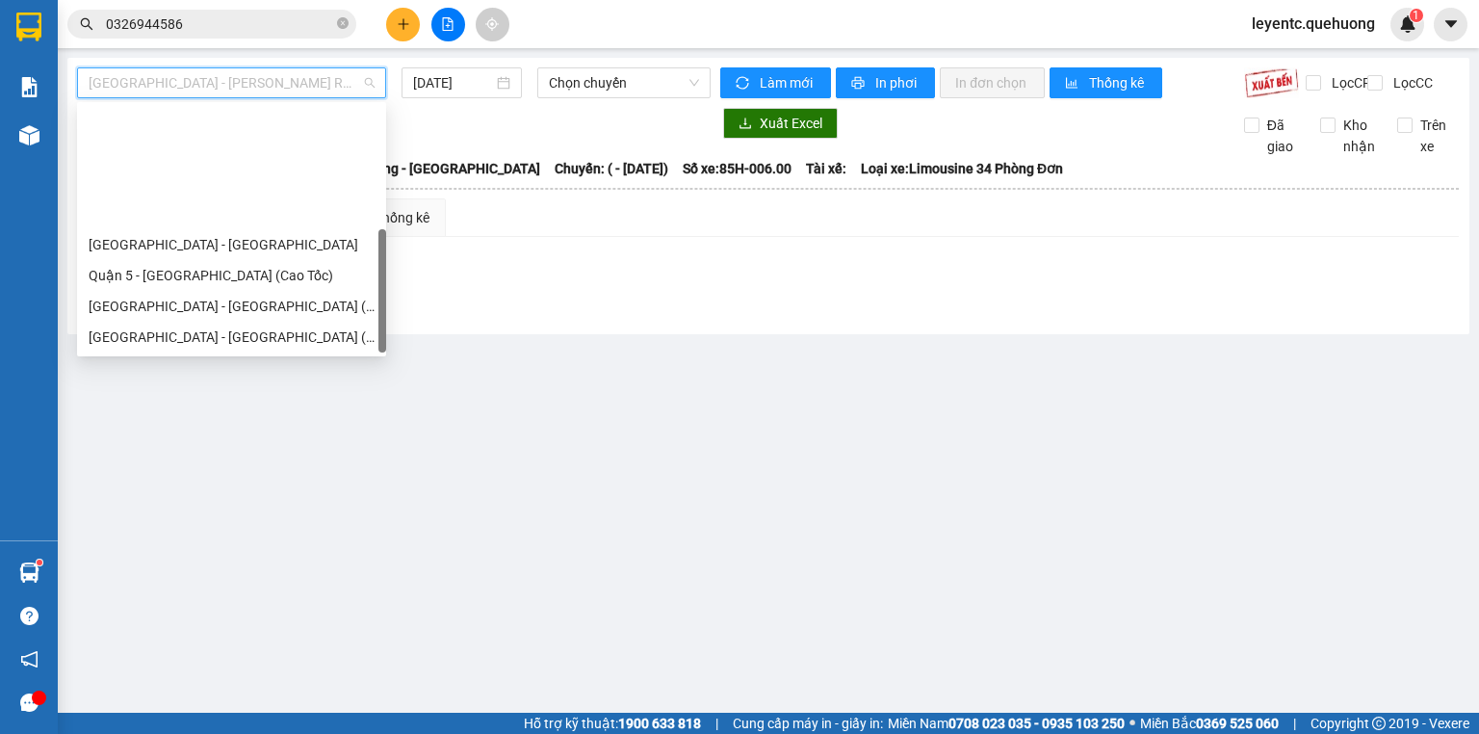
click at [229, 481] on div "Ninh Sơn - [PERSON_NAME] Rang - [GEOGRAPHIC_DATA]" at bounding box center [232, 491] width 286 height 21
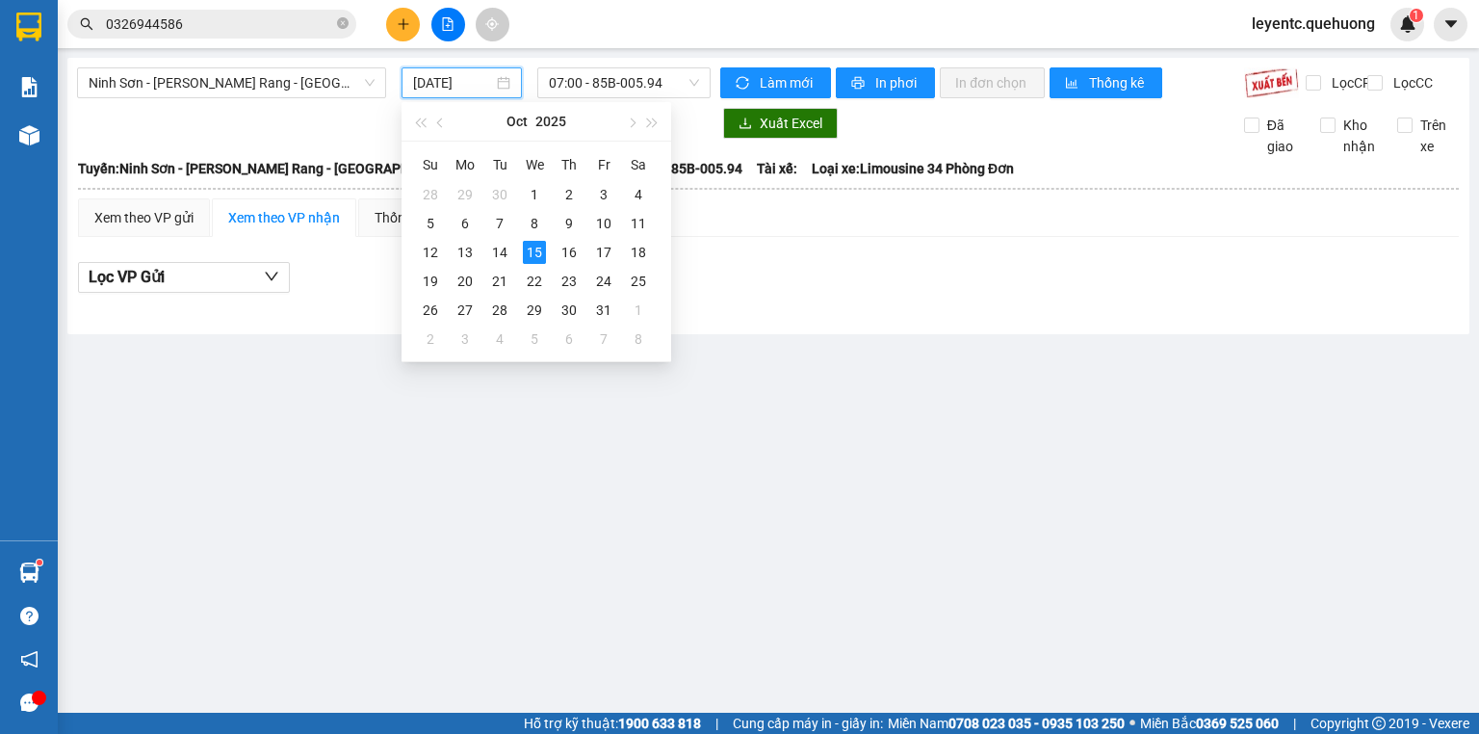
click at [457, 90] on input "[DATE]" at bounding box center [452, 82] width 79 height 21
type input "[DATE]"
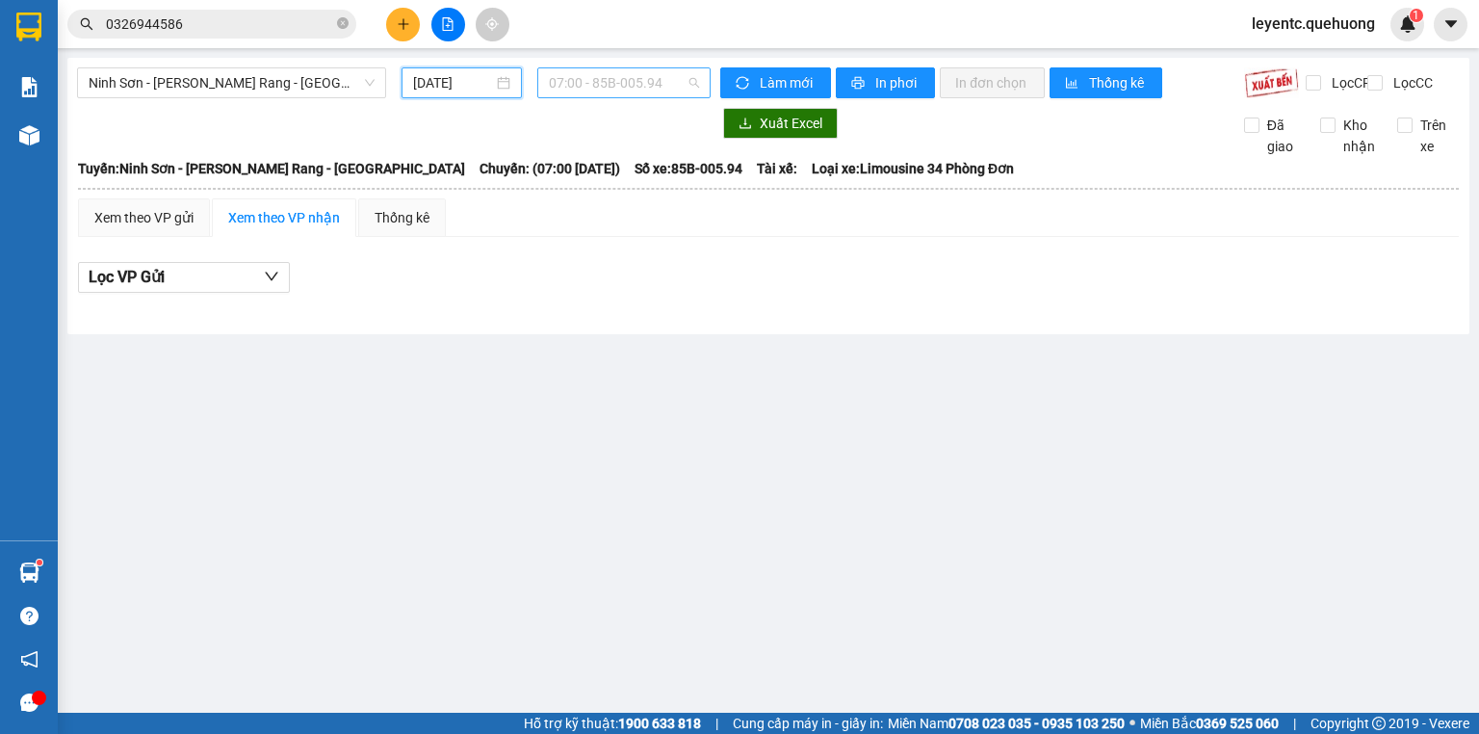
click at [628, 85] on span "07:00 - 85B-005.94" at bounding box center [624, 82] width 151 height 29
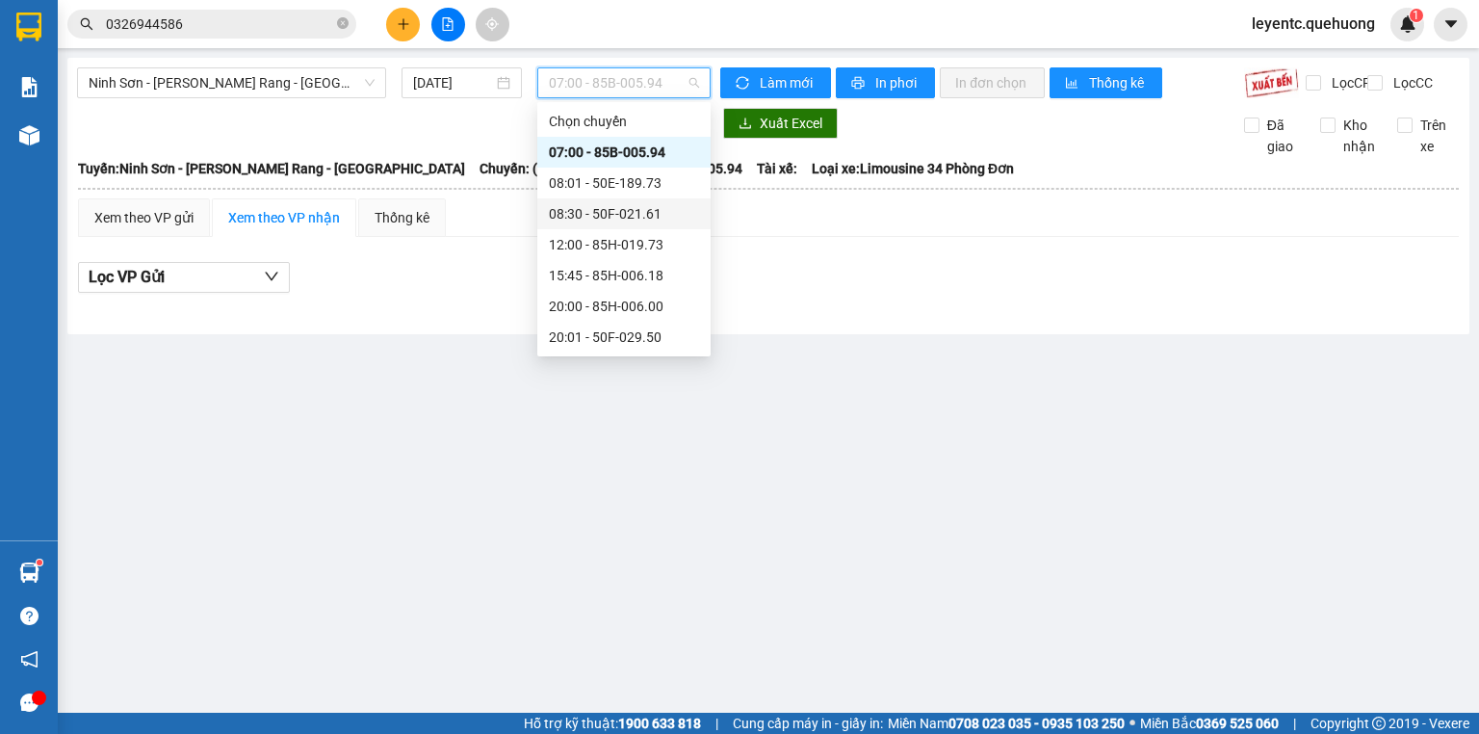
click at [610, 214] on div "08:30 - 50F-021.61" at bounding box center [624, 213] width 150 height 21
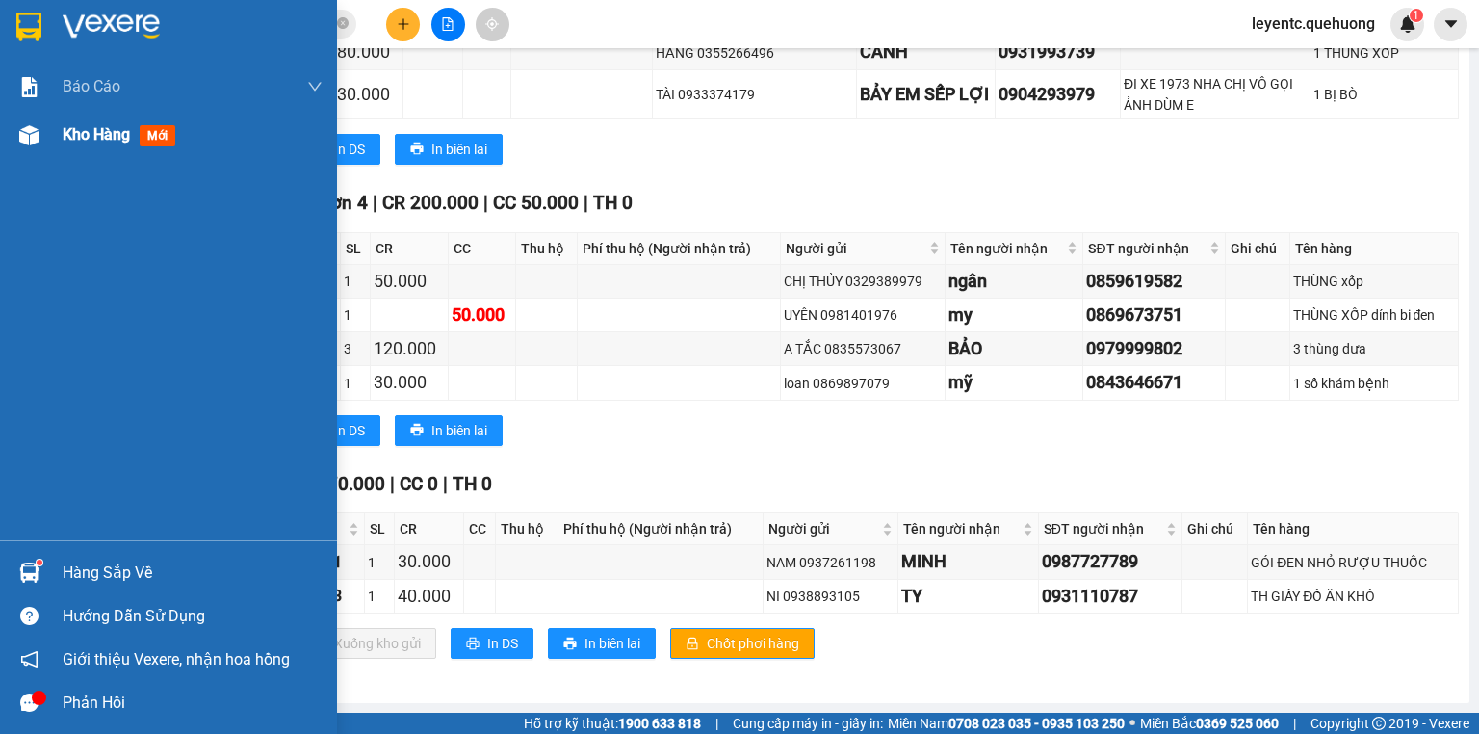
click at [71, 125] on span "Kho hàng" at bounding box center [96, 134] width 67 height 18
